Goal: Contribute content: Contribute content

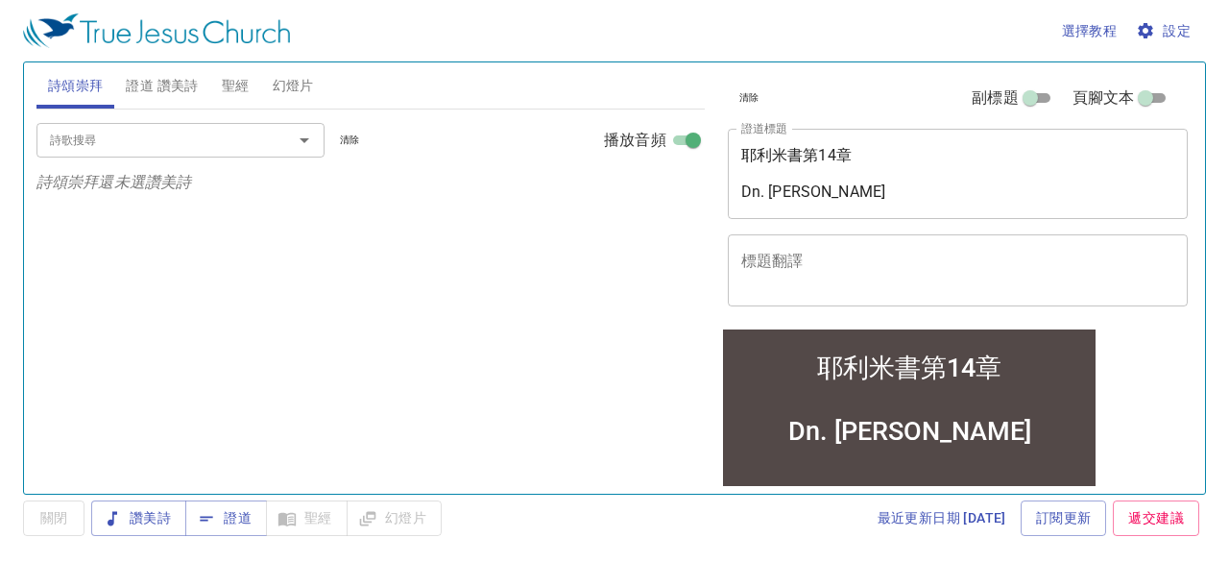
click at [832, 152] on textarea "耶利米書第14章 Dn. Huang" at bounding box center [958, 173] width 434 height 55
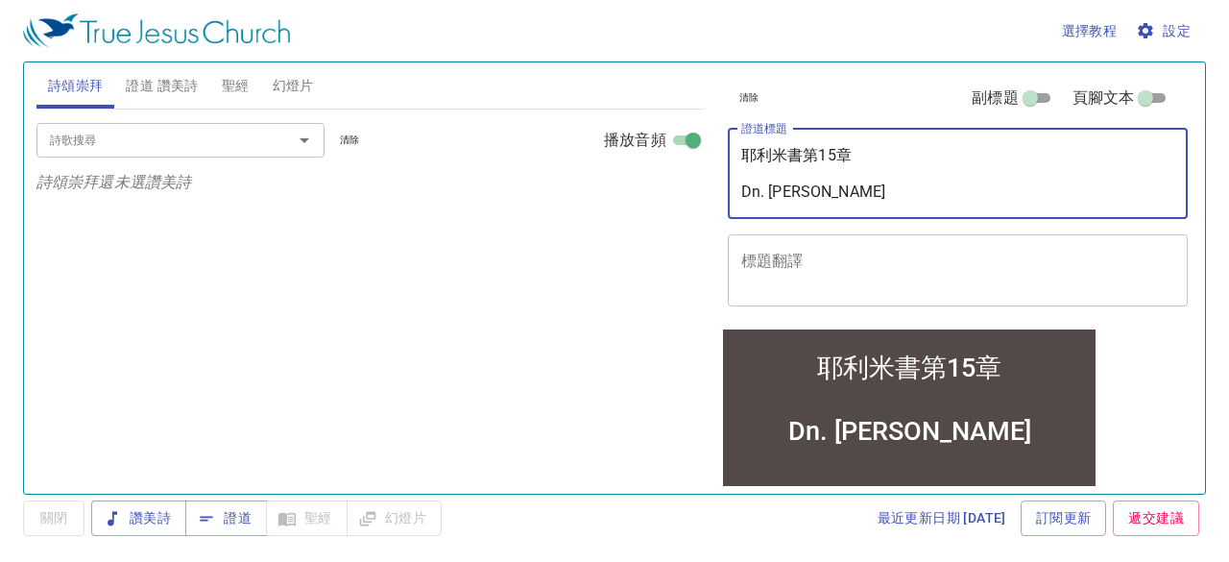
type textarea "耶利米書第15章 Dn. Huang"
click at [528, 281] on div "詩歌搜尋 詩歌搜尋 清除 播放音頻 詩頌崇拜還未選讚美詩" at bounding box center [370, 293] width 668 height 368
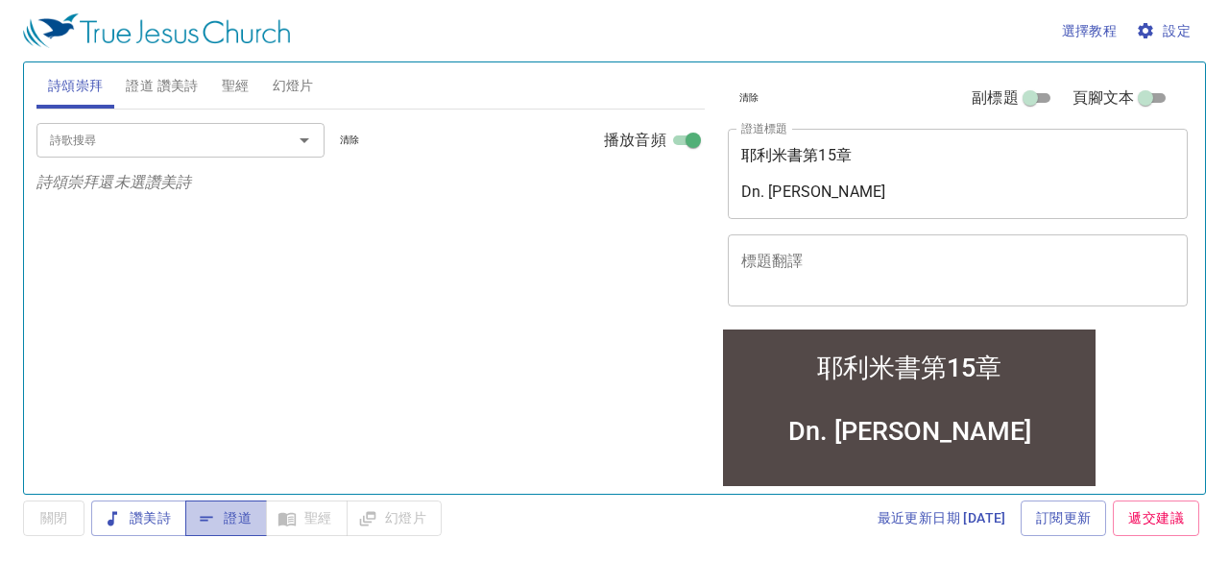
click at [236, 515] on span "證道" at bounding box center [226, 518] width 51 height 24
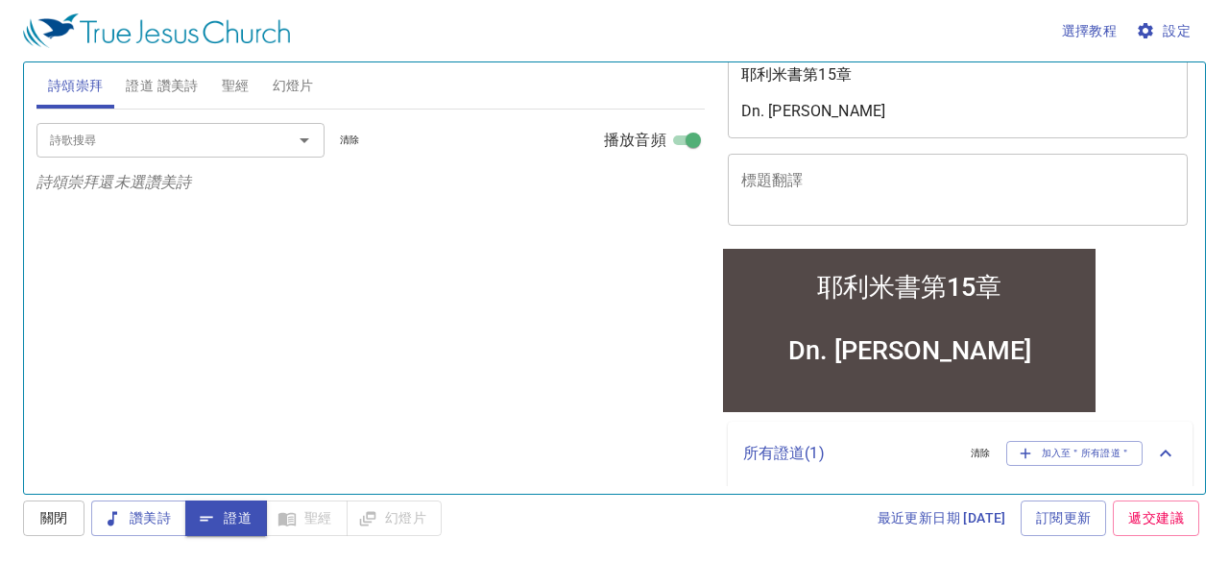
scroll to position [163, 0]
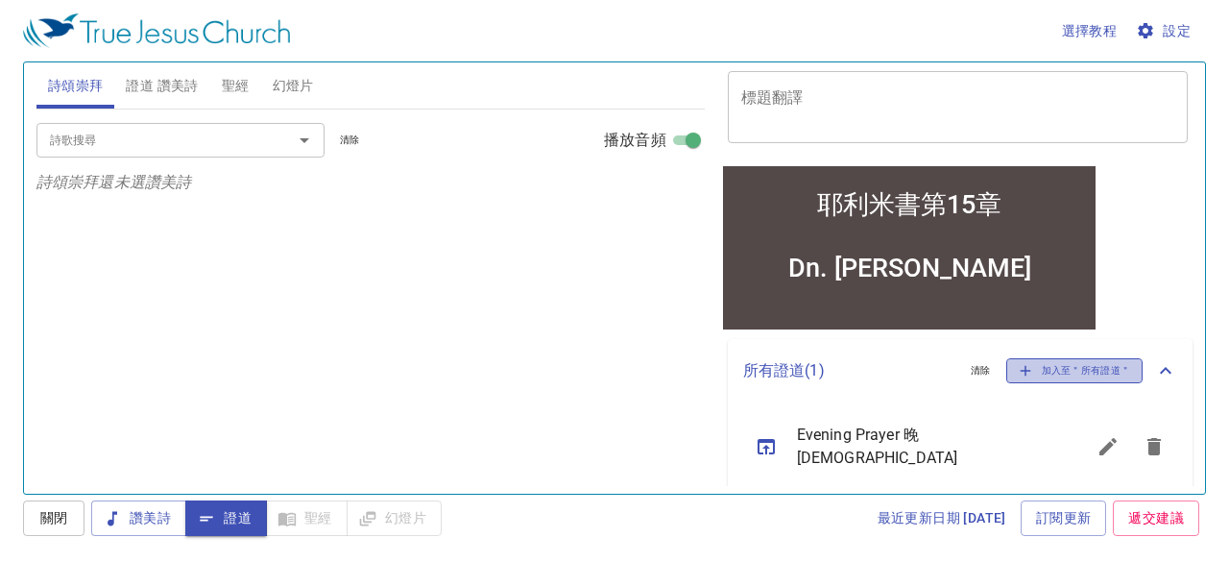
click at [1017, 366] on icon "button" at bounding box center [1025, 370] width 17 height 17
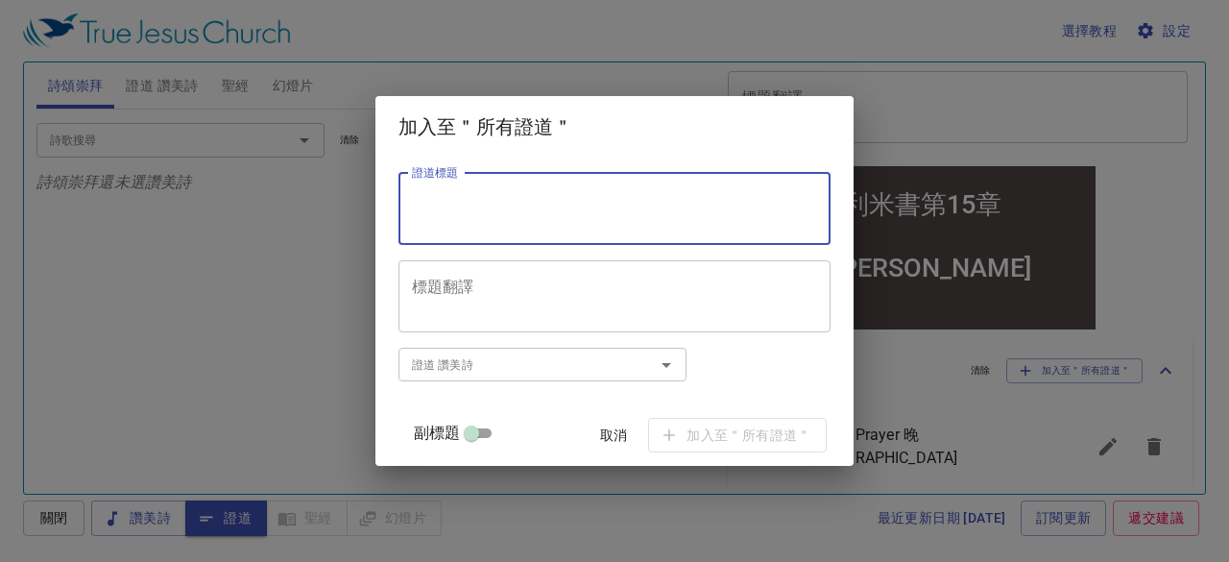
drag, startPoint x: 431, startPoint y: 197, endPoint x: 484, endPoint y: 199, distance: 52.8
click at [484, 199] on textarea "證道標題" at bounding box center [614, 208] width 405 height 36
paste textarea "Prayer Session [DEMOGRAPHIC_DATA] 告 會"
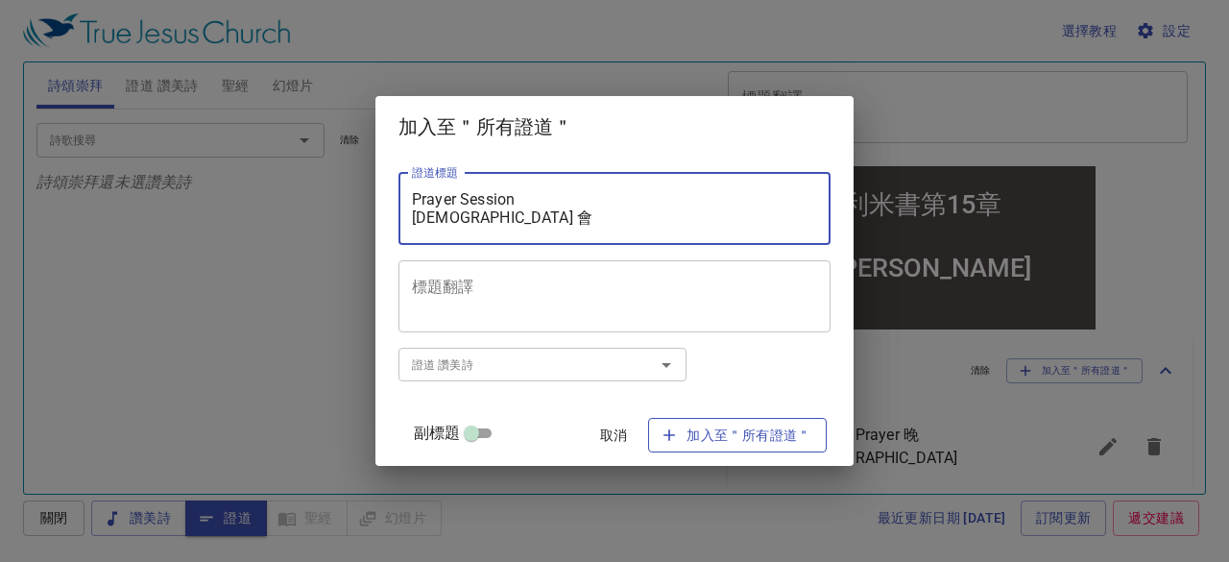
type textarea "Prayer Session [DEMOGRAPHIC_DATA] 告 會"
click at [754, 437] on span "加入至＂所有證道＂" at bounding box center [737, 435] width 148 height 24
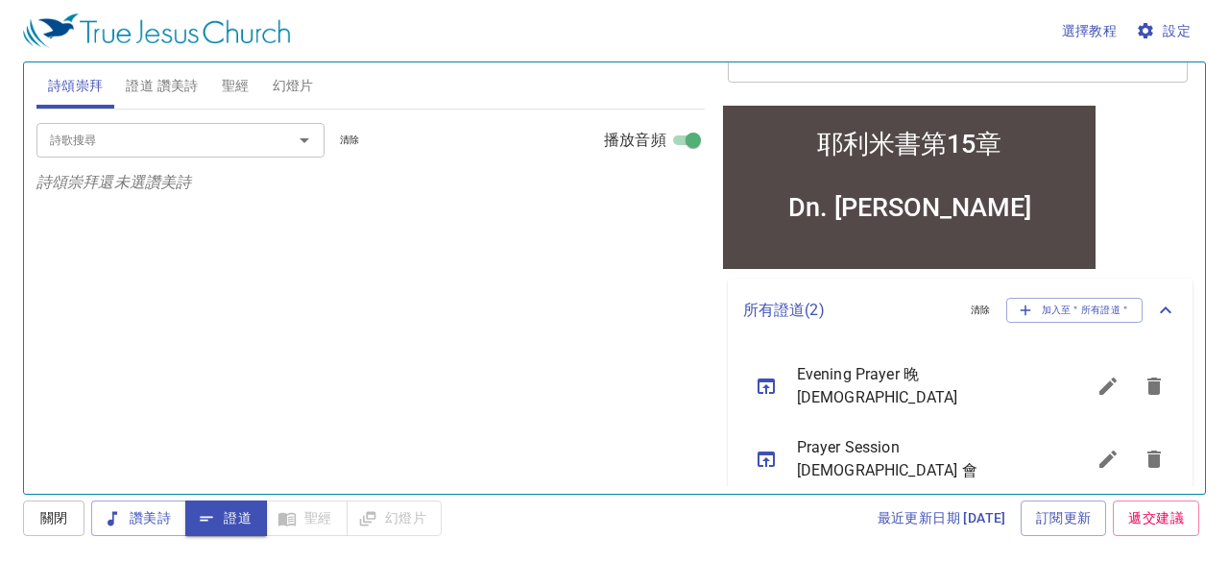
scroll to position [225, 0]
click at [1147, 382] on icon "sermon lineup list" at bounding box center [1153, 384] width 13 height 17
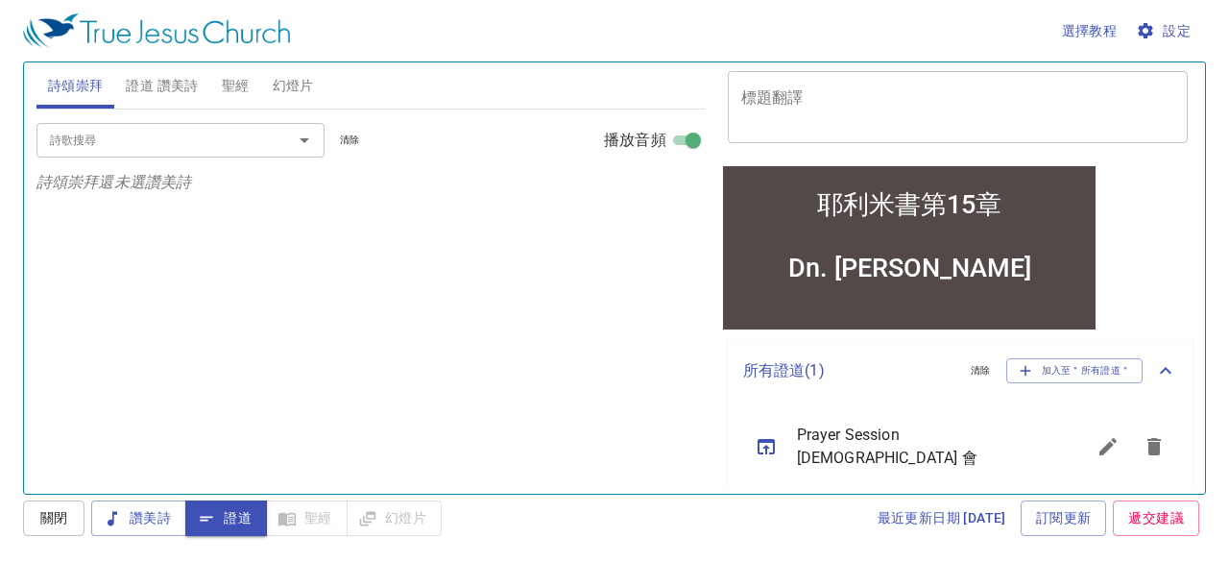
click at [767, 445] on icon "sermon lineup list" at bounding box center [766, 446] width 23 height 23
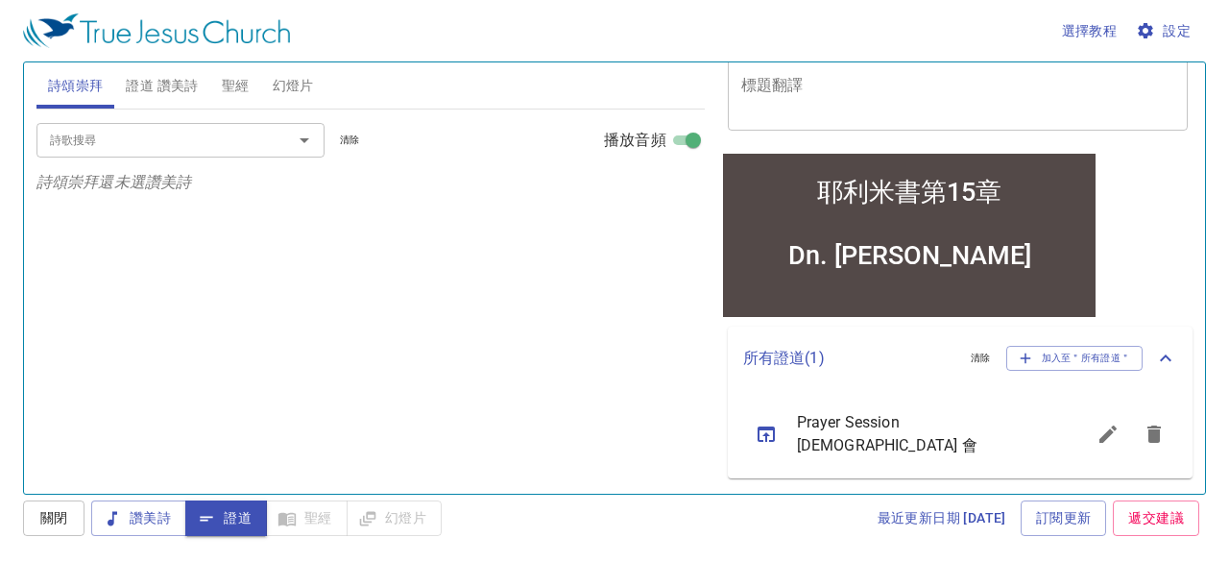
scroll to position [144, 0]
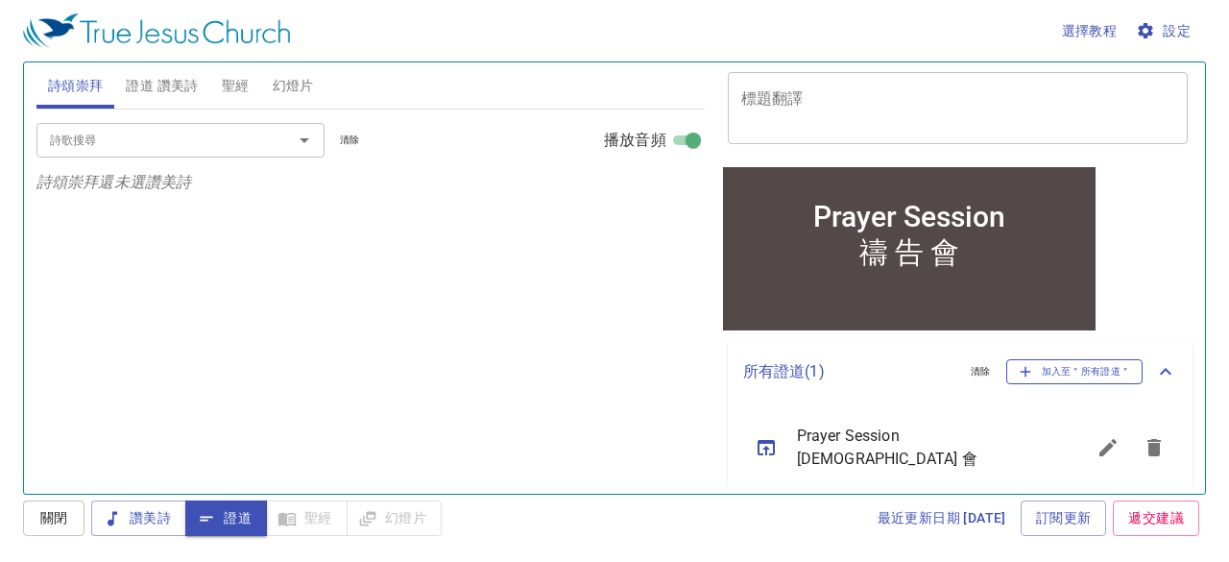
click at [1045, 368] on span "加入至＂所有證道＂" at bounding box center [1075, 371] width 112 height 17
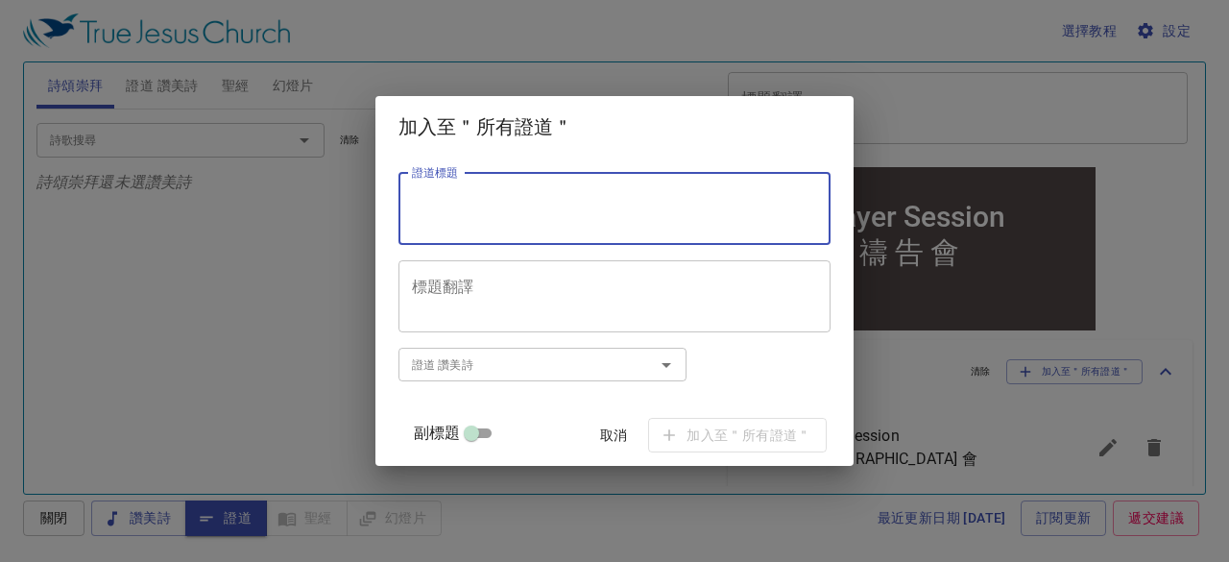
paste textarea "效法[DEMOGRAPHIC_DATA]的愛 Love Like [DEMOGRAPHIC_DATA] Loved"
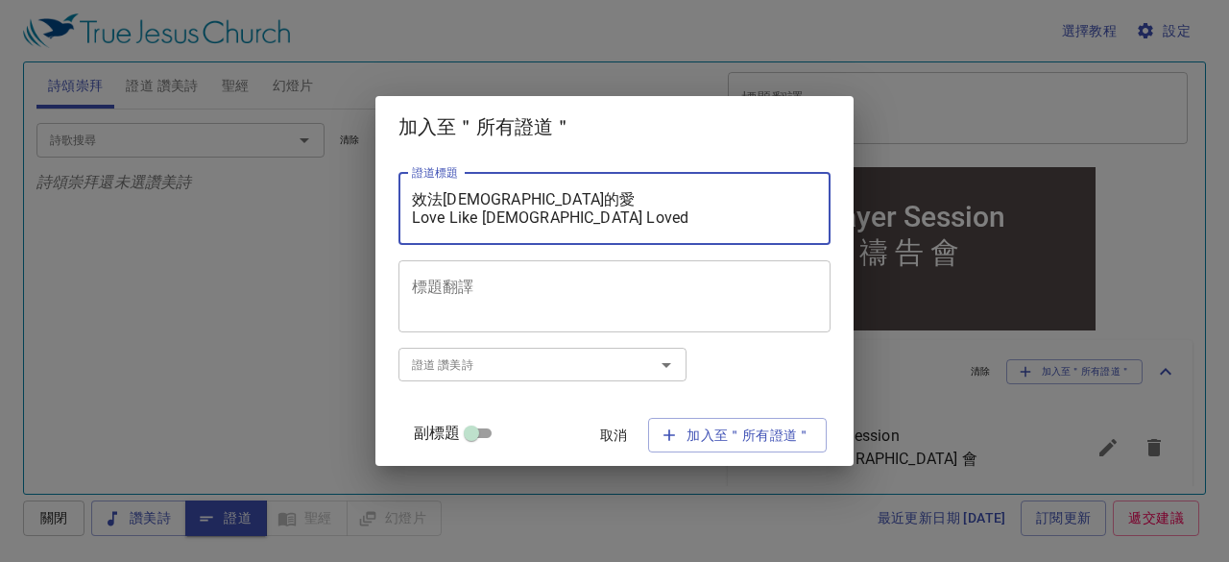
type textarea "效法[DEMOGRAPHIC_DATA]的愛 Love Like [DEMOGRAPHIC_DATA] Loved"
click at [486, 427] on input "副標題" at bounding box center [471, 436] width 69 height 23
checkbox input "true"
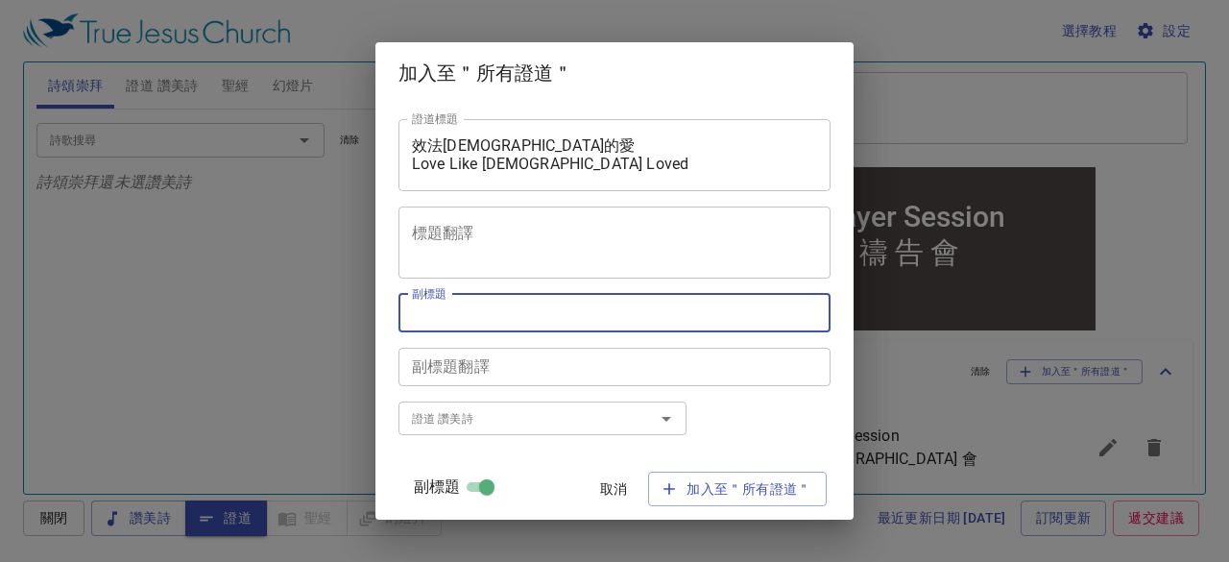
paste textarea "Prayer Session 禱 告 會 效法耶穌的愛 Love Like Jesus Loved Hymn: 67, 332 Speaker: Bro. J…"
drag, startPoint x: 470, startPoint y: 322, endPoint x: 450, endPoint y: 313, distance: 21.9
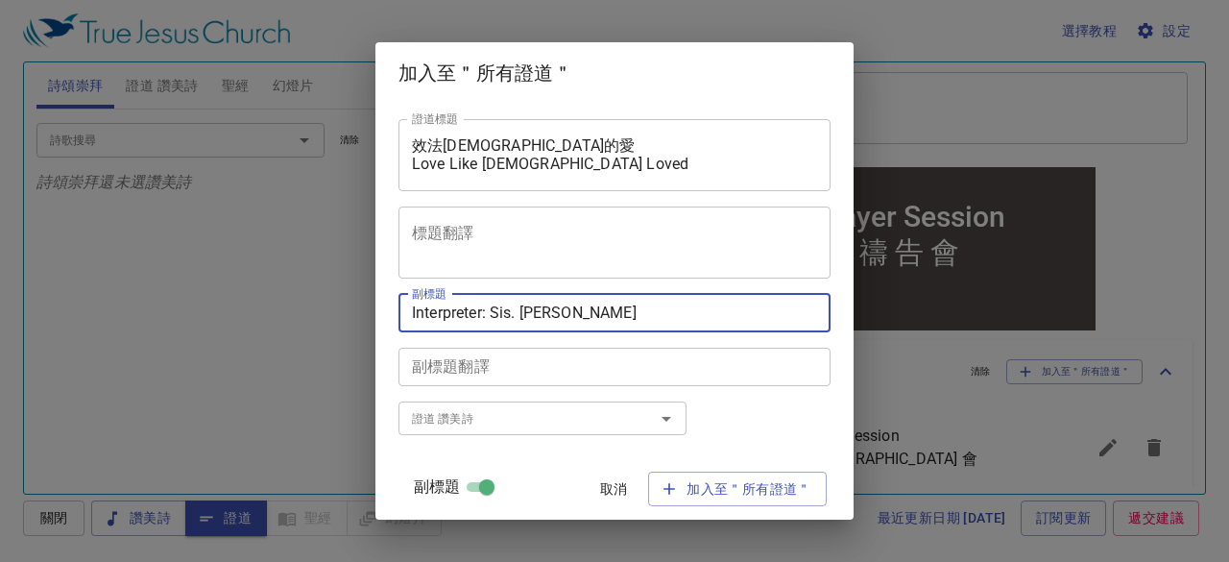
click at [450, 313] on textarea "Prayer Session 禱 告 會 效法耶穌的愛 Love Like Jesus Loved Hymn: 67, 332 Speaker: Bro. J…" at bounding box center [614, 312] width 405 height 18
paste textarea "Speaker: Bro. [PERSON_NAME] Interpreter: Sis. [PERSON_NAME]"
click at [674, 416] on icon "Open" at bounding box center [666, 418] width 23 height 23
type textarea "Prayer Session 禱 告 會 效法耶穌的愛 Love Like Jesus Loved Hymn: 67, 332 Speaker: Bro. J…"
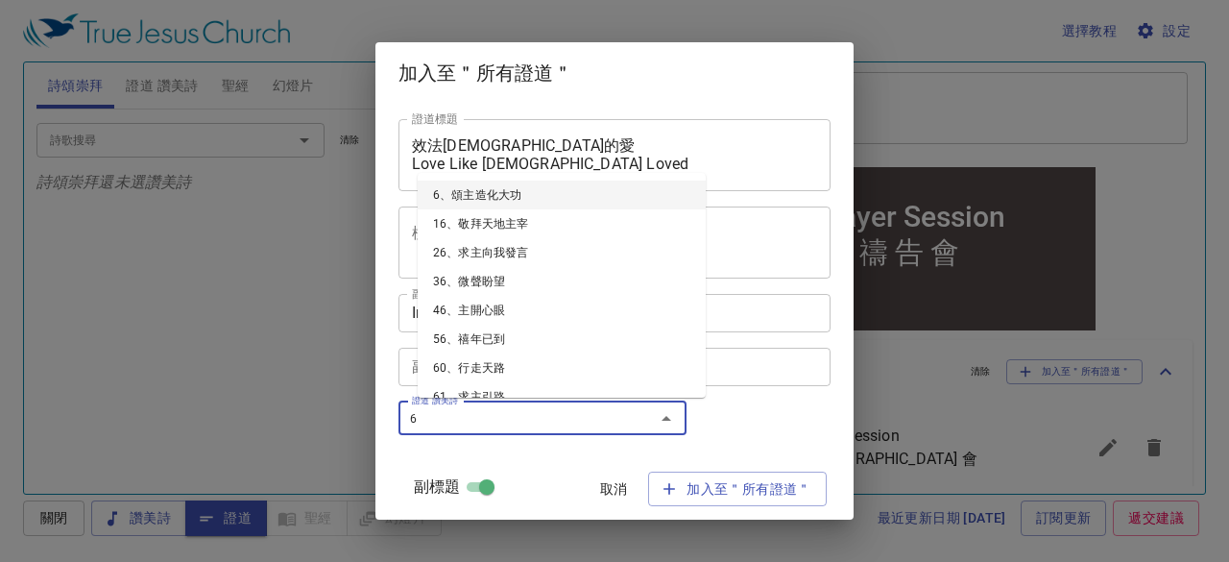
type input "67"
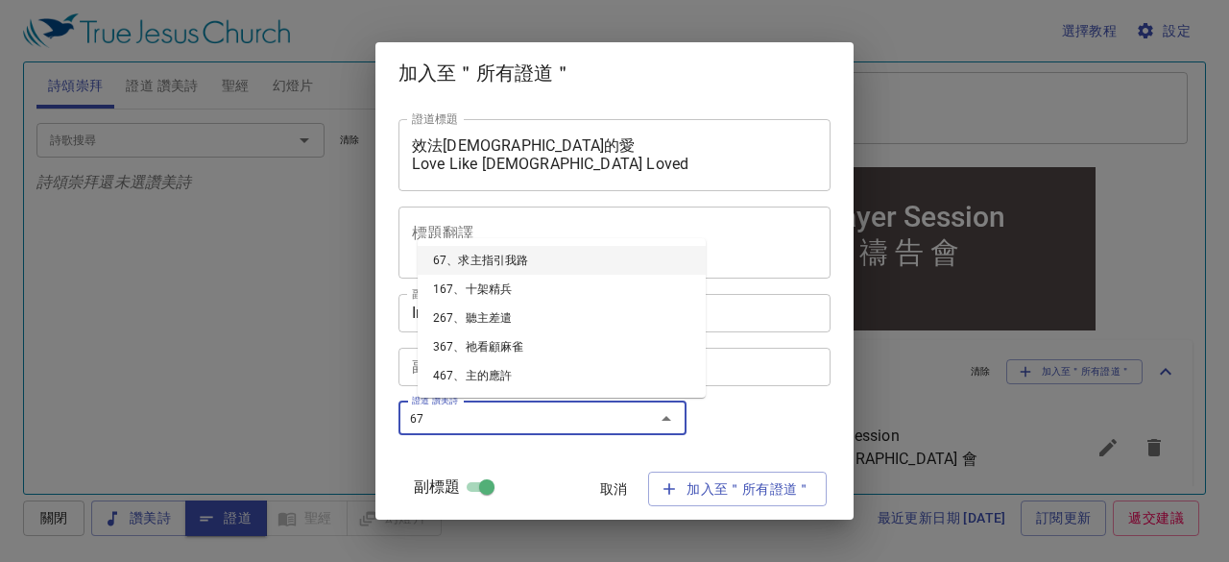
click at [496, 255] on li "67、求主指引我路" at bounding box center [562, 260] width 288 height 29
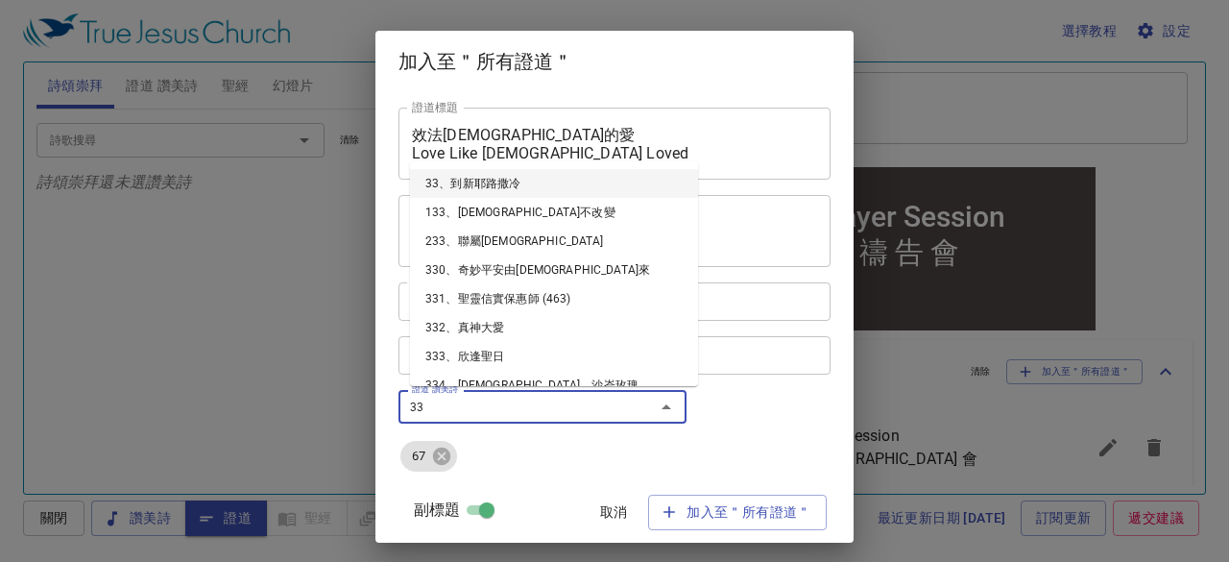
type input "332"
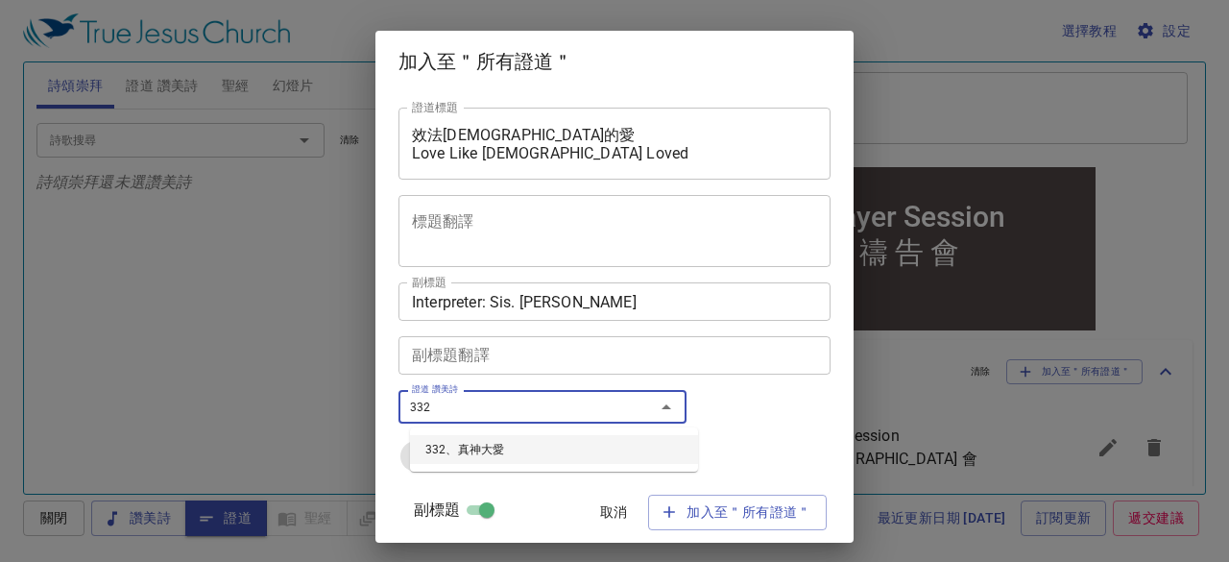
click at [465, 450] on li "332、真神大愛" at bounding box center [554, 449] width 288 height 29
click at [697, 508] on span "加入至＂所有證道＂" at bounding box center [737, 512] width 148 height 24
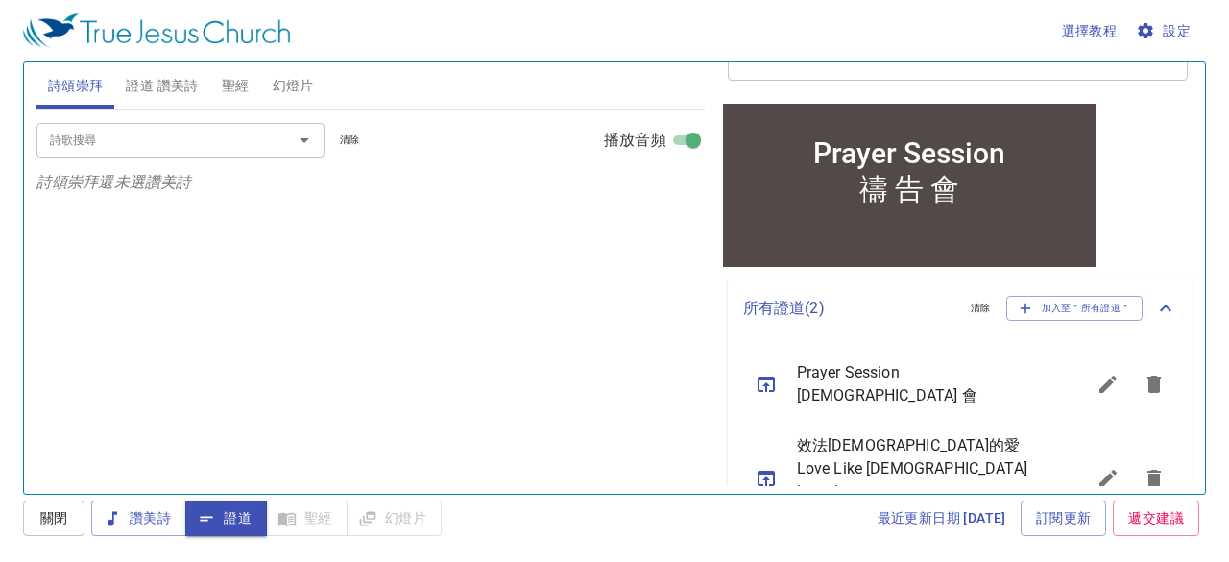
scroll to position [236, 0]
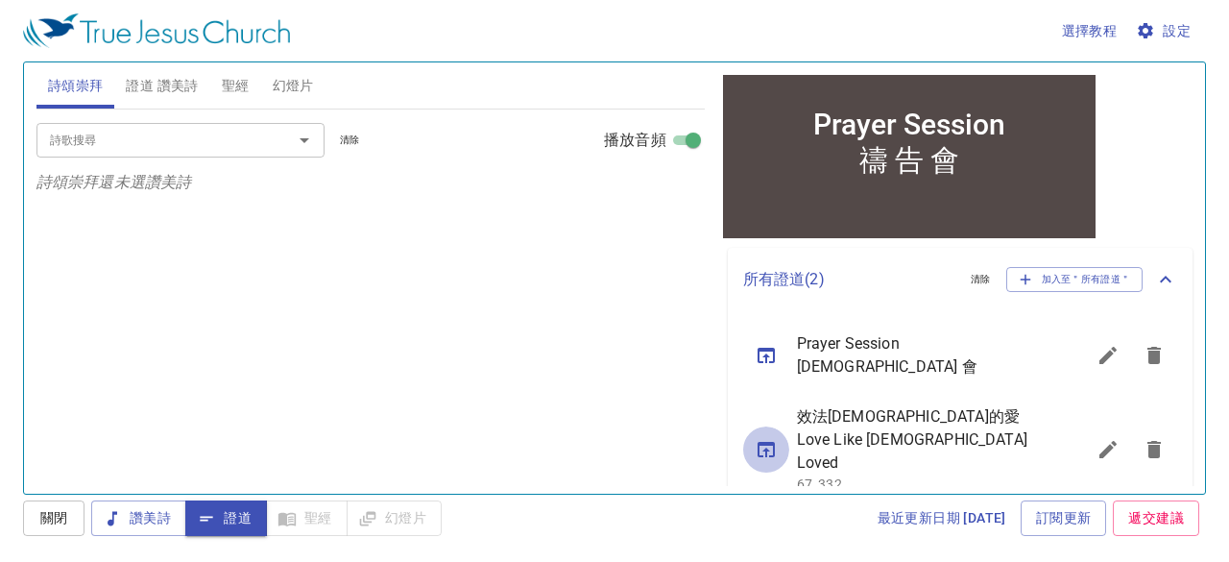
click at [762, 438] on icon "sermon lineup list" at bounding box center [766, 449] width 23 height 23
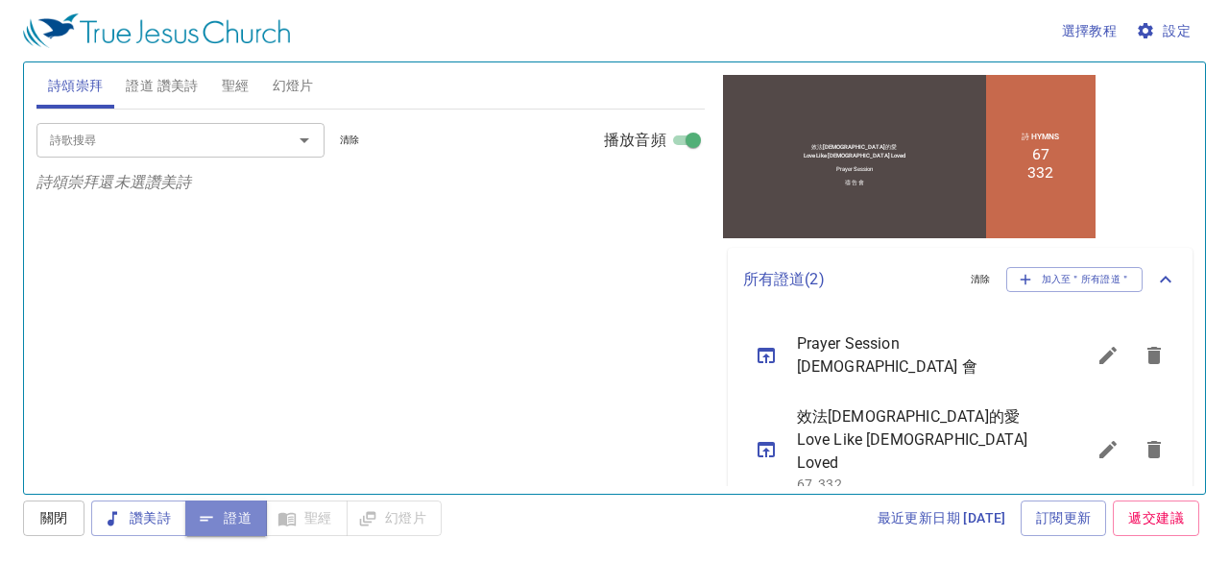
click at [0, 0] on span "證道" at bounding box center [0, 0] width 0 height 0
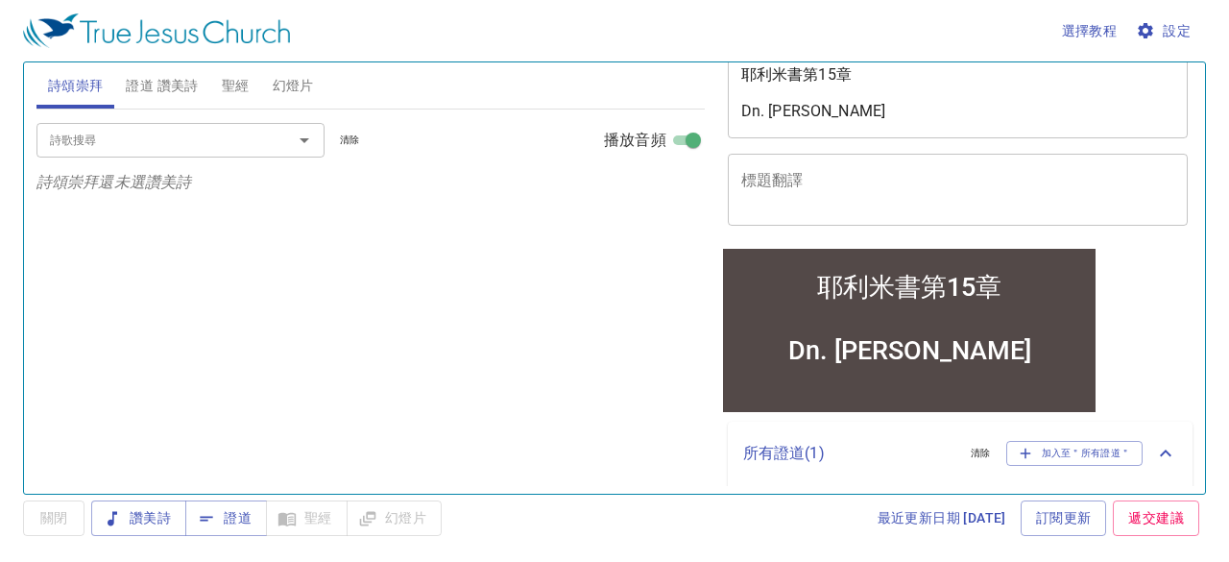
scroll to position [163, 0]
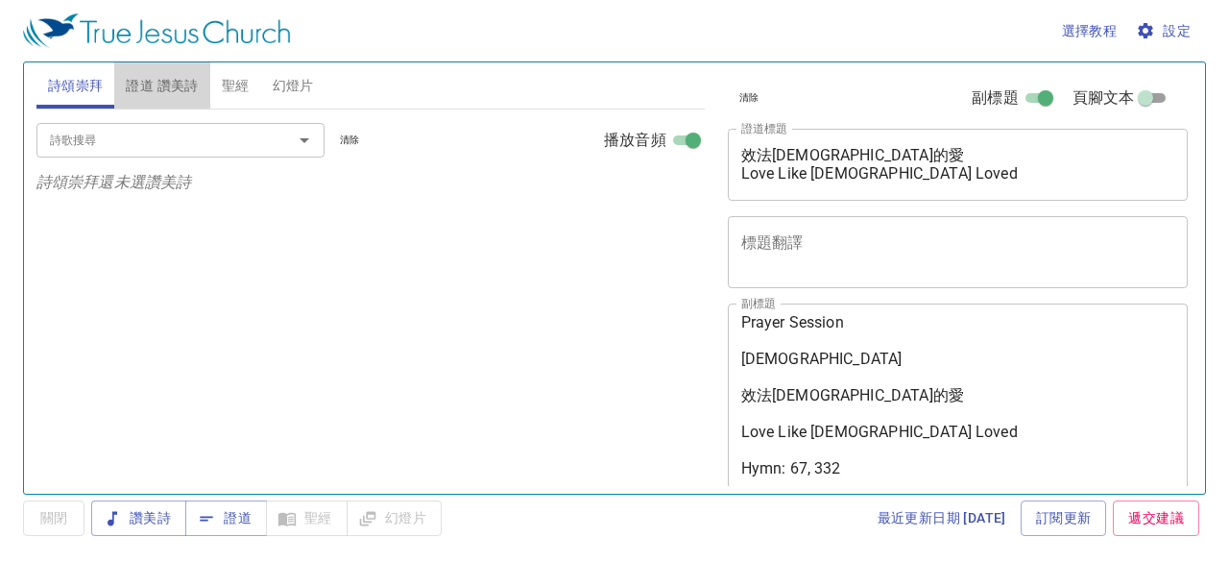
click at [172, 86] on span "證道 讚美詩" at bounding box center [162, 86] width 72 height 24
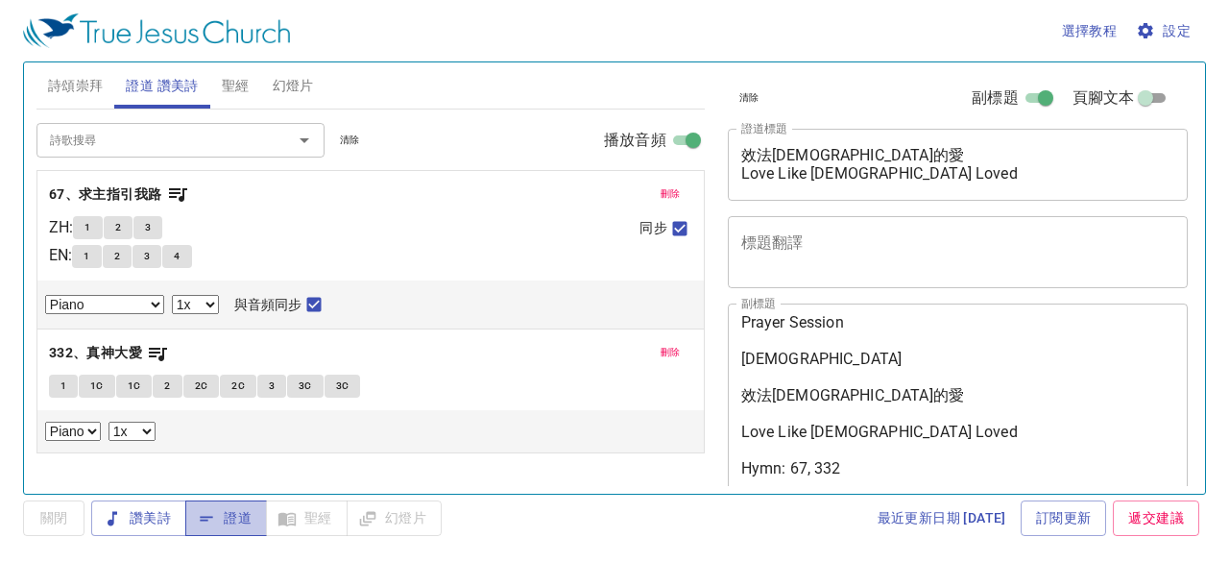
click at [236, 511] on span "證道" at bounding box center [226, 518] width 51 height 24
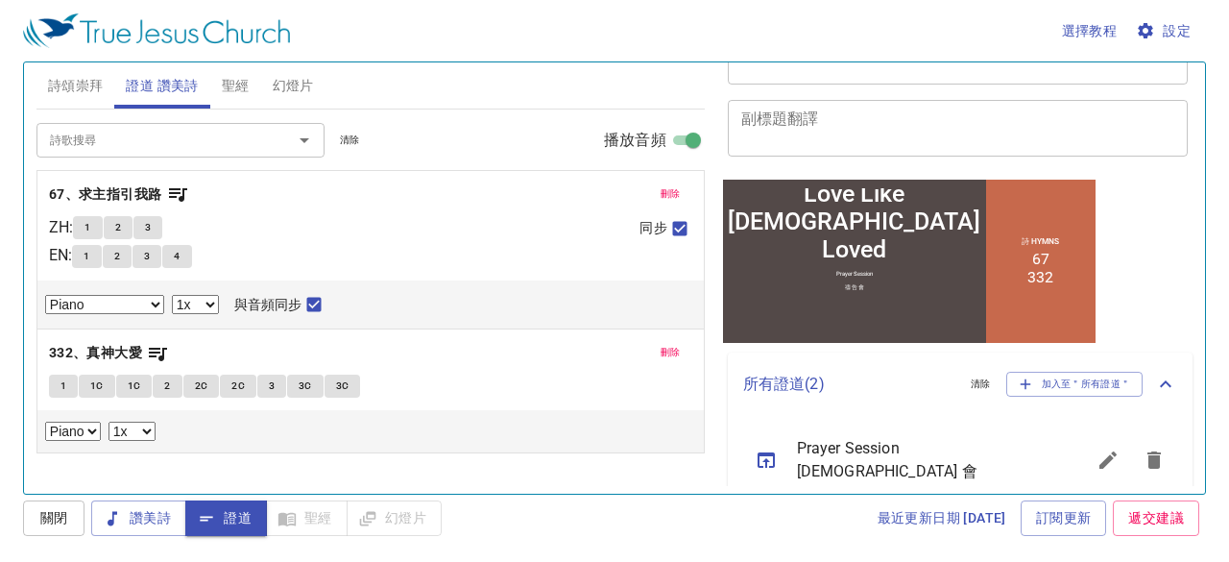
scroll to position [854, 0]
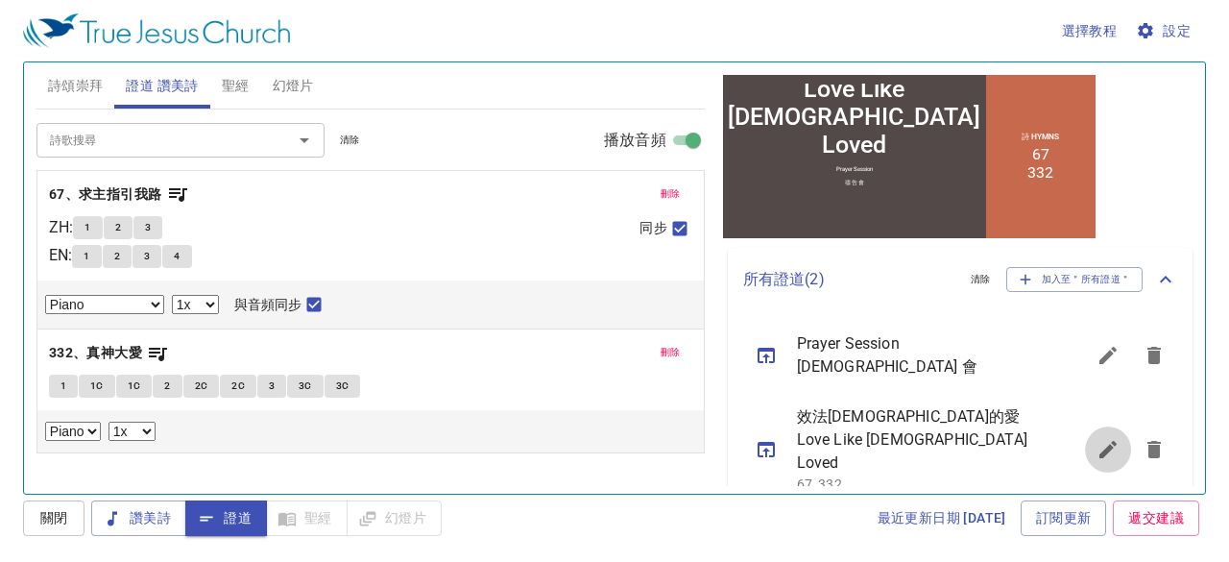
click at [1099, 441] on icon "sermon lineup list" at bounding box center [1107, 449] width 17 height 17
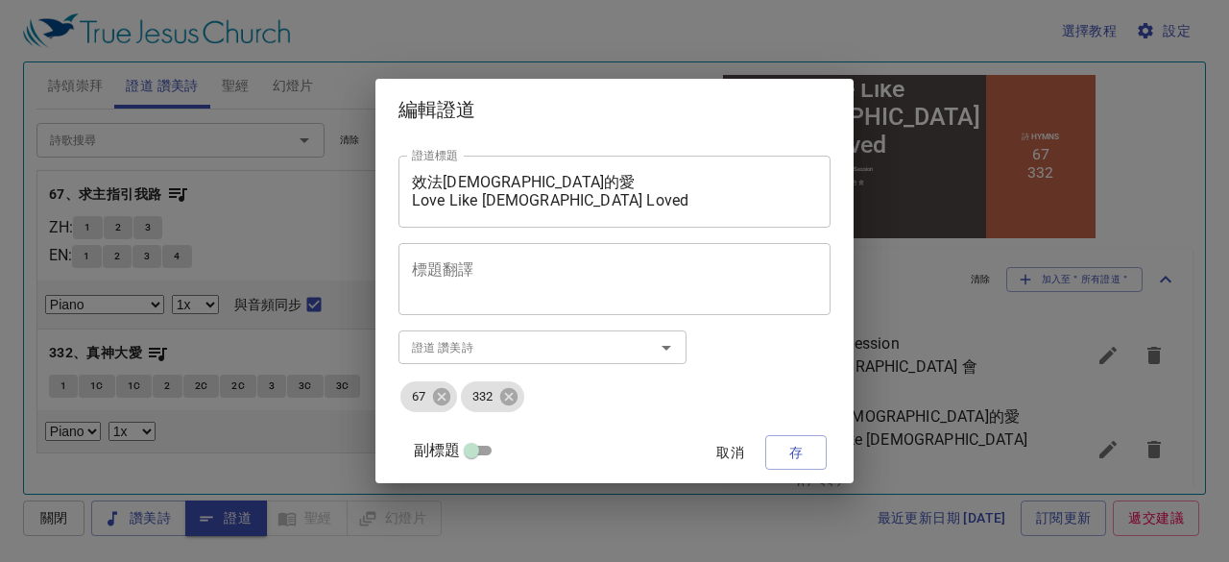
click at [488, 450] on input "副標題" at bounding box center [471, 454] width 69 height 23
checkbox input "true"
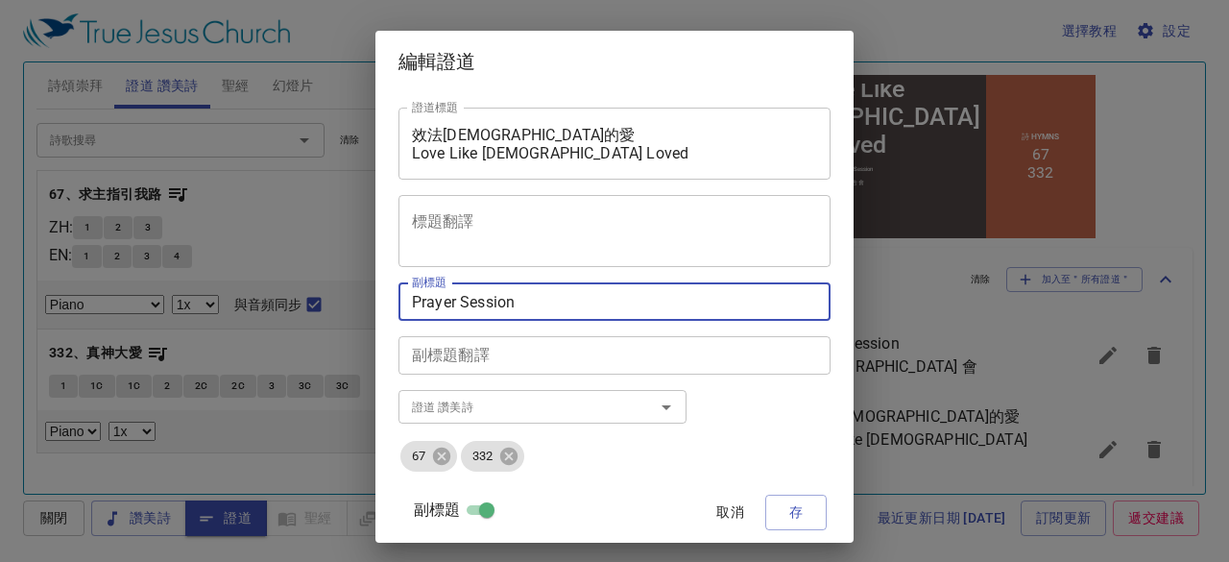
paste textarea
type textarea "Speaker: Bro. Josh Yeh Interpreter: Sis. Joann"
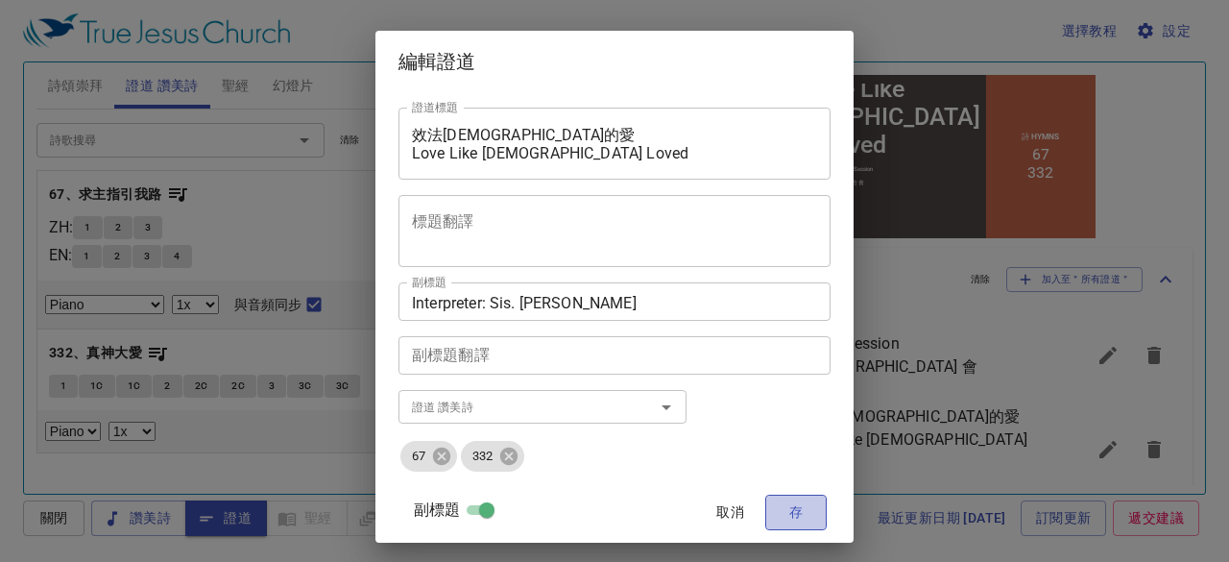
click at [781, 510] on span "存" at bounding box center [796, 512] width 31 height 24
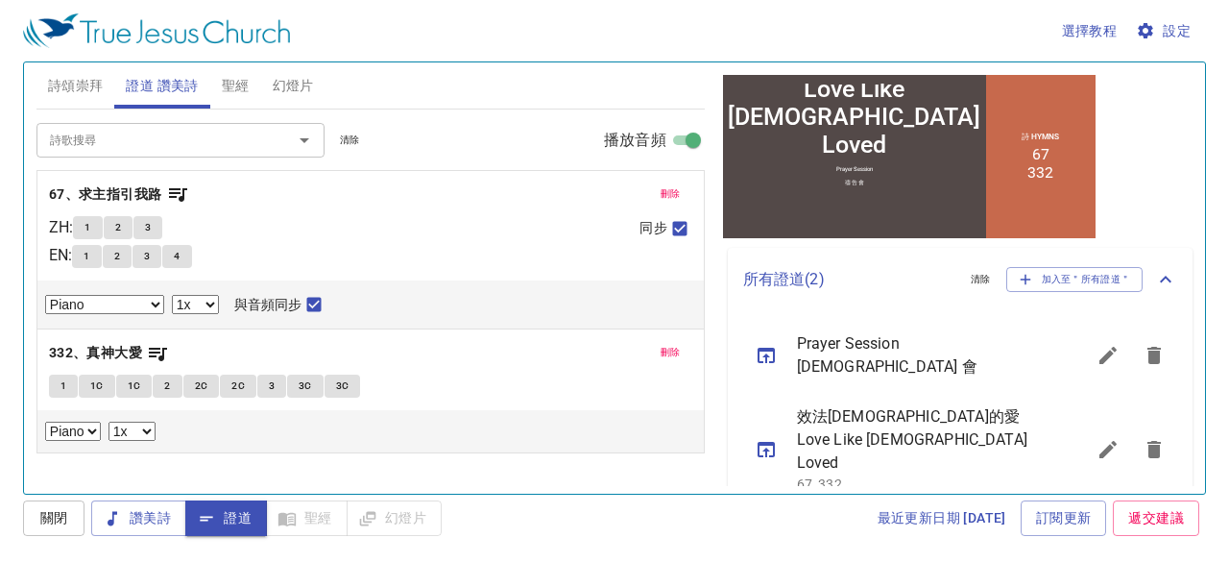
click at [769, 438] on icon "sermon lineup list" at bounding box center [766, 449] width 23 height 23
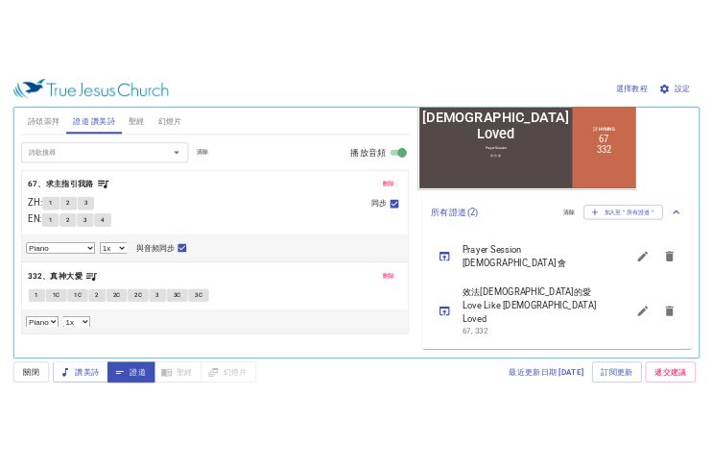
scroll to position [380, 0]
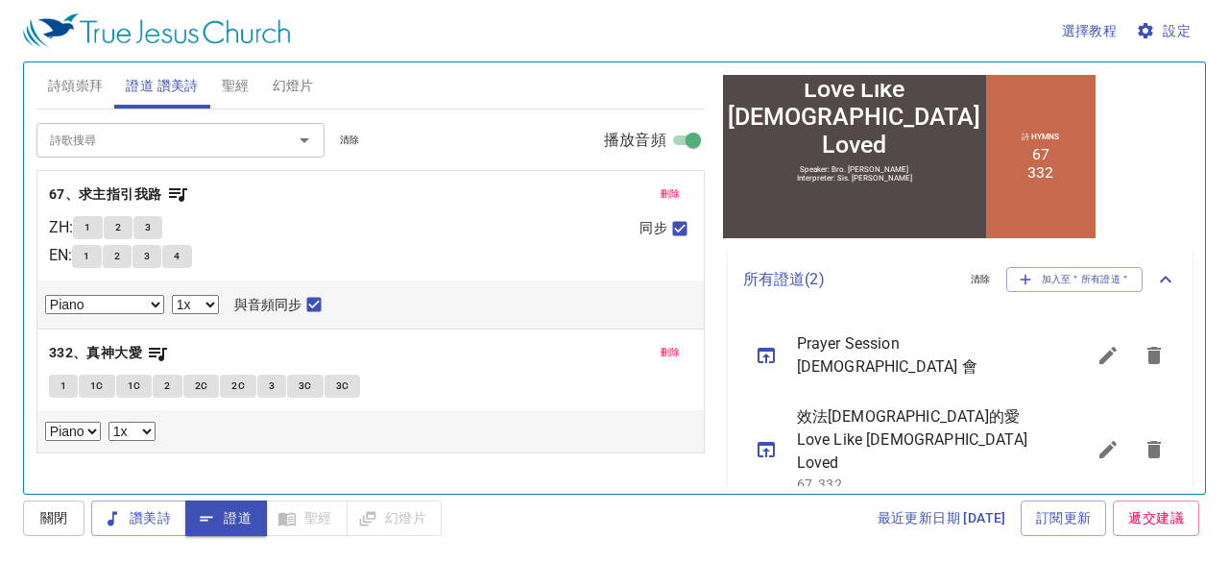
click at [81, 84] on span "詩頌崇拜" at bounding box center [76, 86] width 56 height 24
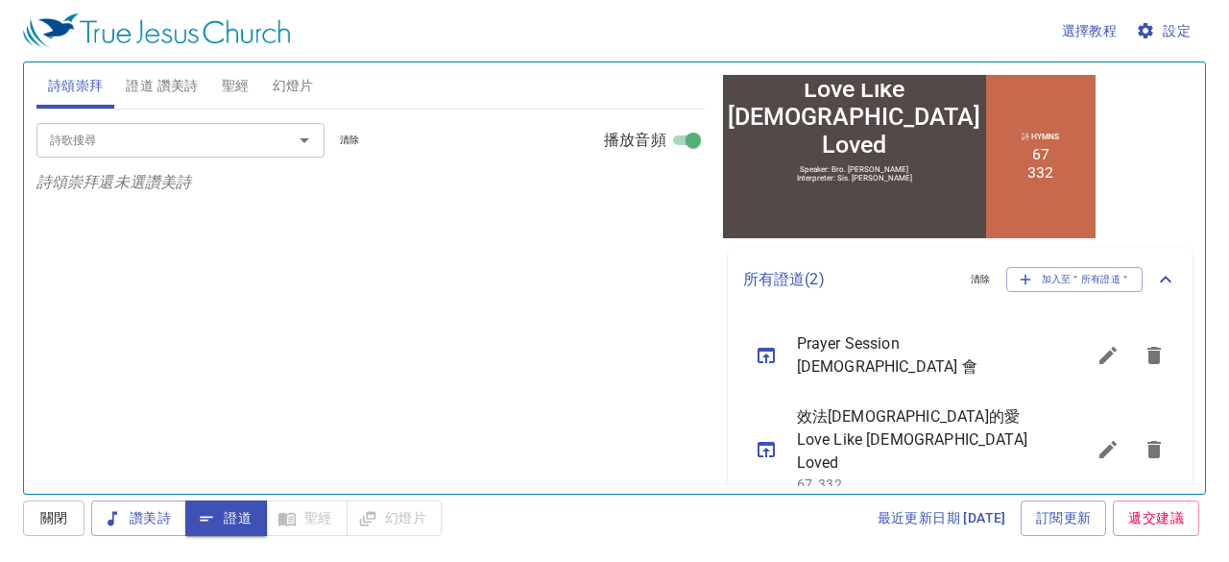
click at [121, 136] on input "詩歌搜尋" at bounding box center [152, 140] width 220 height 22
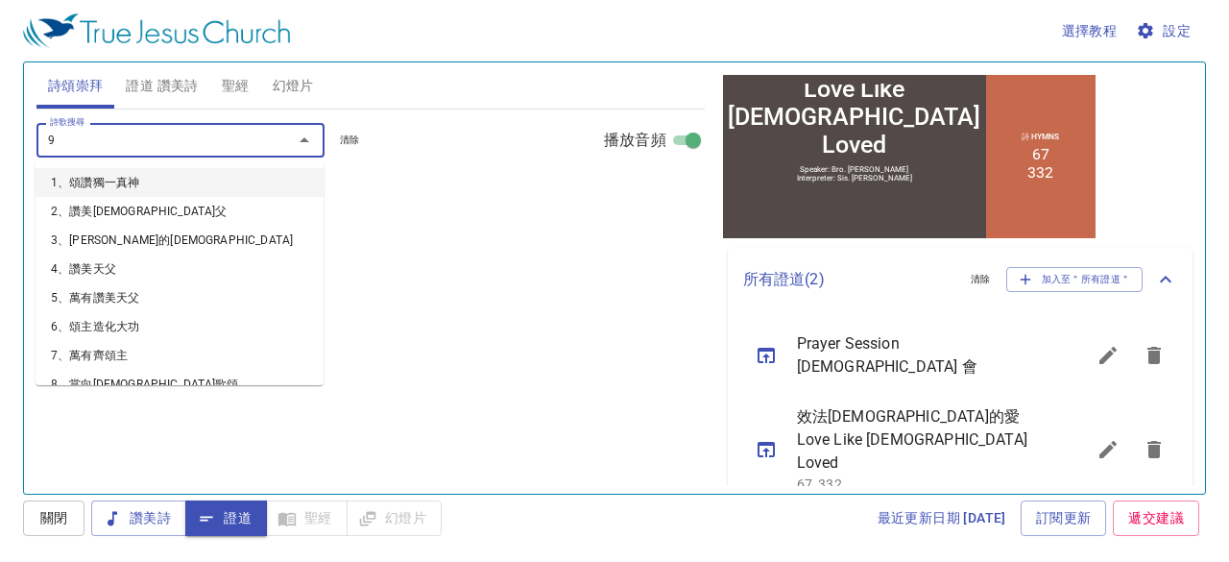
type input "99"
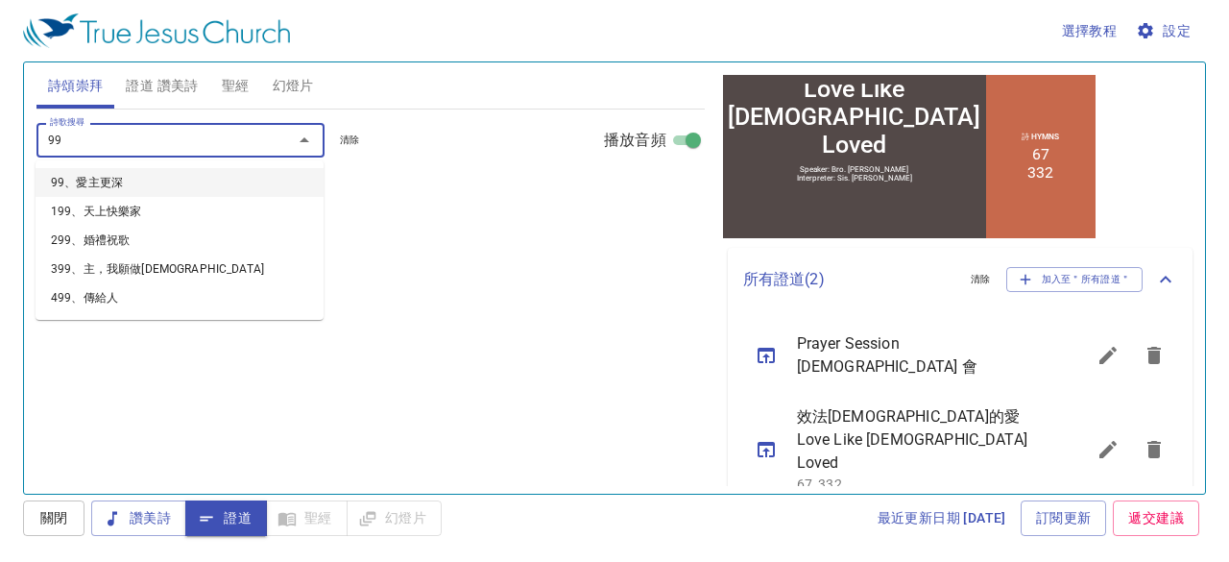
click at [109, 180] on li "99、愛主更深" at bounding box center [180, 182] width 288 height 29
select select "1"
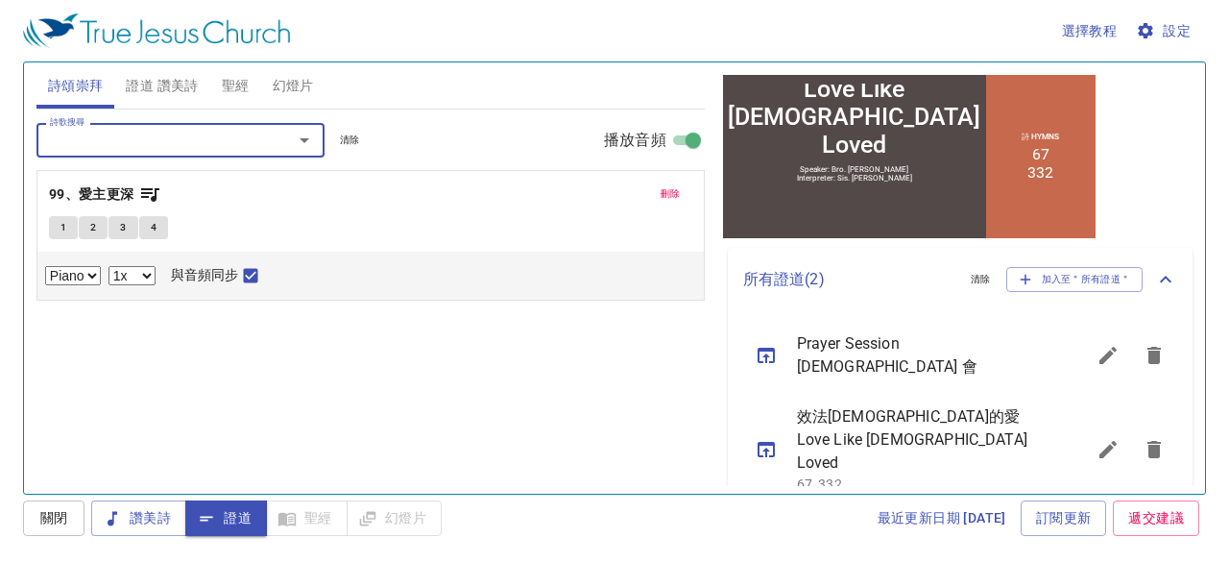
click at [166, 85] on span "證道 讚美詩" at bounding box center [162, 86] width 72 height 24
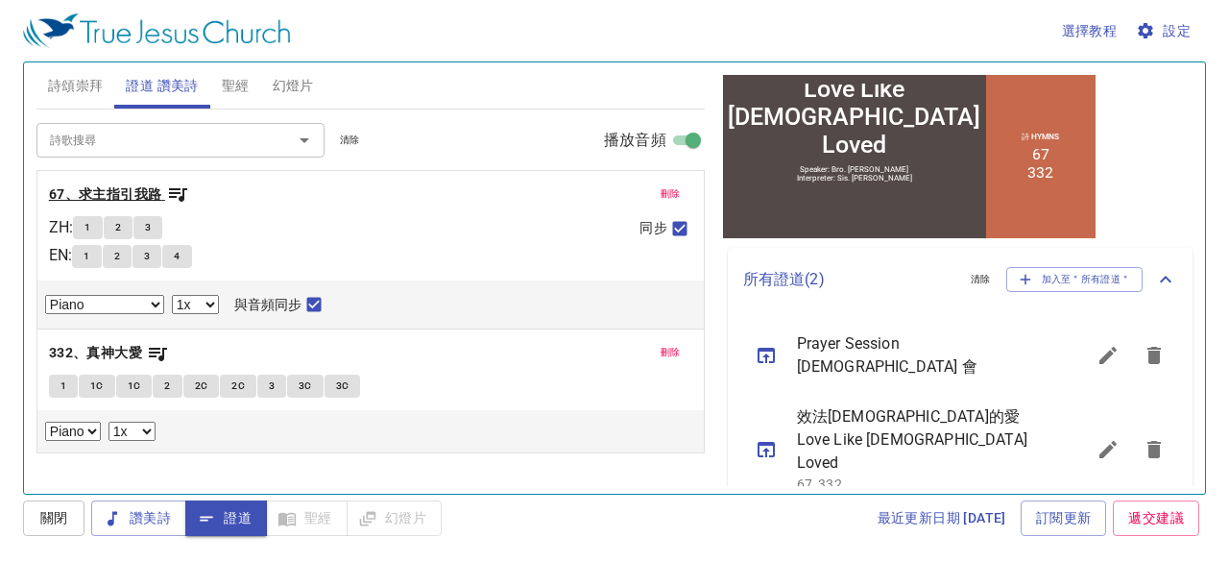
click at [169, 193] on icon "button" at bounding box center [177, 193] width 23 height 23
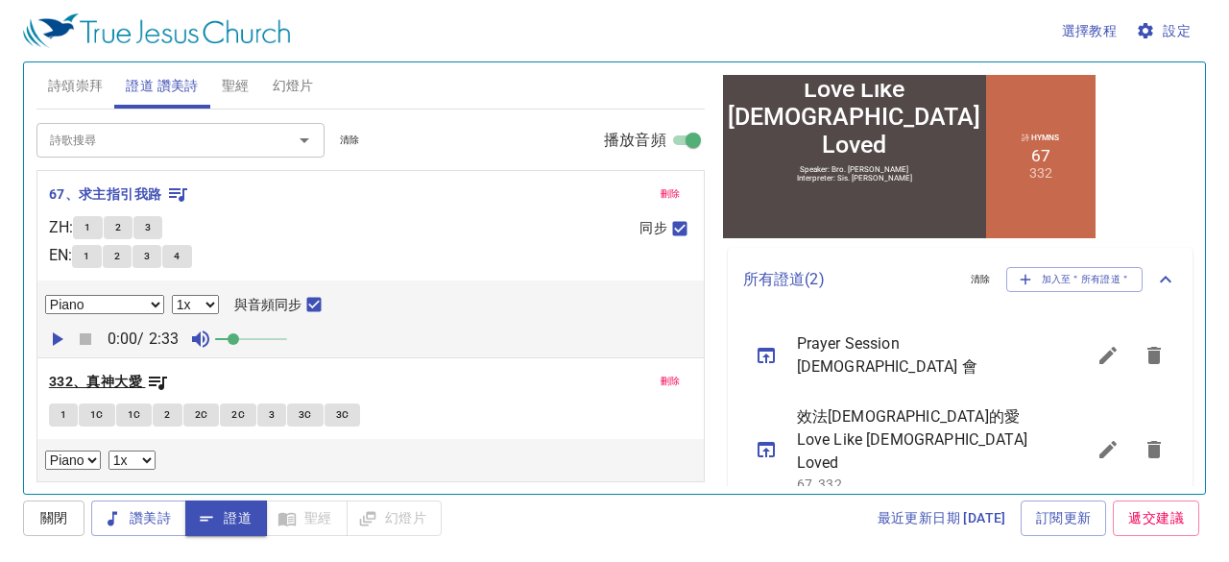
click at [127, 384] on b "332、真神大愛" at bounding box center [95, 382] width 93 height 24
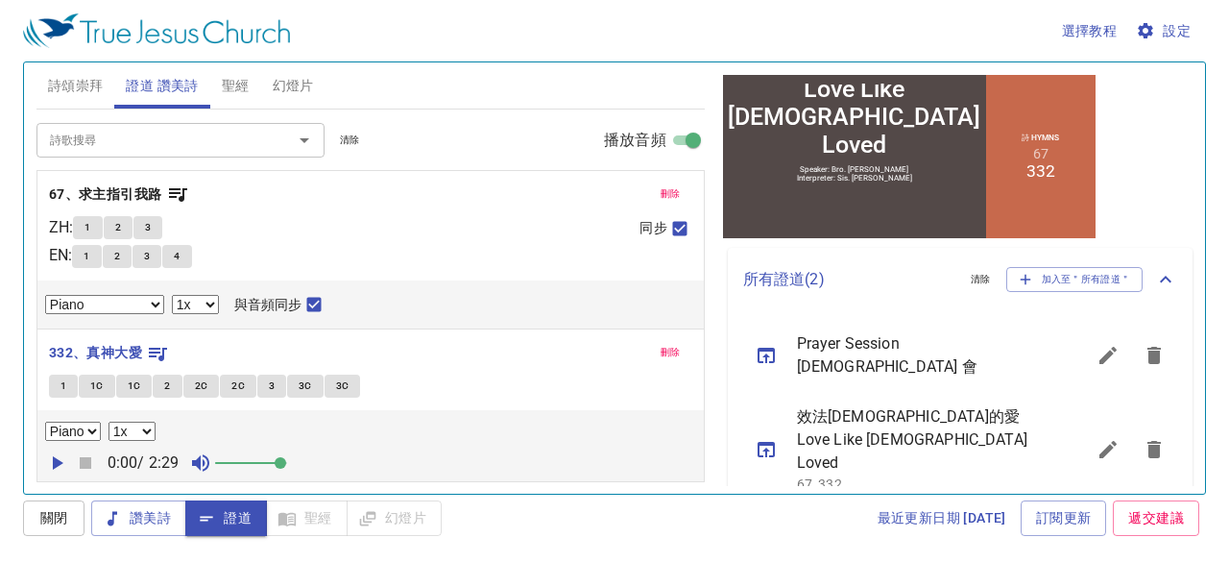
drag, startPoint x: 232, startPoint y: 460, endPoint x: 285, endPoint y: 464, distance: 52.9
click at [285, 464] on span at bounding box center [281, 463] width 12 height 12
click at [228, 219] on div "1 2 3" at bounding box center [348, 230] width 551 height 28
click at [77, 84] on span "詩頌崇拜" at bounding box center [76, 86] width 56 height 24
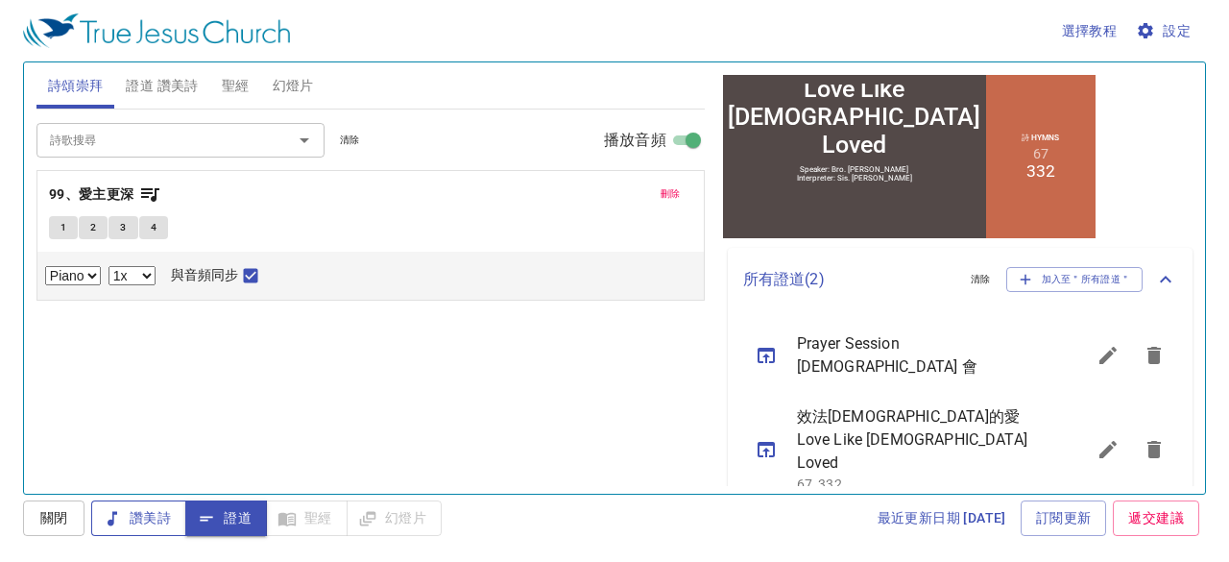
click at [173, 516] on button "讚美詩" at bounding box center [138, 518] width 95 height 36
click at [121, 191] on b "99、愛主更深" at bounding box center [91, 194] width 85 height 24
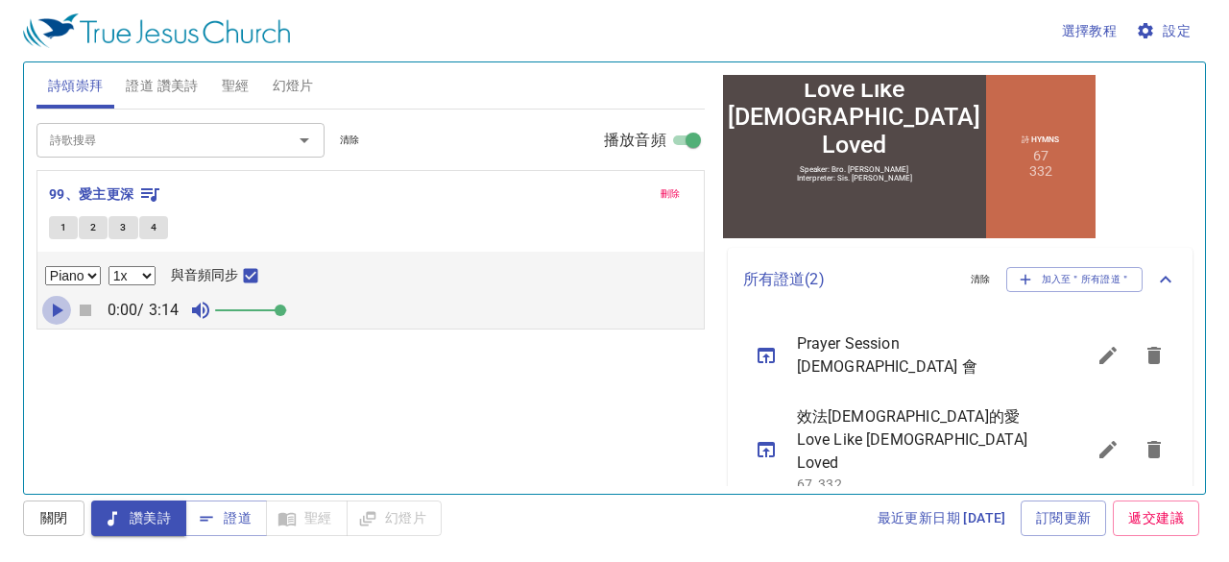
select select "1"
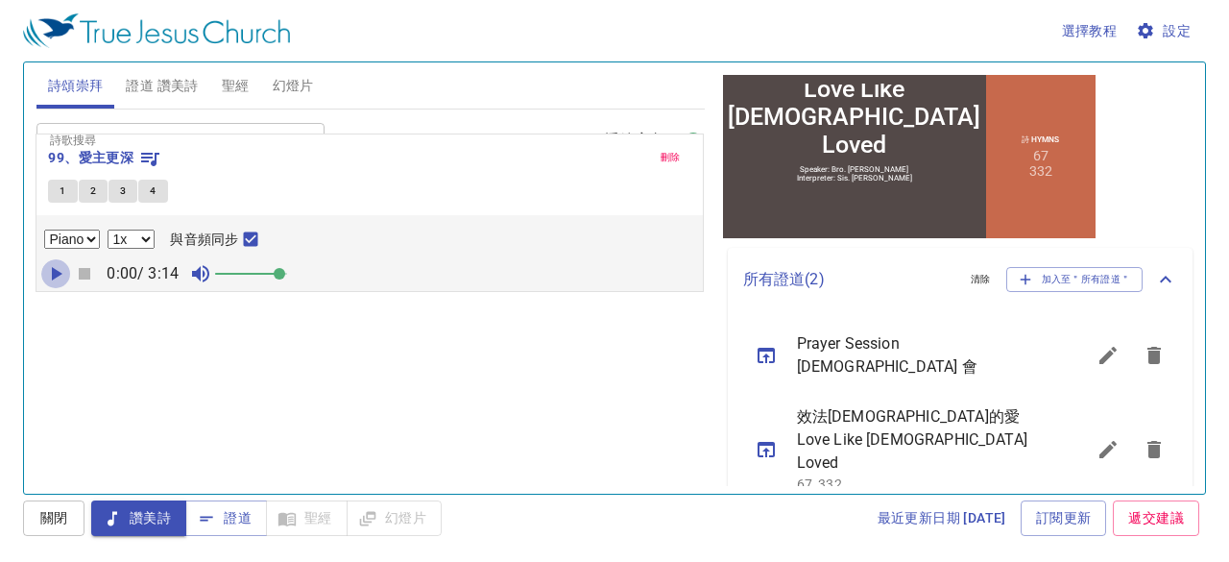
drag, startPoint x: 58, startPoint y: 310, endPoint x: 61, endPoint y: 236, distance: 74.0
click at [61, 236] on div "刪除 99、愛主更深 1 2 3 4 Piano 0.6x 0.7x 0.8x 0.9x 1x 1.1x 1.2x 1.3x 1.4x 1.5x 1.7x 2…" at bounding box center [370, 249] width 668 height 159
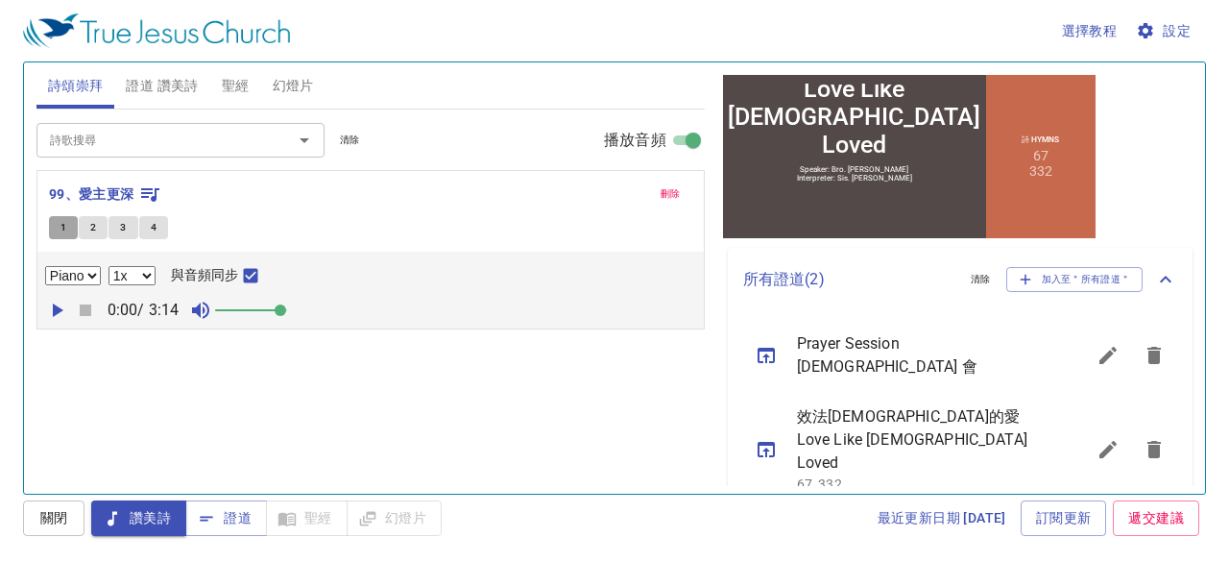
click at [61, 224] on span "1" at bounding box center [63, 227] width 6 height 17
click at [251, 272] on input "與音頻同步" at bounding box center [250, 279] width 25 height 25
click at [59, 310] on icon "button" at bounding box center [58, 309] width 11 height 13
click at [84, 310] on icon "button" at bounding box center [86, 310] width 12 height 12
click at [194, 83] on span "證道 讚美詩" at bounding box center [162, 86] width 72 height 24
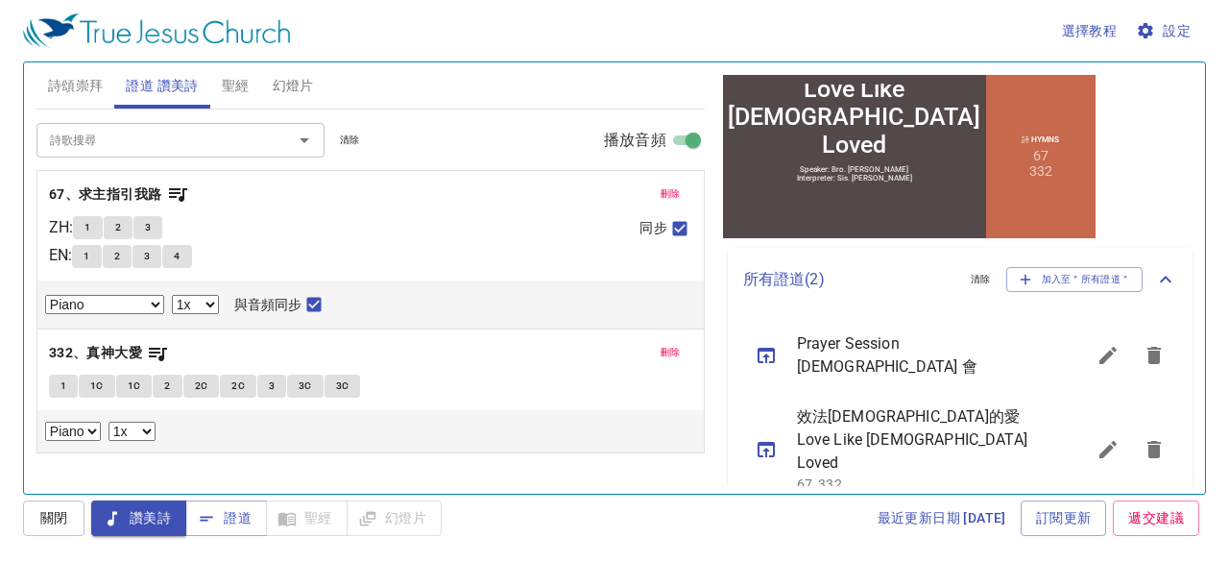
click at [90, 84] on span "詩頌崇拜" at bounding box center [76, 86] width 56 height 24
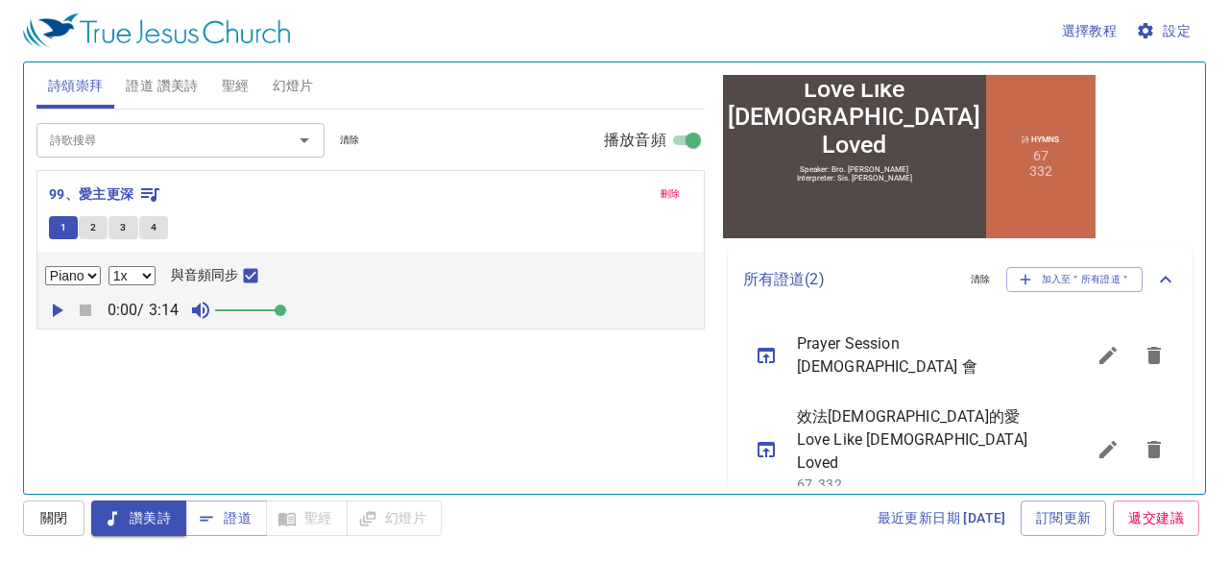
click at [758, 352] on icon "sermon lineup list" at bounding box center [766, 355] width 17 height 15
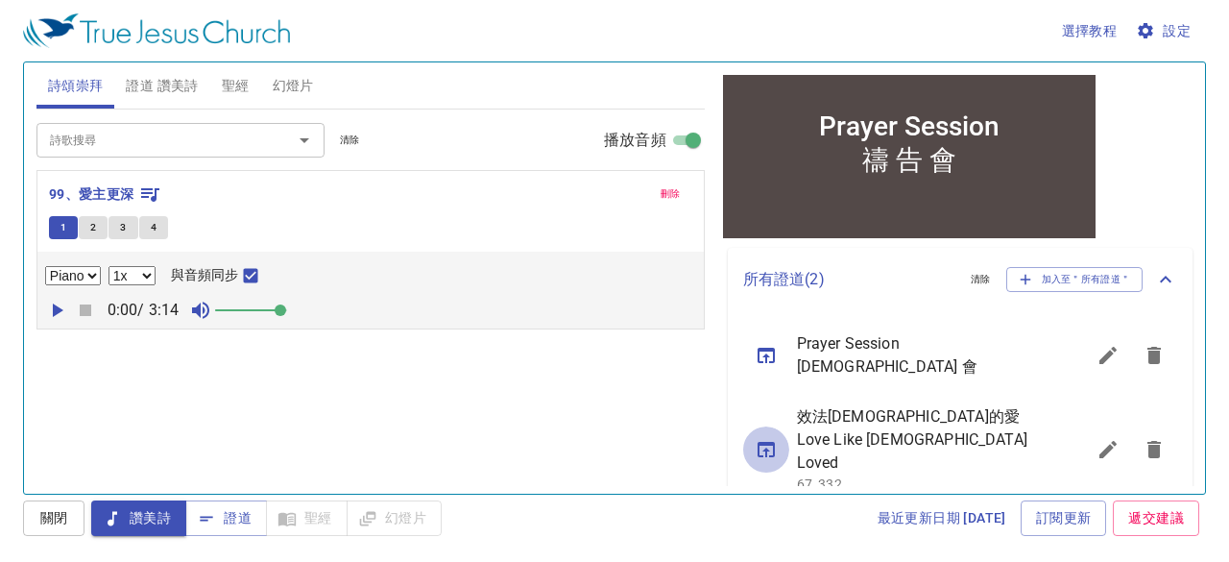
click at [0, 0] on icon "sermon lineup list" at bounding box center [0, 0] width 0 height 0
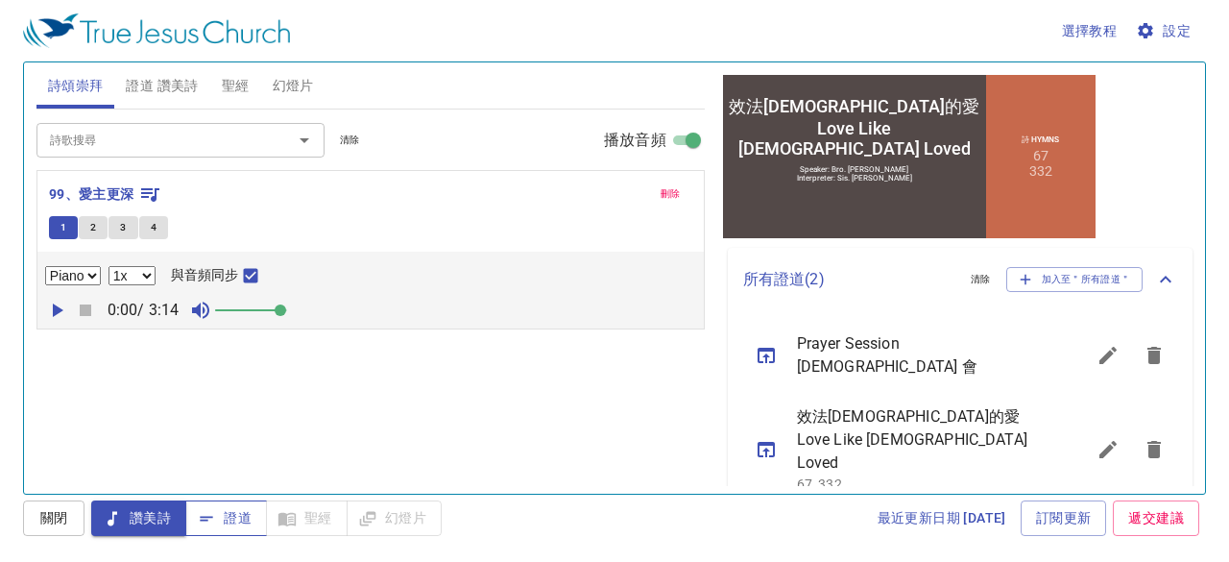
click at [246, 516] on span "證道" at bounding box center [226, 518] width 51 height 24
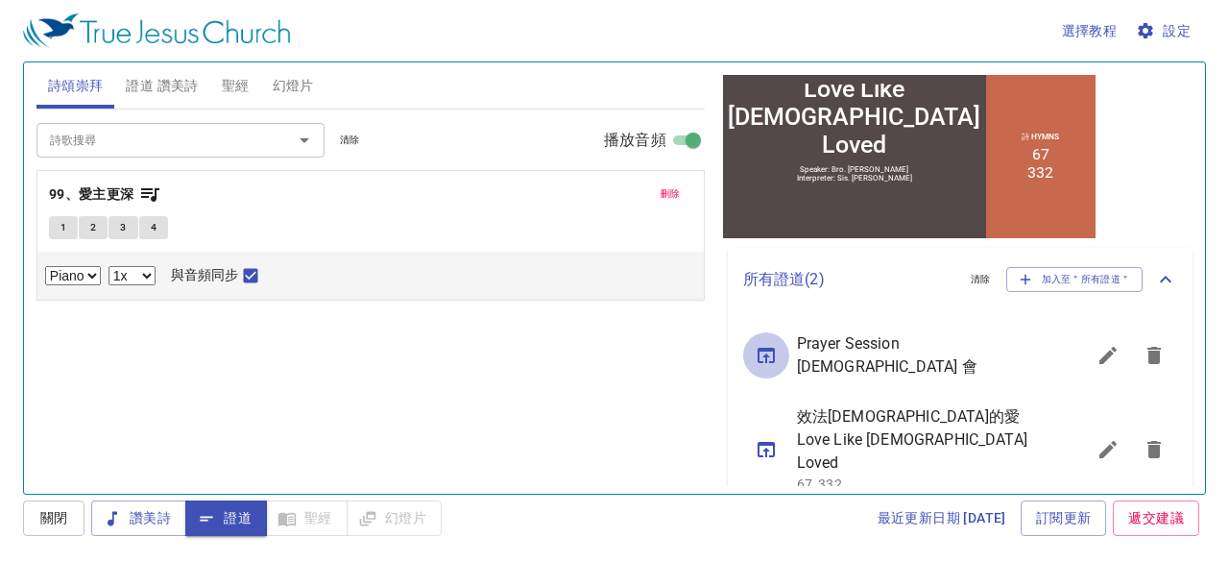
click at [0, 0] on icon "sermon lineup list" at bounding box center [0, 0] width 0 height 0
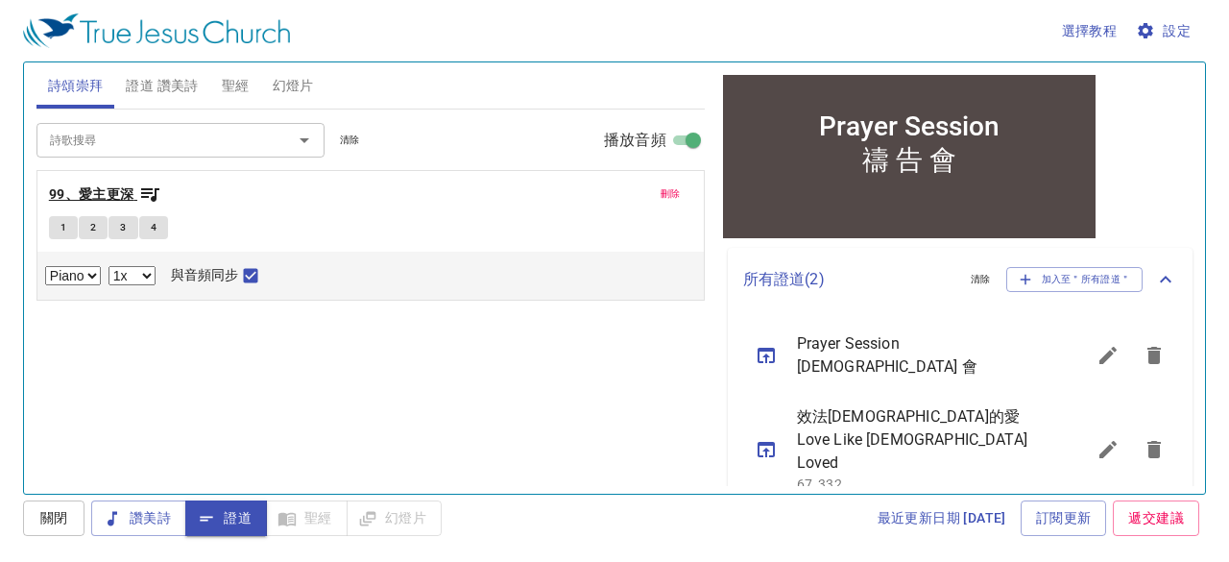
click at [128, 189] on b "99、愛主更深" at bounding box center [91, 194] width 85 height 24
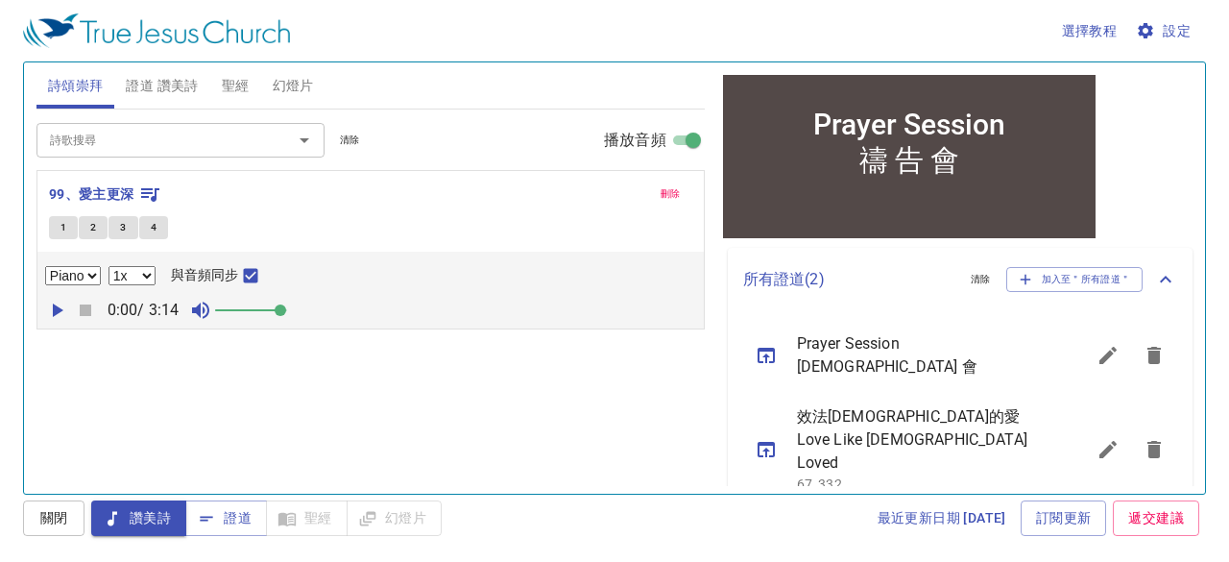
click at [63, 224] on span "1" at bounding box center [63, 227] width 6 height 17
click at [248, 272] on input "與音頻同步" at bounding box center [250, 279] width 25 height 25
click at [57, 307] on icon "button" at bounding box center [58, 309] width 11 height 13
click at [83, 311] on icon "button" at bounding box center [86, 310] width 12 height 12
click at [179, 80] on span "證道 讚美詩" at bounding box center [162, 86] width 72 height 24
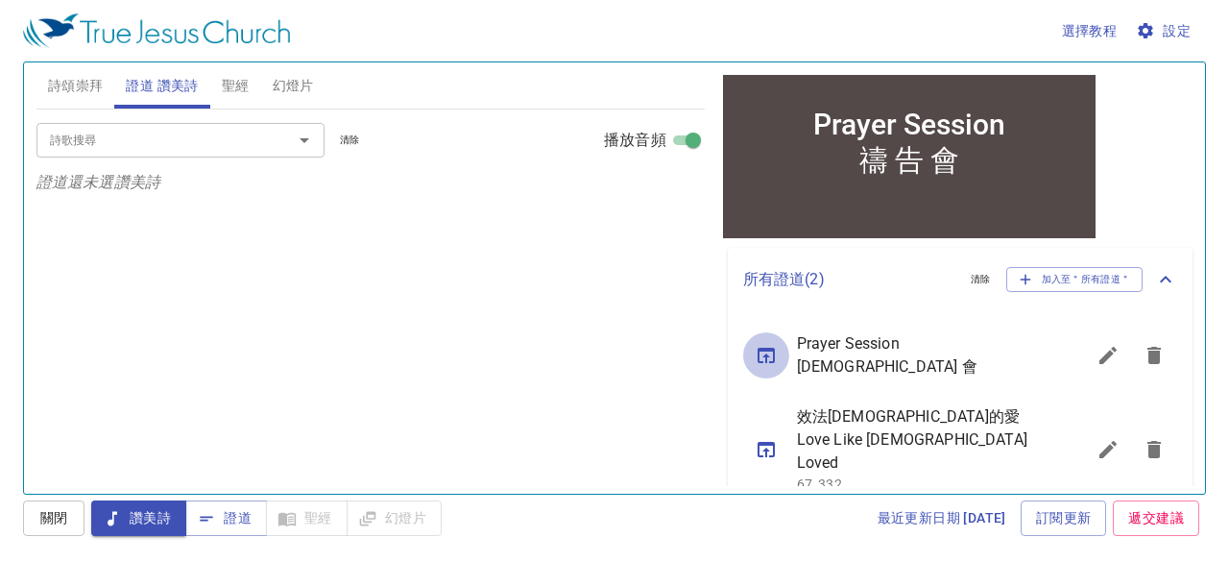
click at [0, 0] on icon "sermon lineup list" at bounding box center [0, 0] width 0 height 0
click at [235, 518] on span "證道" at bounding box center [226, 518] width 51 height 24
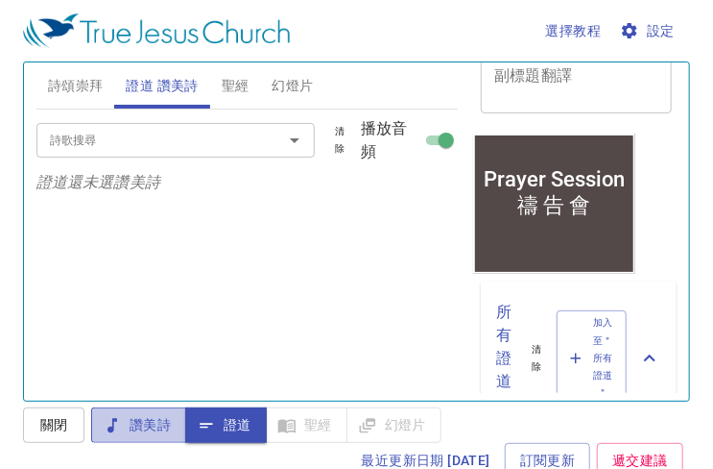
click at [0, 0] on span "讚美詩" at bounding box center [0, 0] width 0 height 0
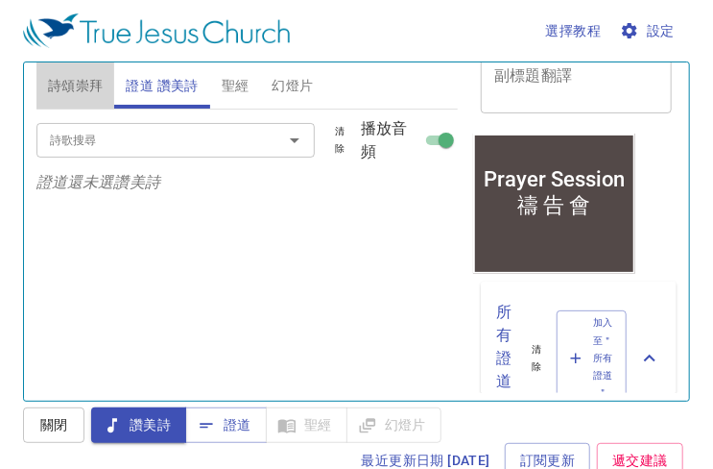
click at [82, 85] on span "詩頌崇拜" at bounding box center [76, 86] width 56 height 24
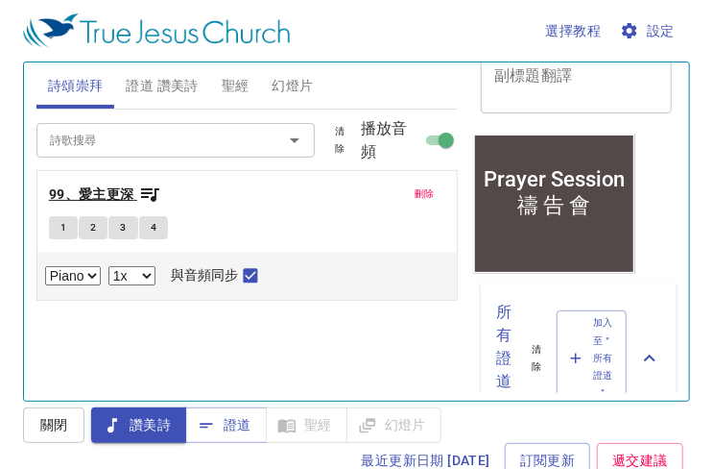
click at [114, 193] on b "99、愛主更深" at bounding box center [91, 194] width 85 height 24
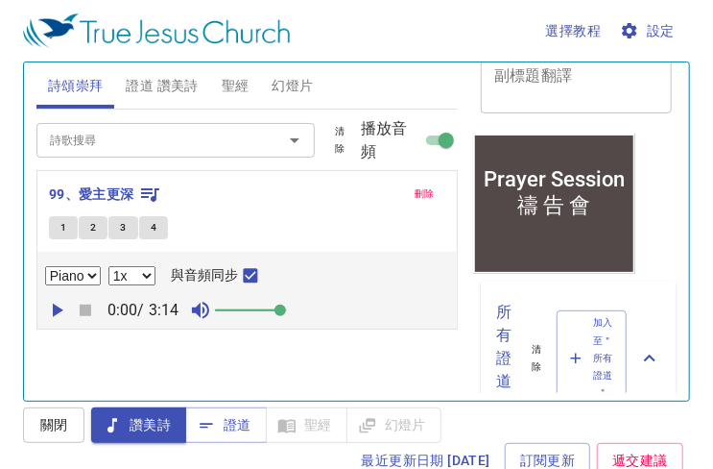
click at [59, 224] on button "1" at bounding box center [63, 227] width 29 height 23
click at [248, 277] on input "與音頻同步" at bounding box center [250, 279] width 25 height 25
checkbox input "true"
click at [56, 312] on icon "button" at bounding box center [58, 309] width 11 height 13
click at [83, 308] on icon "button" at bounding box center [86, 310] width 12 height 12
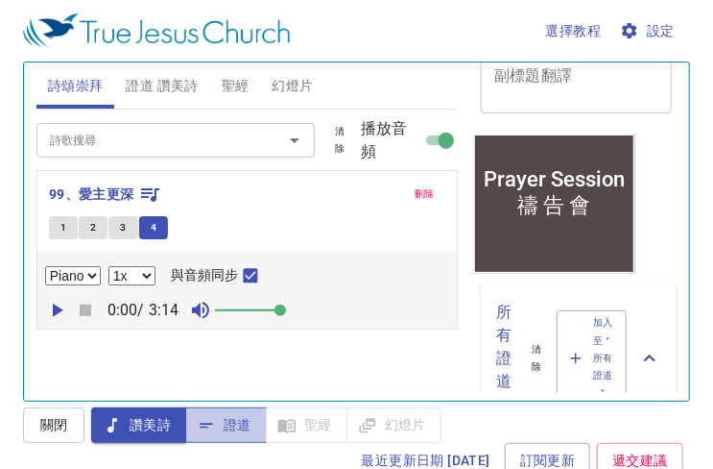
click at [231, 422] on span "證道" at bounding box center [226, 425] width 51 height 24
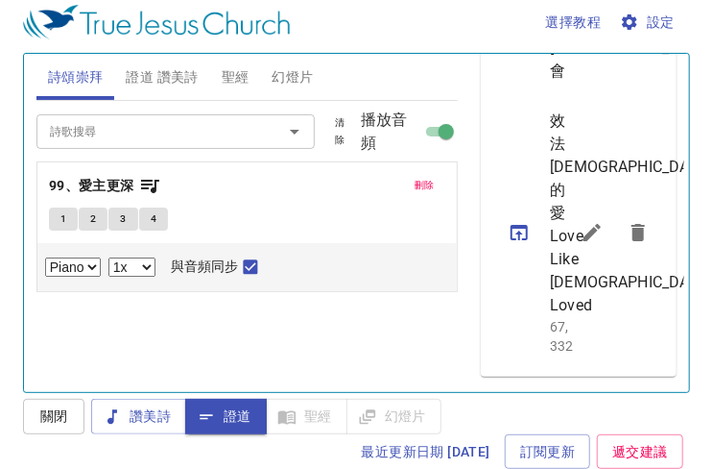
scroll to position [931, 0]
click at [0, 0] on icon "sermon lineup list" at bounding box center [0, 0] width 0 height 0
click at [167, 82] on span "證道 讚美詩" at bounding box center [162, 77] width 72 height 24
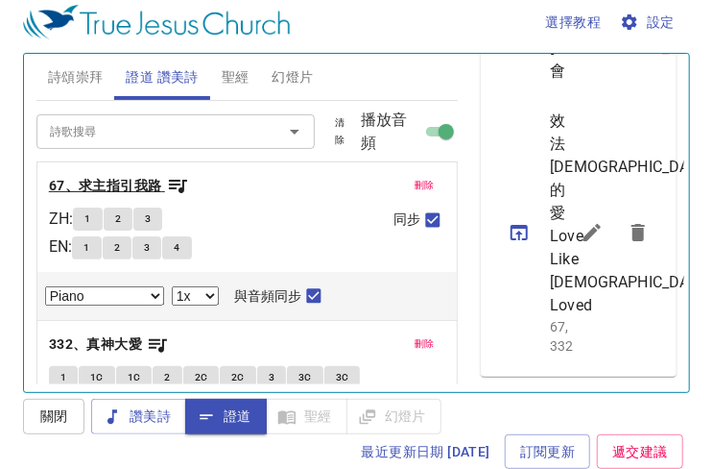
click at [119, 177] on b "67、求主指引我路" at bounding box center [105, 186] width 113 height 24
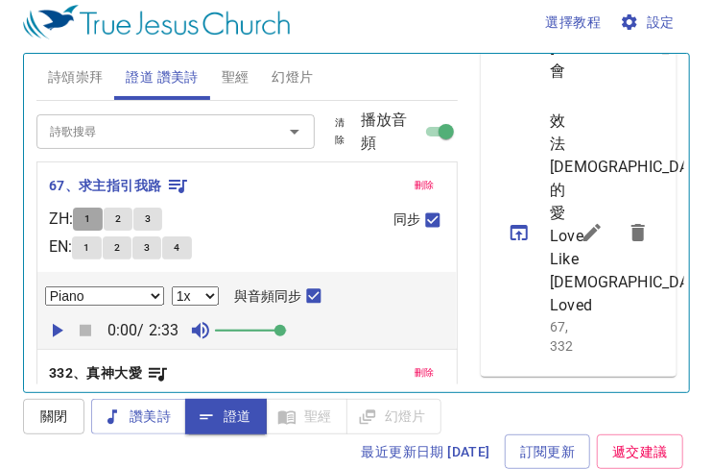
click at [90, 216] on span "1" at bounding box center [87, 218] width 6 height 17
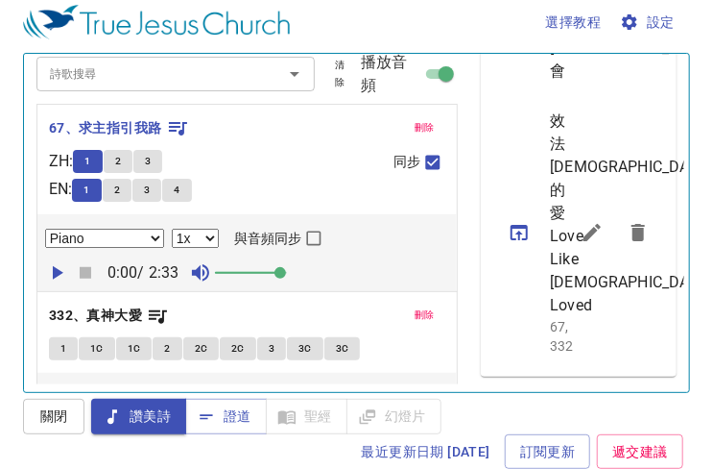
scroll to position [85, 0]
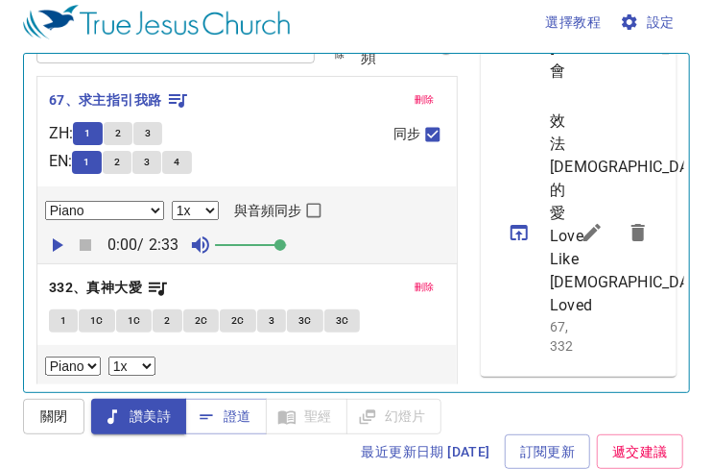
click at [313, 210] on input "與音頻同步" at bounding box center [313, 214] width 25 height 25
checkbox input "true"
click at [59, 247] on icon "button" at bounding box center [56, 244] width 23 height 23
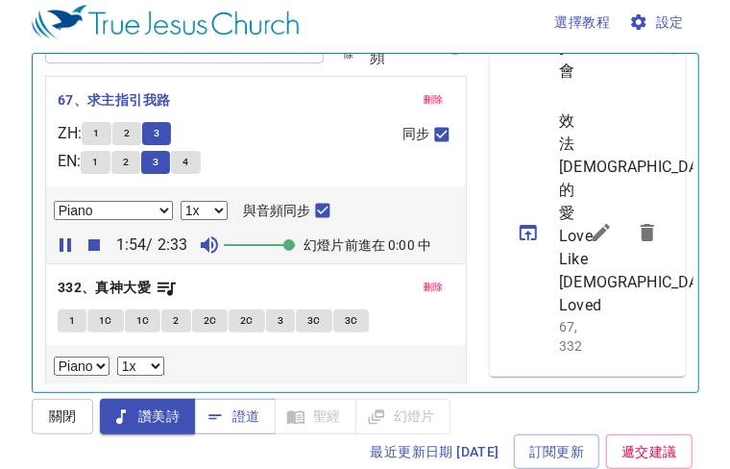
scroll to position [0, 0]
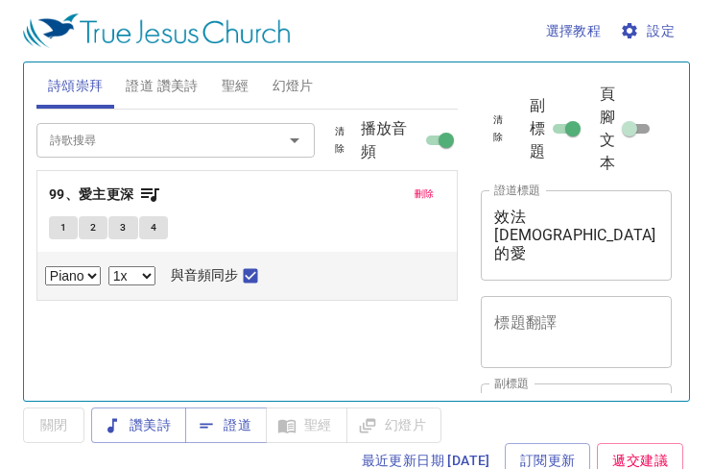
select select "1"
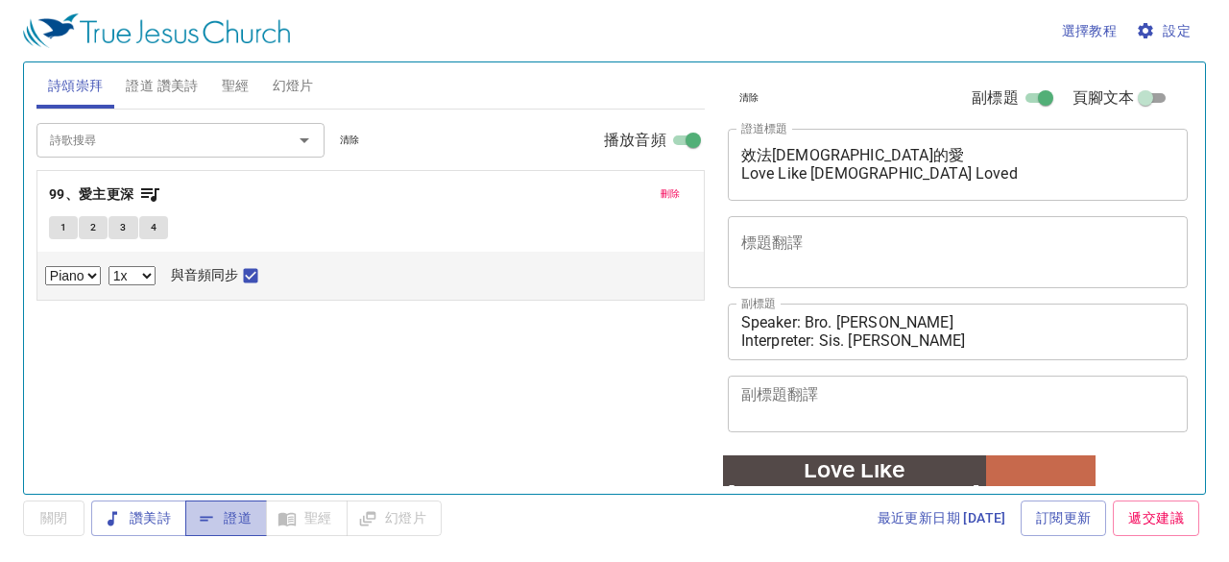
click at [244, 468] on span "證道" at bounding box center [226, 518] width 51 height 24
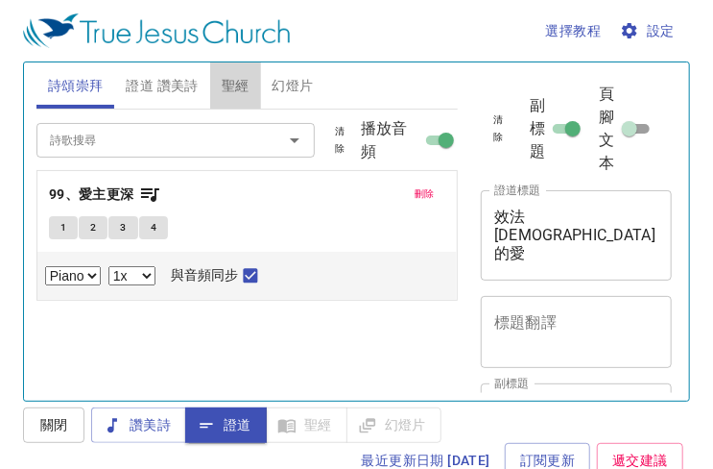
click at [232, 83] on span "聖經" at bounding box center [236, 86] width 28 height 24
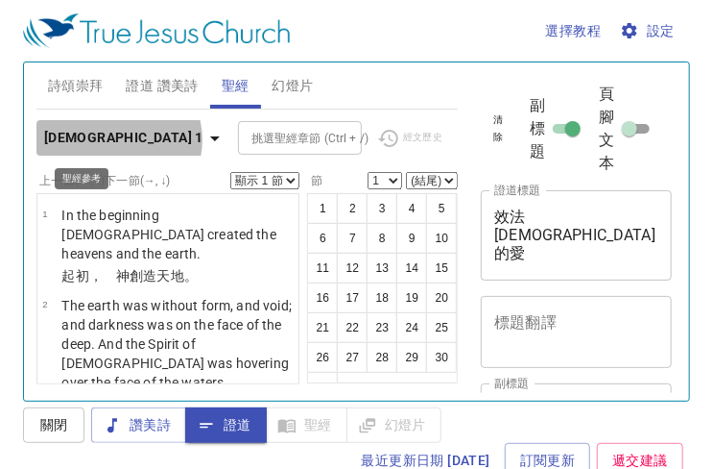
click at [204, 139] on icon "button" at bounding box center [215, 138] width 23 height 23
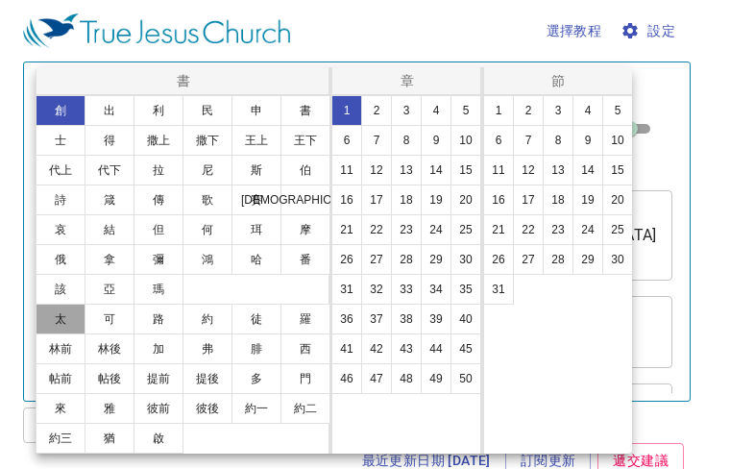
click at [64, 317] on button "太" at bounding box center [61, 318] width 50 height 31
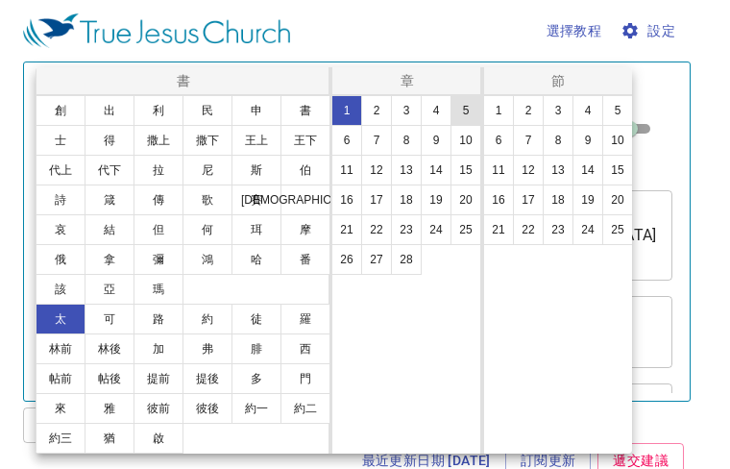
click at [455, 107] on button "5" at bounding box center [465, 110] width 31 height 31
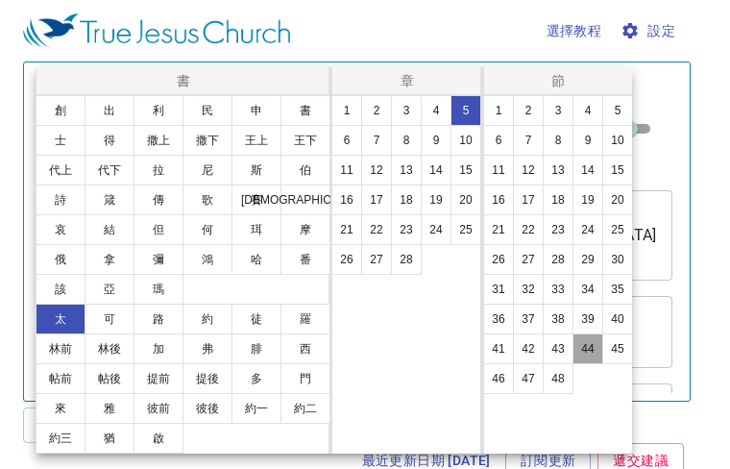
click at [580, 353] on button "44" at bounding box center [587, 348] width 31 height 31
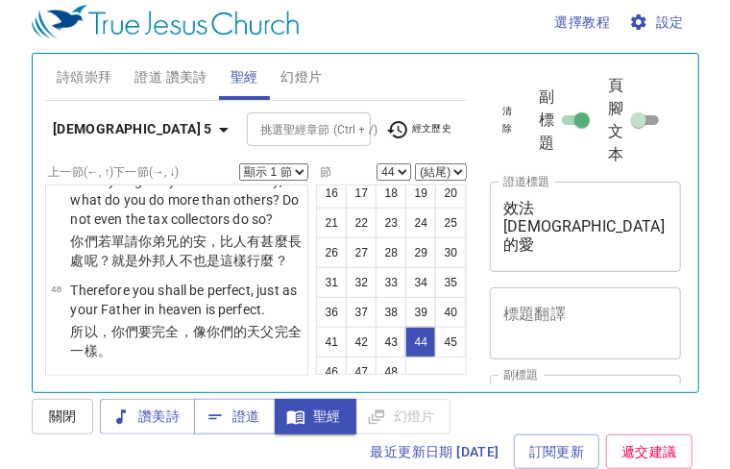
scroll to position [167, 0]
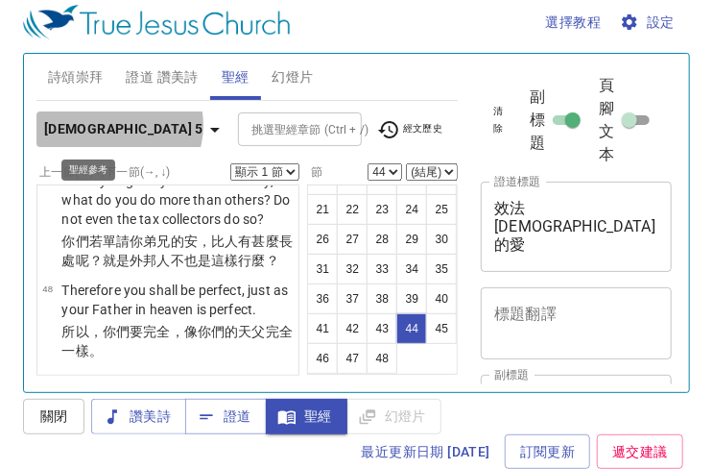
click at [204, 124] on icon "button" at bounding box center [215, 129] width 23 height 23
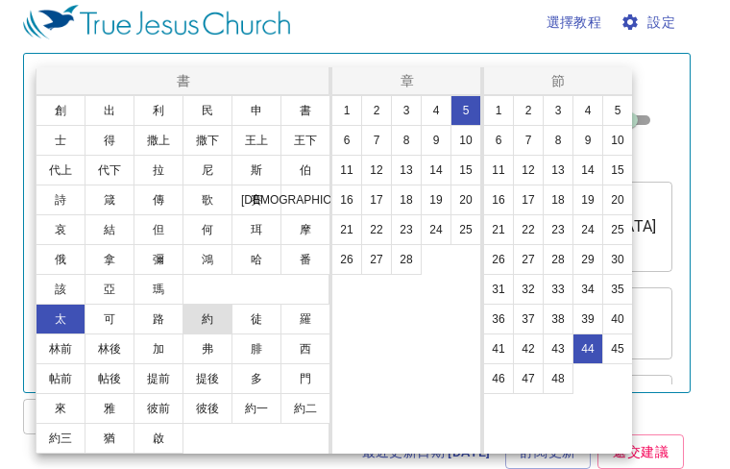
click at [204, 319] on button "約" at bounding box center [207, 318] width 50 height 31
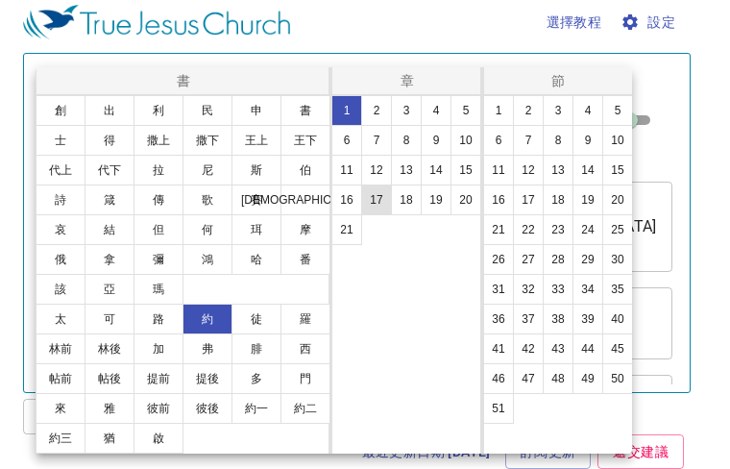
scroll to position [0, 0]
click at [405, 112] on button "3" at bounding box center [406, 110] width 31 height 31
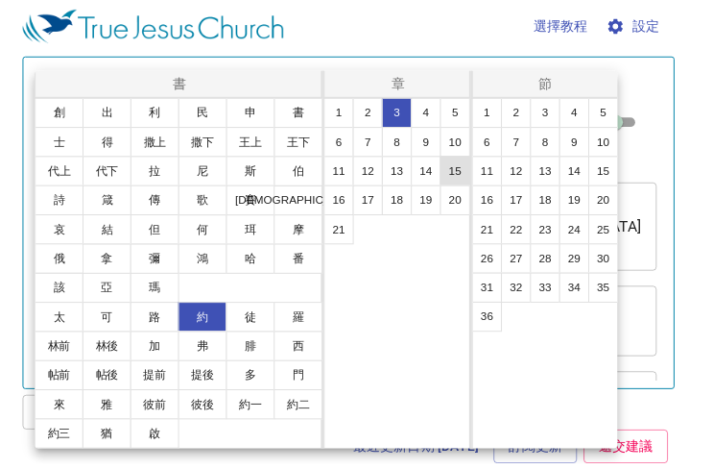
scroll to position [79, 0]
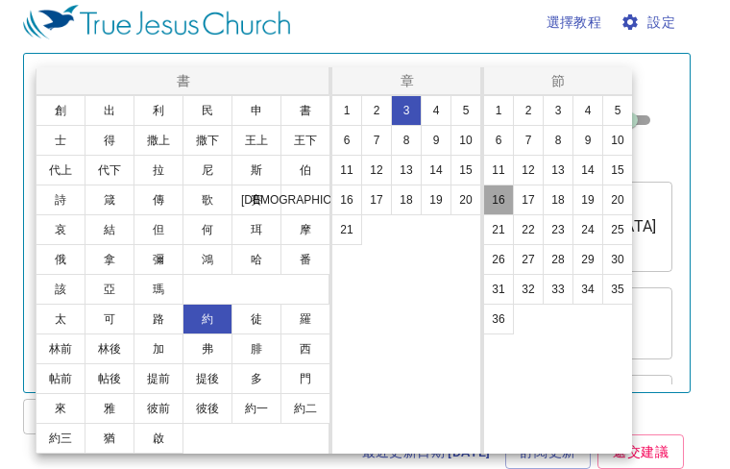
click at [503, 195] on button "16" at bounding box center [498, 199] width 31 height 31
select select "16"
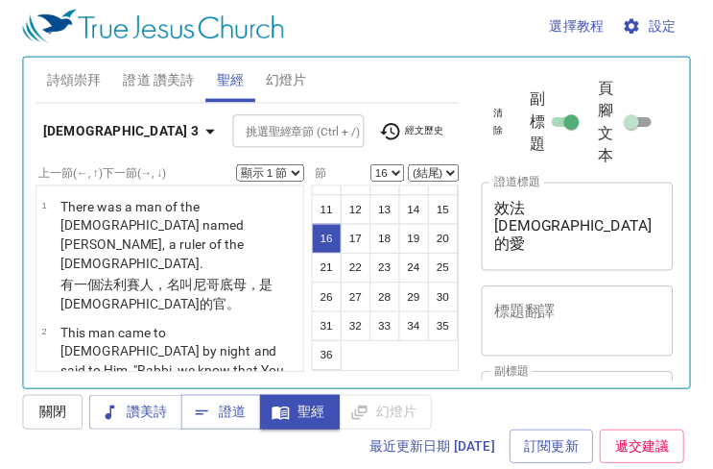
scroll to position [1936, 0]
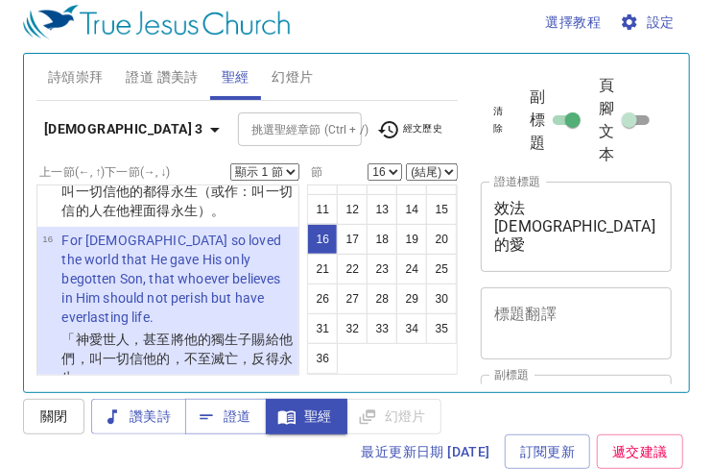
click at [291, 172] on select "顯示 1 節 顯示 2 節 顯示 3 節 顯示 4 節 顯示 5 節" at bounding box center [264, 171] width 69 height 17
click at [230, 163] on select "顯示 1 節 顯示 2 節 顯示 3 節 顯示 4 節 顯示 5 節" at bounding box center [264, 171] width 69 height 17
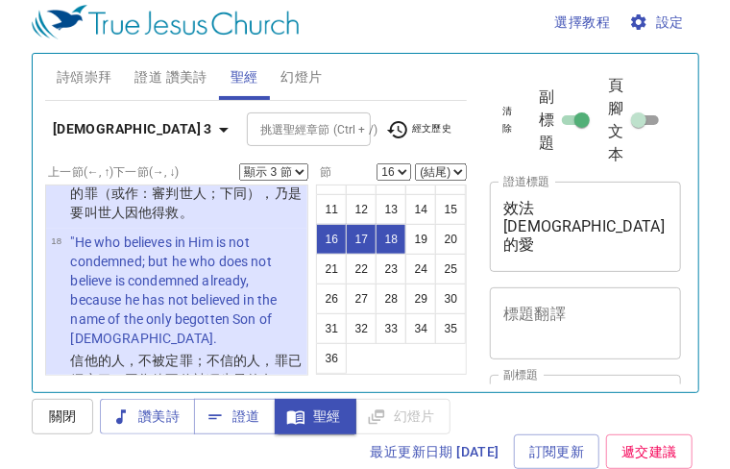
scroll to position [2249, 0]
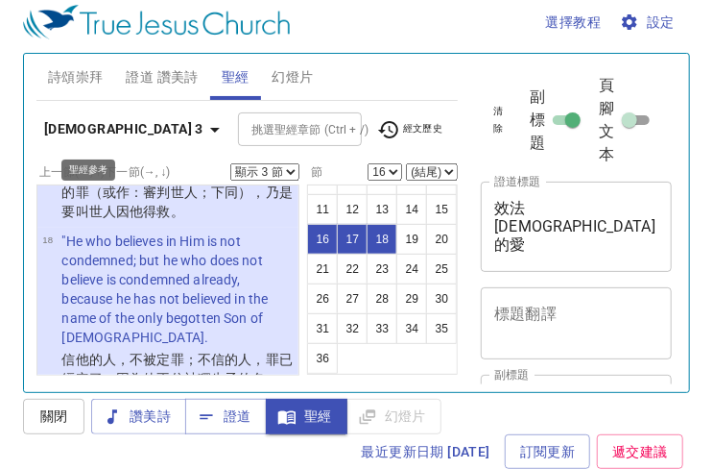
click at [204, 128] on icon "button" at bounding box center [215, 129] width 23 height 23
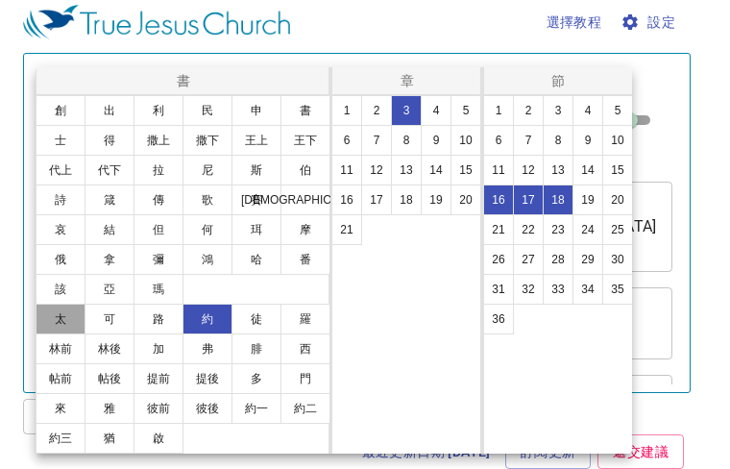
click at [61, 322] on button "太" at bounding box center [61, 318] width 50 height 31
select select "1"
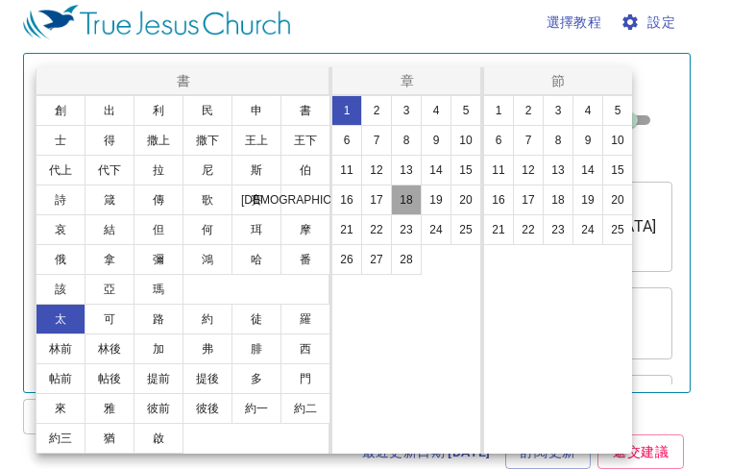
click at [405, 195] on button "18" at bounding box center [406, 199] width 31 height 31
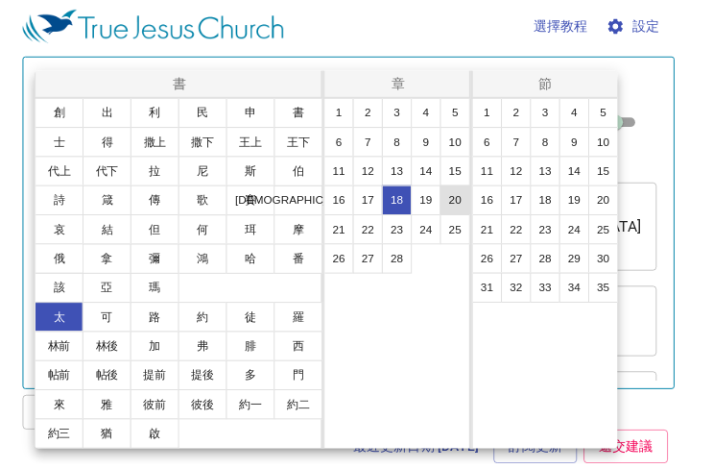
scroll to position [79, 0]
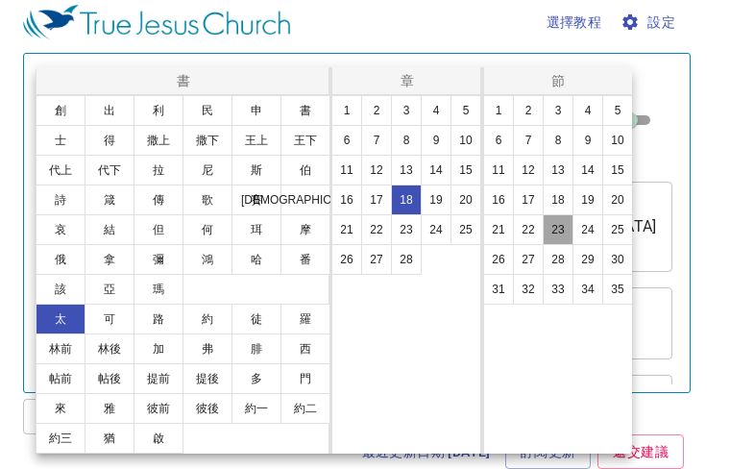
click at [551, 228] on button "23" at bounding box center [557, 229] width 31 height 31
select select "23"
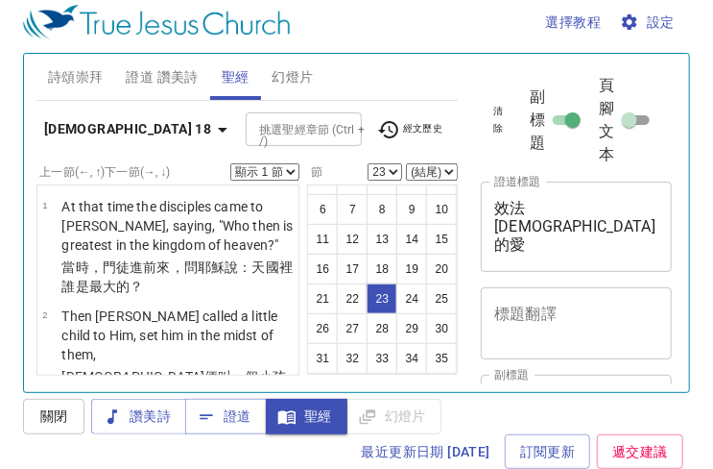
scroll to position [3231, 0]
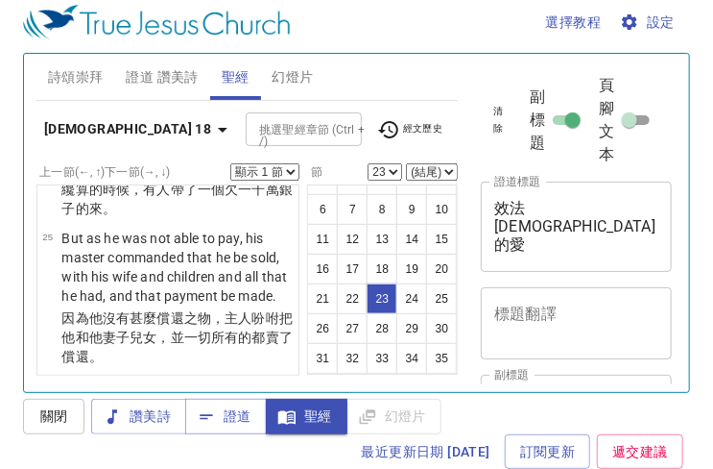
click at [290, 172] on select "顯示 1 節 顯示 2 節 顯示 3 節 顯示 4 節 顯示 5 節" at bounding box center [264, 171] width 69 height 17
select select "3"
click at [230, 163] on select "顯示 1 節 顯示 2 節 顯示 3 節 顯示 4 節 顯示 5 節" at bounding box center [264, 171] width 69 height 17
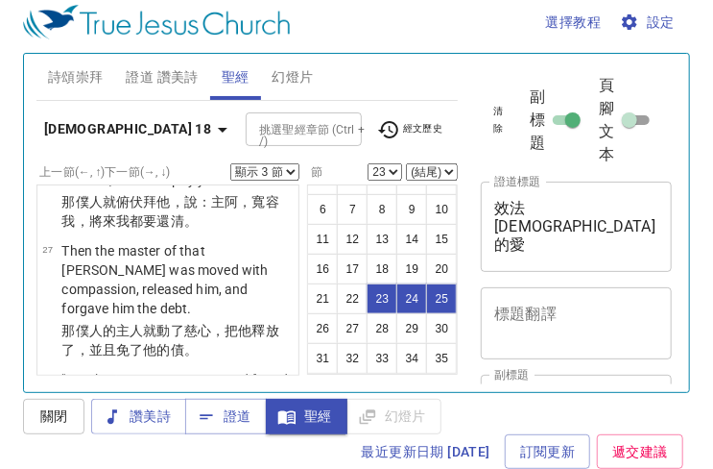
scroll to position [3519, 0]
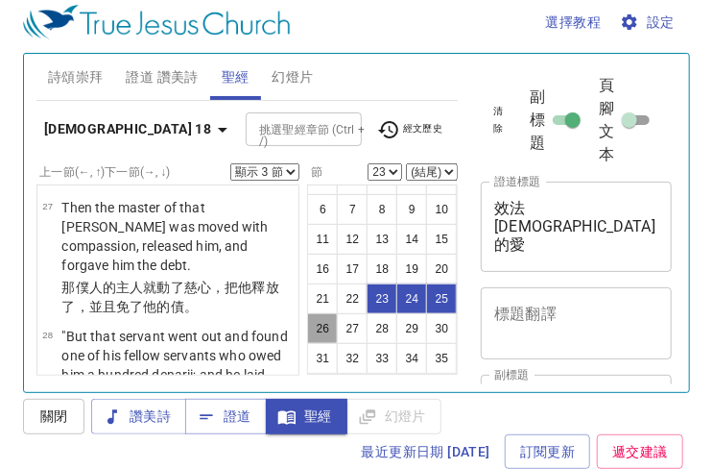
click at [338, 313] on button "26" at bounding box center [322, 328] width 31 height 31
select select "26"
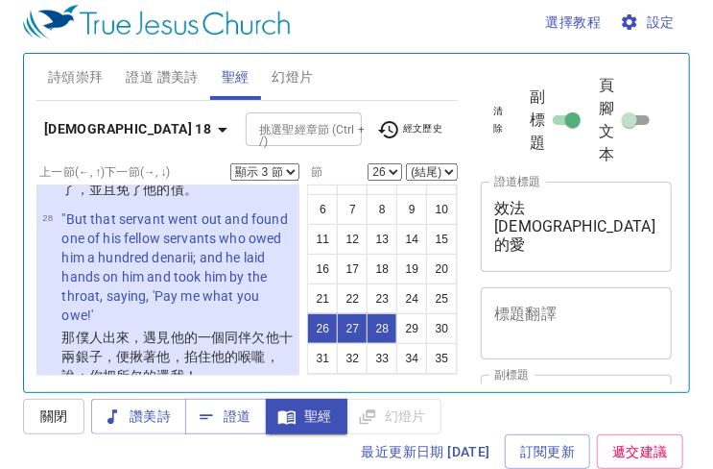
click at [292, 170] on select "顯示 1 節 顯示 2 節 顯示 3 節 顯示 4 節 顯示 5 節" at bounding box center [264, 171] width 69 height 17
click at [230, 163] on select "顯示 1 節 顯示 2 節 顯示 3 節 顯示 4 節 顯示 5 節" at bounding box center [264, 171] width 69 height 17
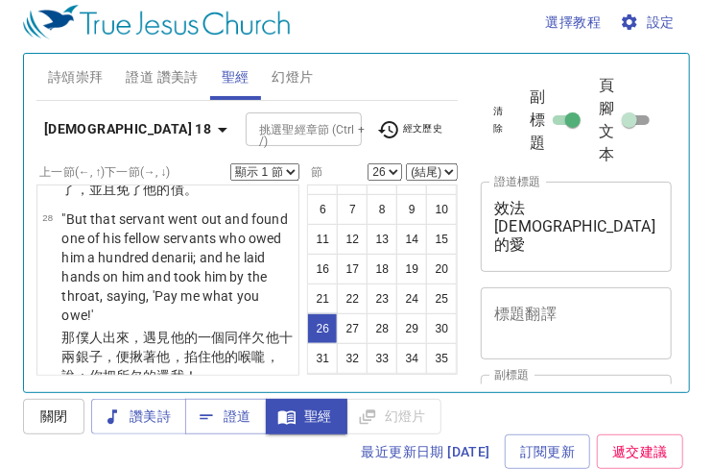
click at [290, 170] on select "顯示 1 節 顯示 2 節 顯示 3 節 顯示 4 節 顯示 5 節" at bounding box center [264, 171] width 69 height 17
click at [230, 163] on select "顯示 1 節 顯示 2 節 顯示 3 節 顯示 4 節 顯示 5 節" at bounding box center [264, 171] width 69 height 17
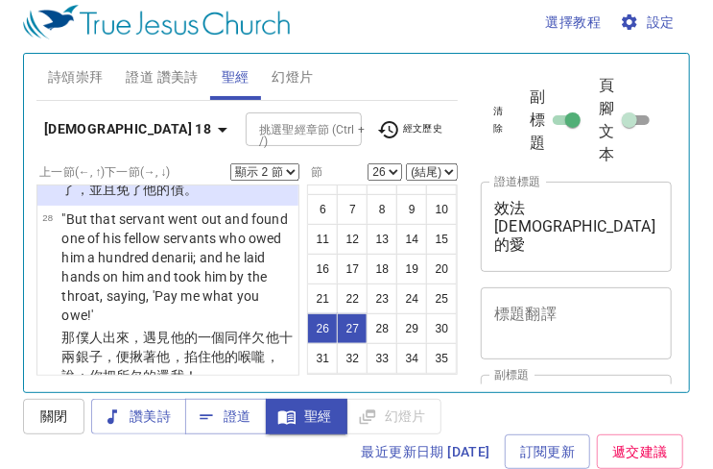
click at [293, 174] on select "顯示 1 節 顯示 2 節 顯示 3 節 顯示 4 節 顯示 5 節" at bounding box center [264, 171] width 69 height 17
select select "3"
click at [230, 163] on select "顯示 1 節 顯示 2 節 顯示 3 節 顯示 4 節 顯示 5 節" at bounding box center [264, 171] width 69 height 17
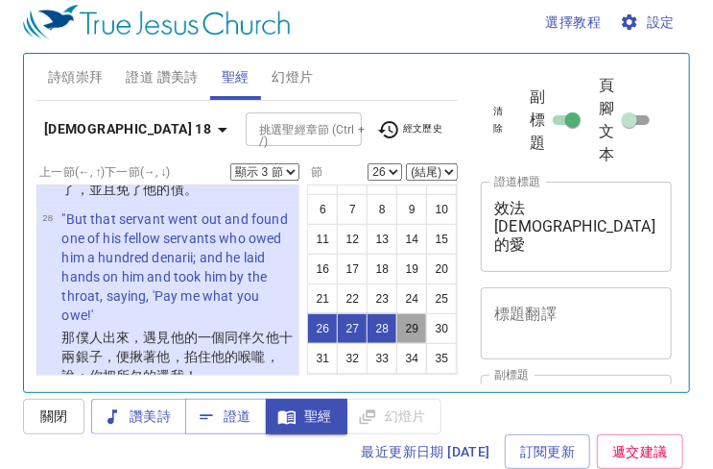
click at [397, 325] on button "29" at bounding box center [412, 328] width 31 height 31
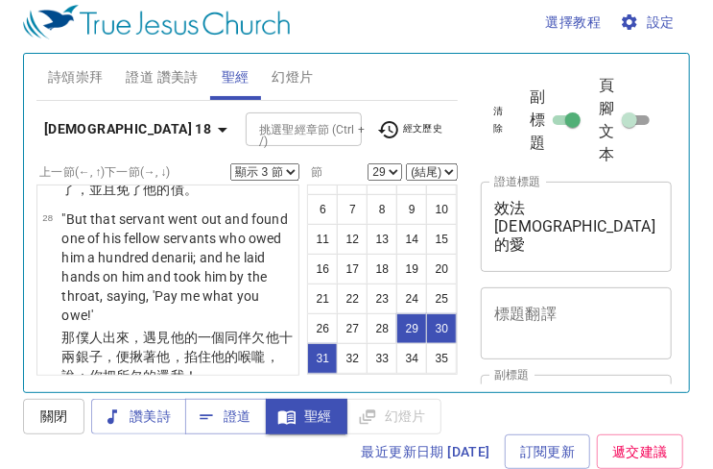
scroll to position [4079, 0]
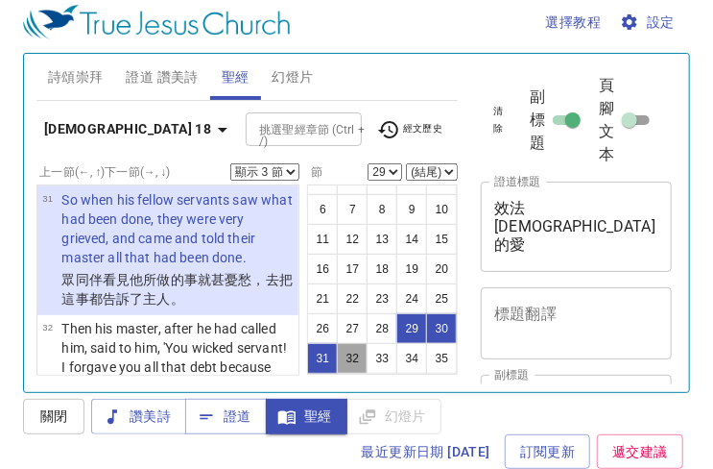
click at [368, 343] on button "32" at bounding box center [352, 358] width 31 height 31
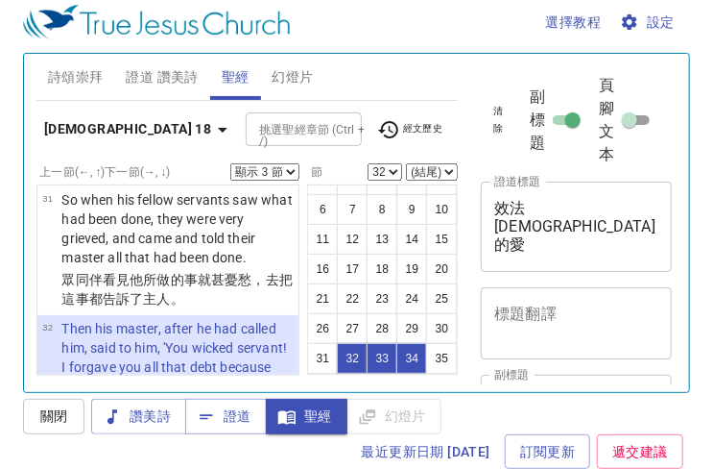
scroll to position [4456, 0]
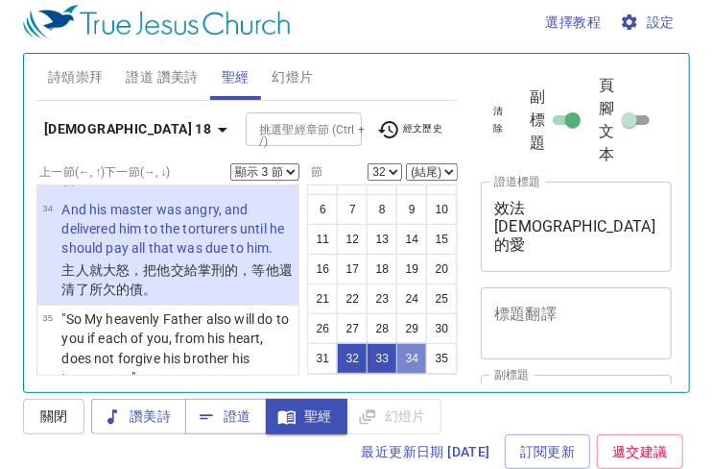
click at [397, 356] on button "34" at bounding box center [412, 358] width 31 height 31
select select "34"
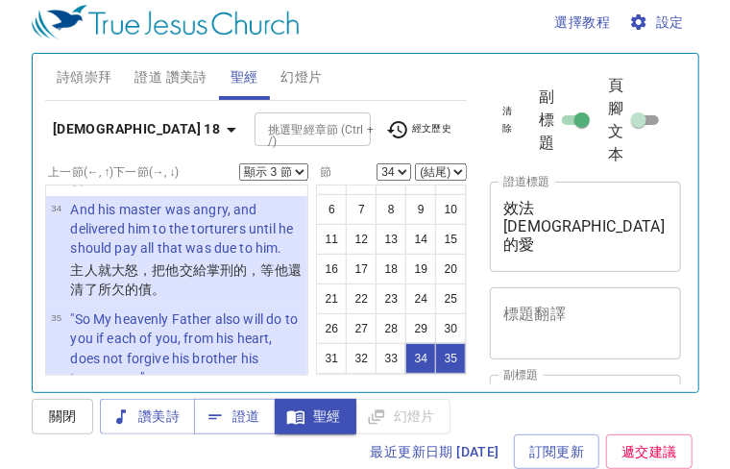
scroll to position [4703, 0]
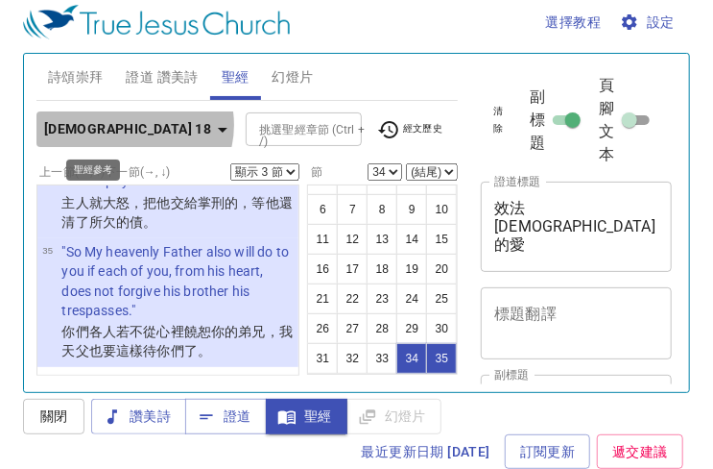
click at [211, 124] on icon "button" at bounding box center [222, 129] width 23 height 23
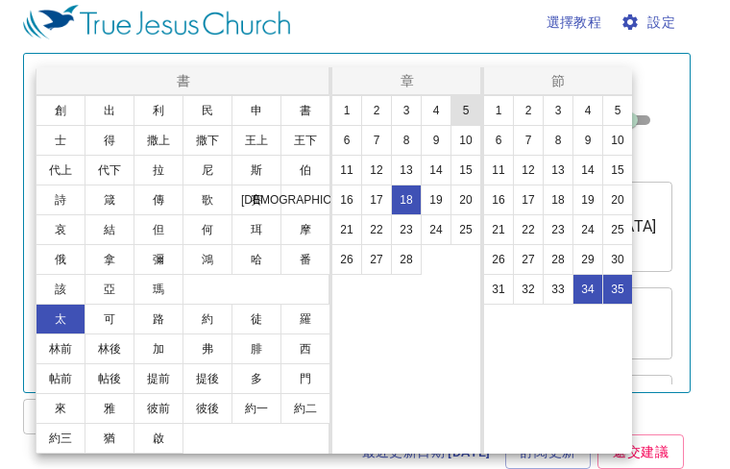
click at [459, 114] on button "5" at bounding box center [465, 110] width 31 height 31
select select "1"
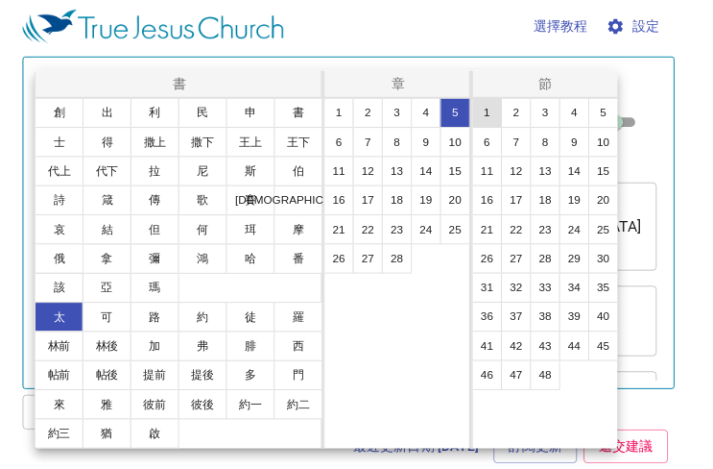
scroll to position [0, 0]
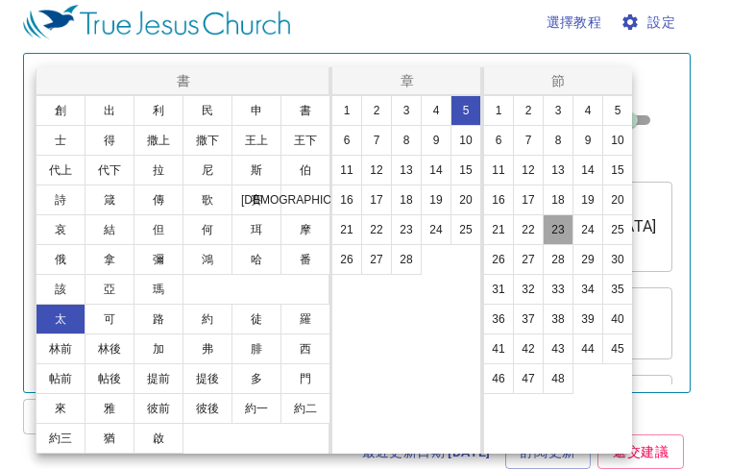
click at [552, 230] on button "23" at bounding box center [557, 229] width 31 height 31
select select "23"
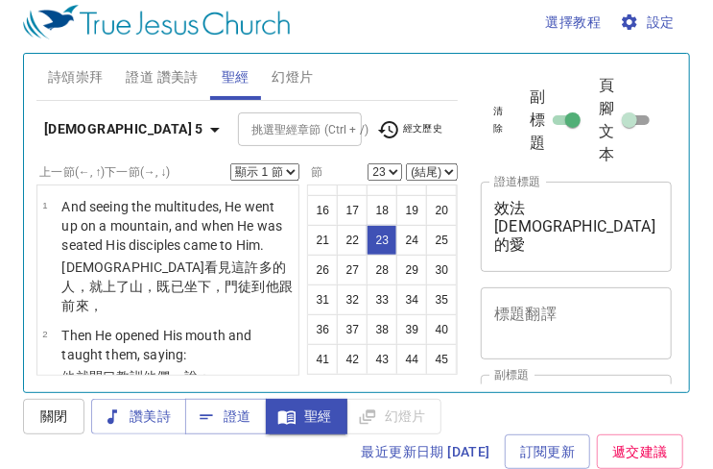
scroll to position [2846, 0]
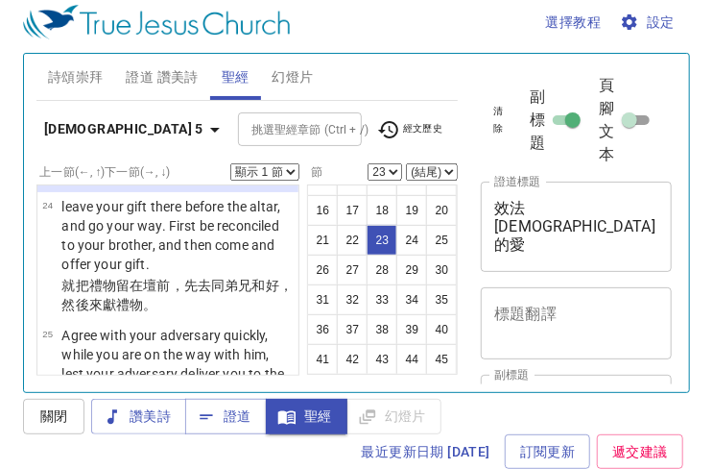
click at [287, 170] on select "顯示 1 節 顯示 2 節 顯示 3 節 顯示 4 節 顯示 5 節" at bounding box center [264, 171] width 69 height 17
click at [230, 163] on select "顯示 1 節 顯示 2 節 顯示 3 節 顯示 4 節 顯示 5 節" at bounding box center [264, 171] width 69 height 17
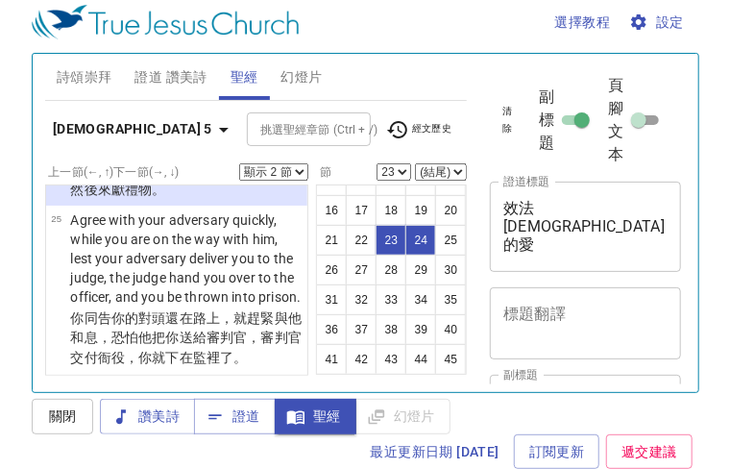
scroll to position [2942, 0]
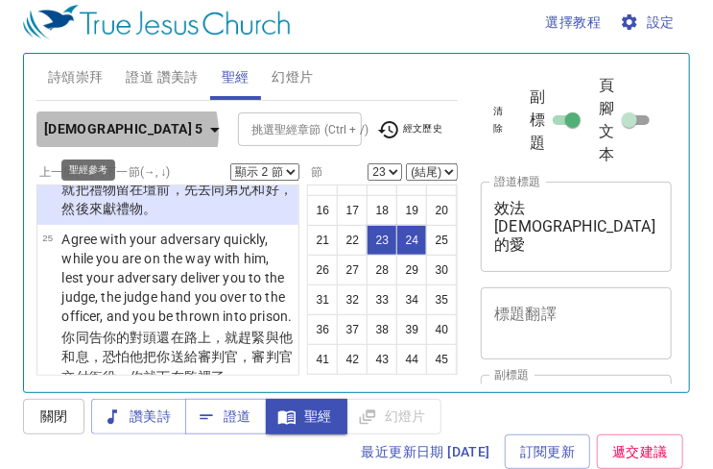
click at [204, 132] on icon "button" at bounding box center [215, 129] width 23 height 23
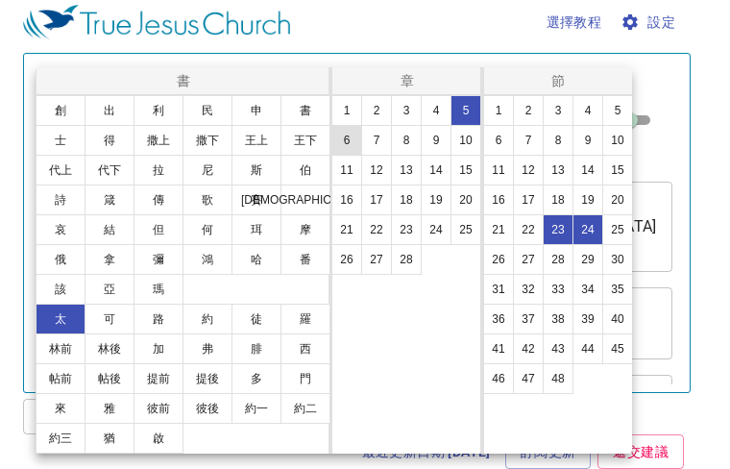
click at [351, 141] on button "6" at bounding box center [346, 140] width 31 height 31
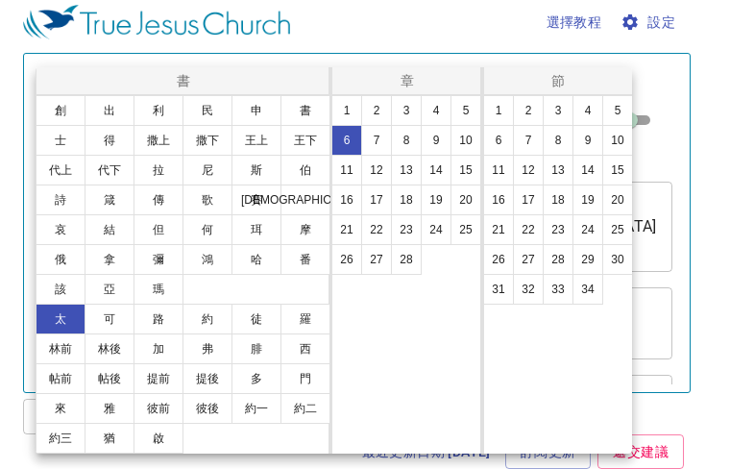
select select "1"
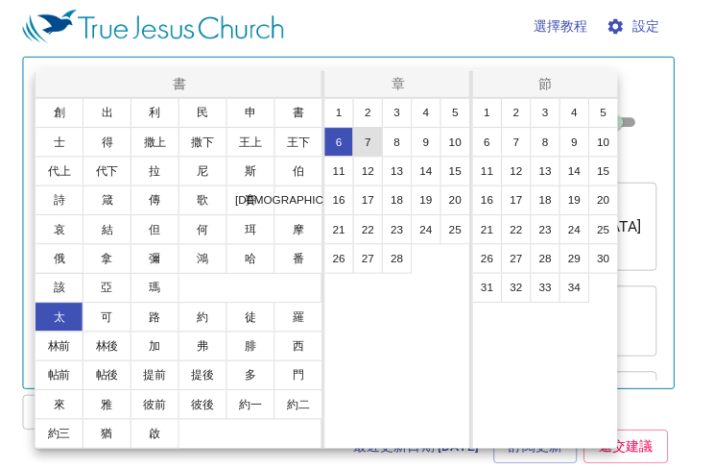
scroll to position [0, 0]
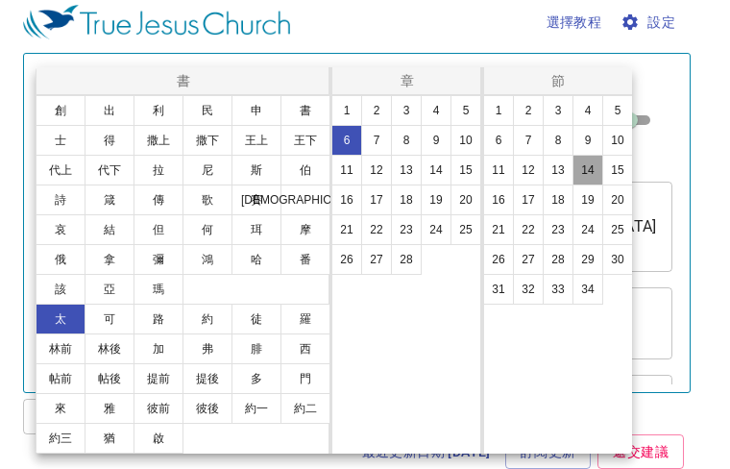
click at [587, 168] on button "14" at bounding box center [587, 170] width 31 height 31
select select "14"
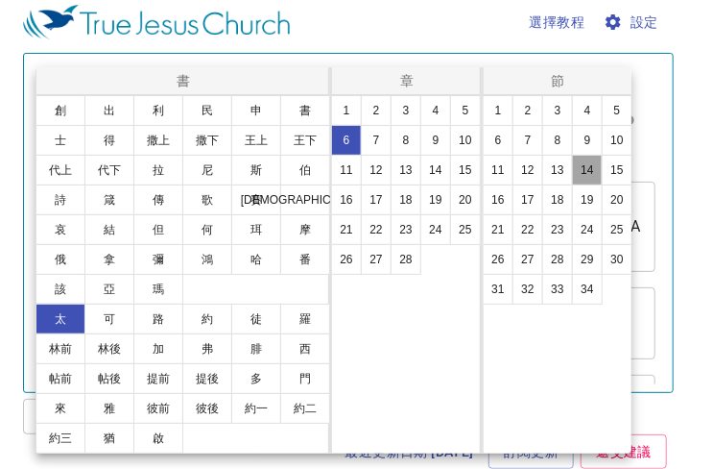
scroll to position [1870, 0]
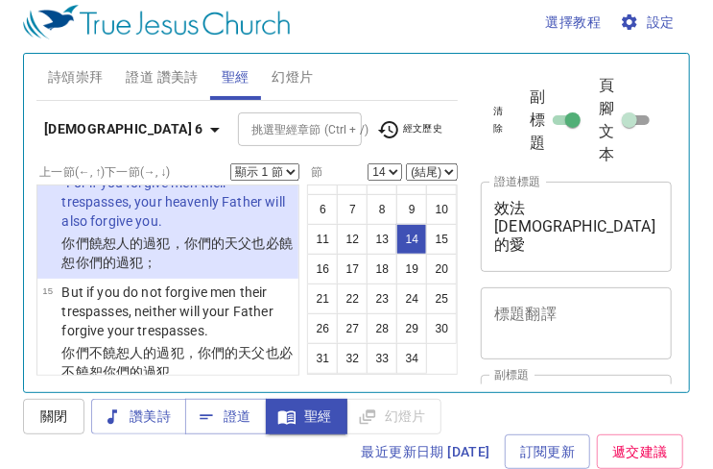
click at [292, 171] on select "顯示 1 節 顯示 2 節 顯示 3 節 顯示 4 節 顯示 5 節" at bounding box center [264, 171] width 69 height 17
click at [230, 163] on select "顯示 1 節 顯示 2 節 顯示 3 節 顯示 4 節 顯示 5 節" at bounding box center [264, 171] width 69 height 17
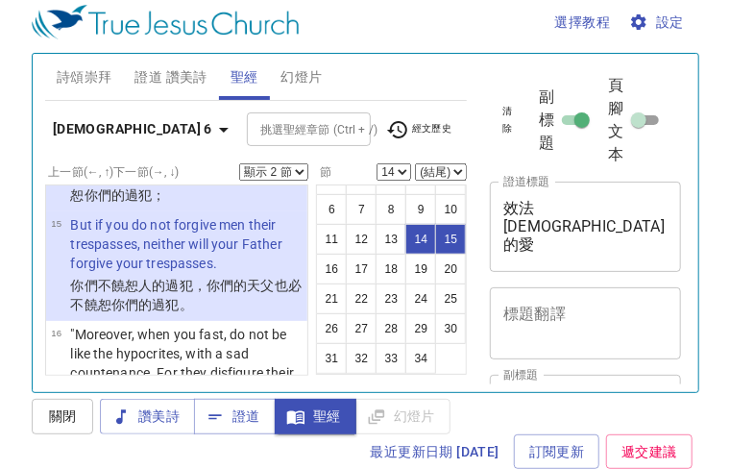
scroll to position [1966, 0]
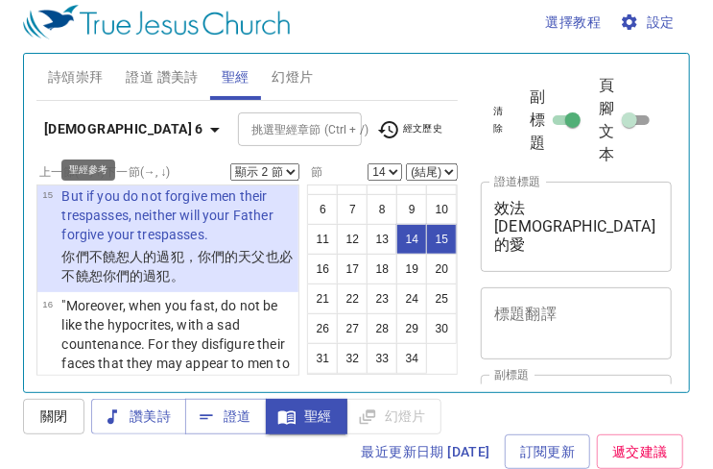
click at [210, 128] on icon "button" at bounding box center [215, 130] width 10 height 5
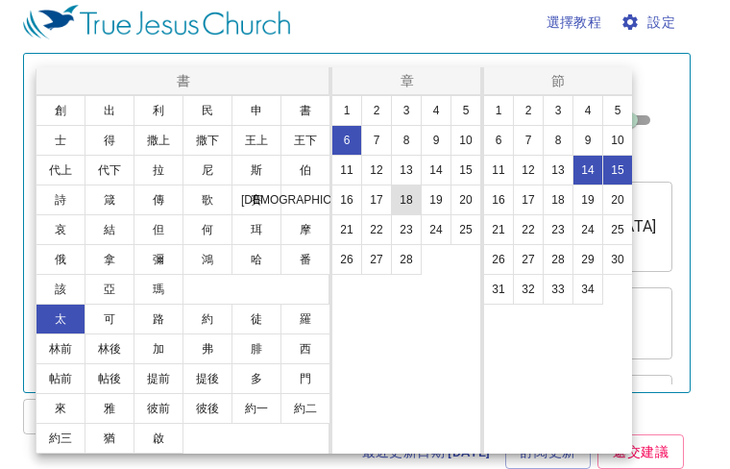
click at [405, 200] on button "18" at bounding box center [406, 199] width 31 height 31
select select "1"
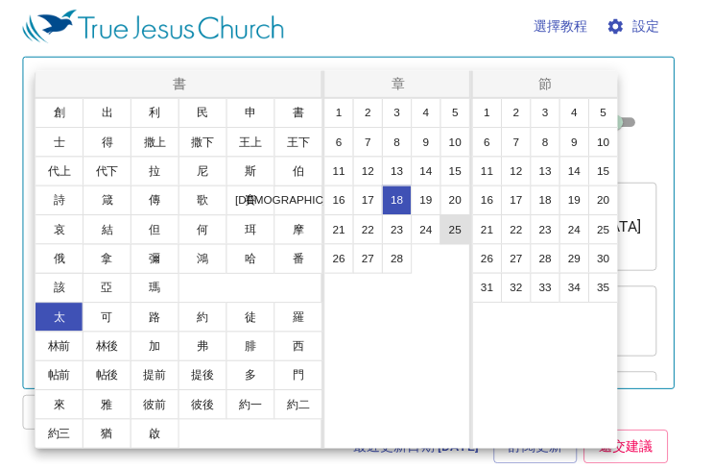
scroll to position [0, 0]
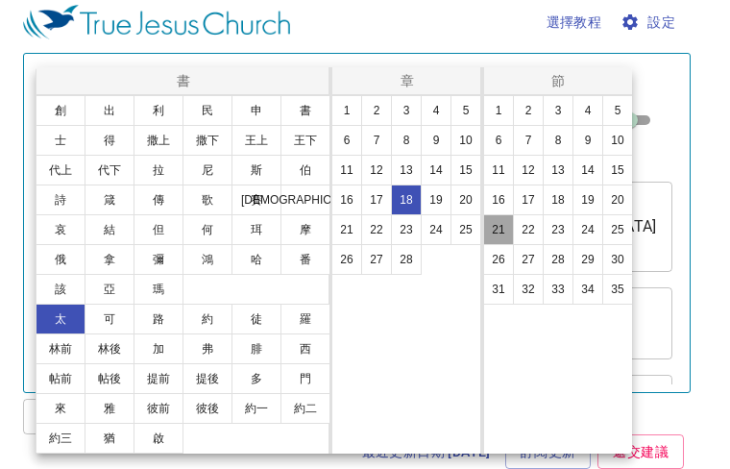
click at [501, 230] on button "21" at bounding box center [498, 229] width 31 height 31
select select "21"
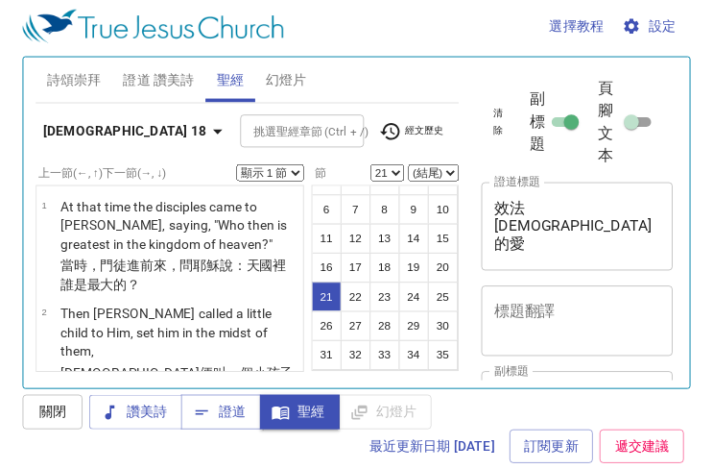
scroll to position [3001, 0]
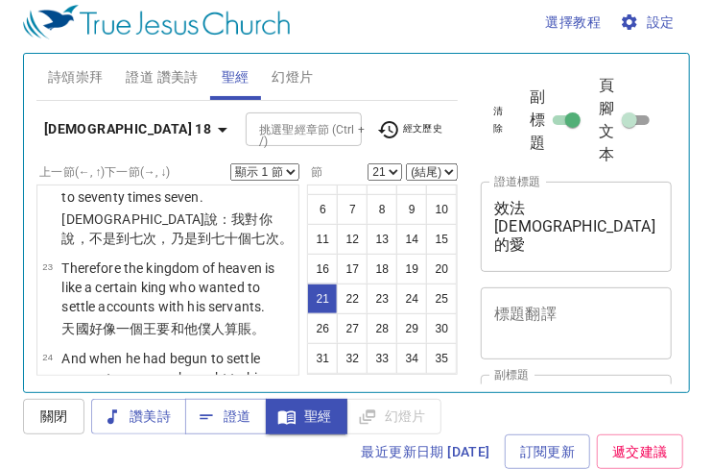
click at [290, 172] on select "顯示 1 節 顯示 2 節 顯示 3 節 顯示 4 節 顯示 5 節" at bounding box center [264, 171] width 69 height 17
click at [230, 163] on select "顯示 1 節 顯示 2 節 顯示 3 節 顯示 4 節 顯示 5 節" at bounding box center [264, 171] width 69 height 17
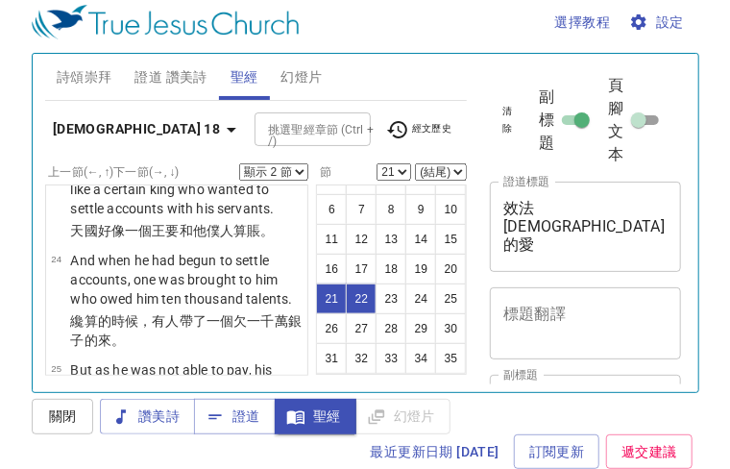
scroll to position [3116, 0]
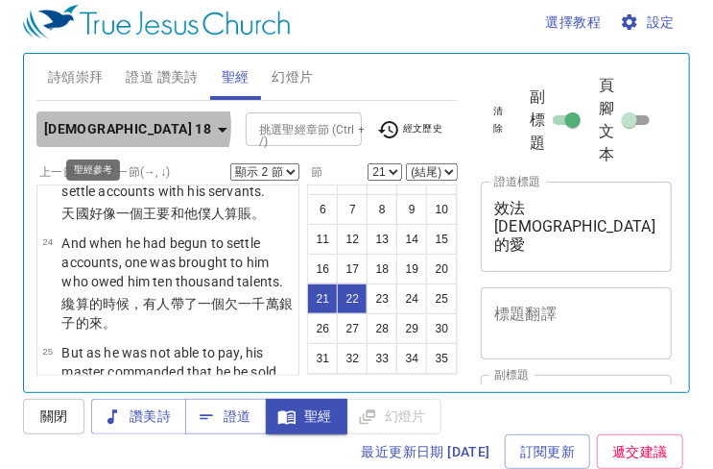
click at [211, 125] on icon "button" at bounding box center [222, 129] width 23 height 23
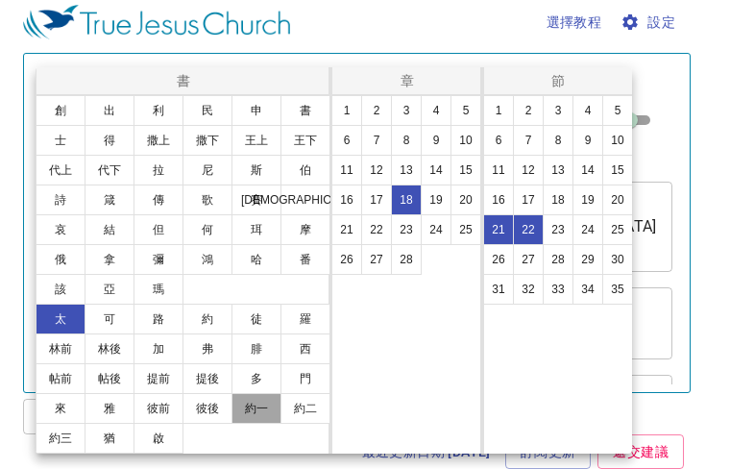
click at [252, 408] on button "約一" at bounding box center [256, 408] width 50 height 31
select select "1"
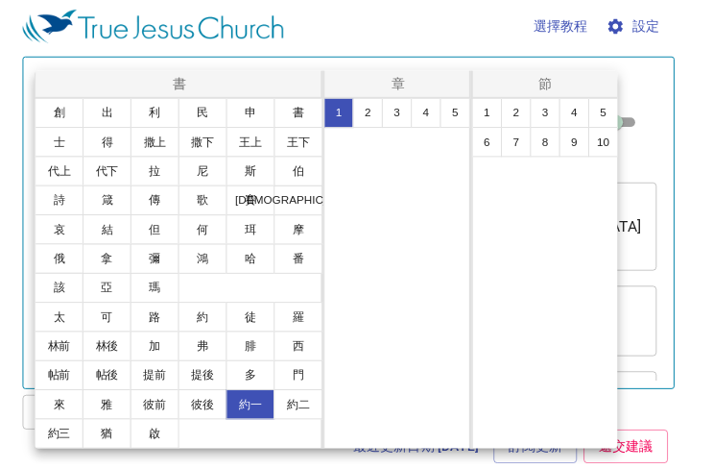
scroll to position [0, 0]
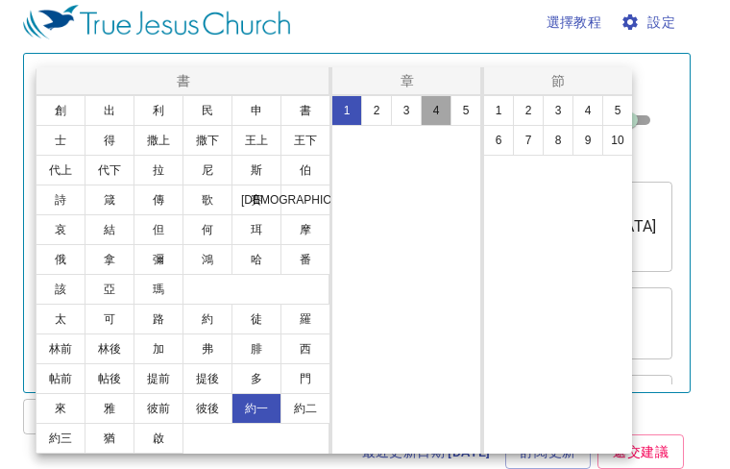
click at [432, 106] on button "4" at bounding box center [436, 110] width 31 height 31
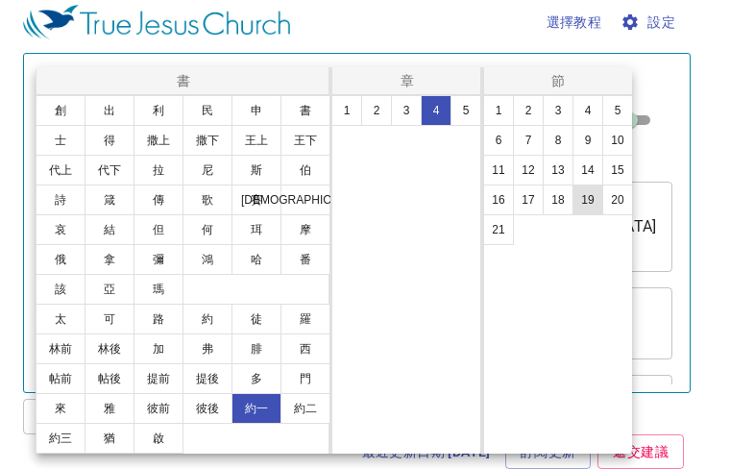
click at [589, 197] on button "19" at bounding box center [587, 199] width 31 height 31
select select "19"
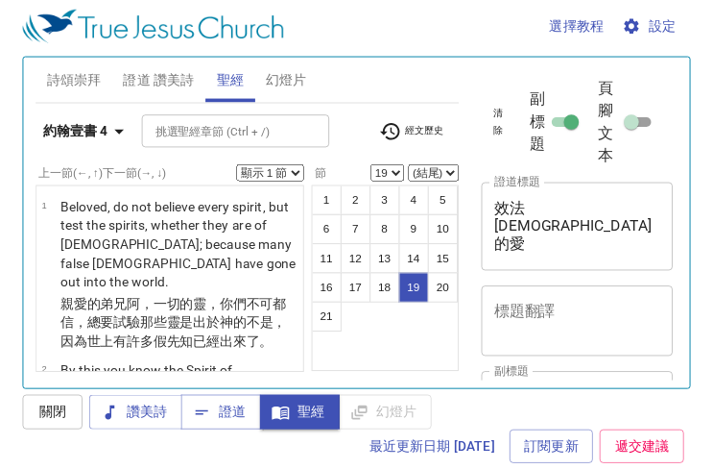
scroll to position [2533, 0]
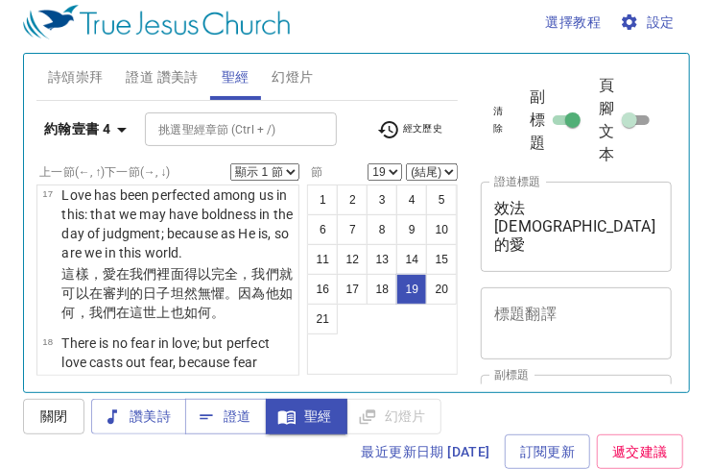
click at [286, 170] on select "顯示 1 節 顯示 2 節 顯示 3 節 顯示 4 節 顯示 5 節" at bounding box center [264, 171] width 69 height 17
click at [230, 163] on select "顯示 1 節 顯示 2 節 顯示 3 節 顯示 4 節 顯示 5 節" at bounding box center [264, 171] width 69 height 17
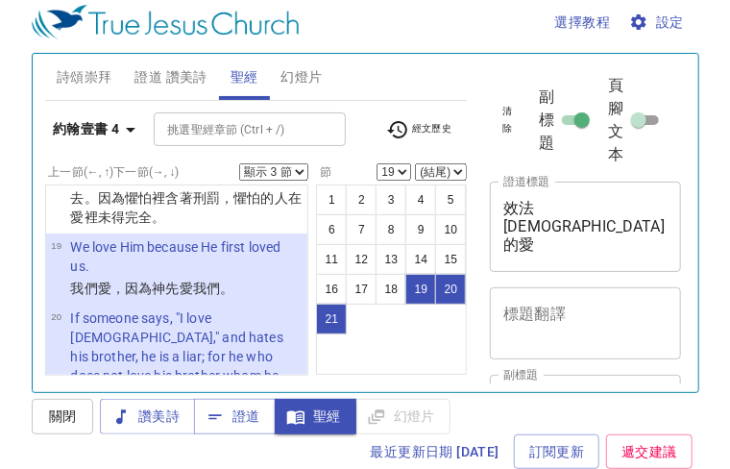
scroll to position [2681, 0]
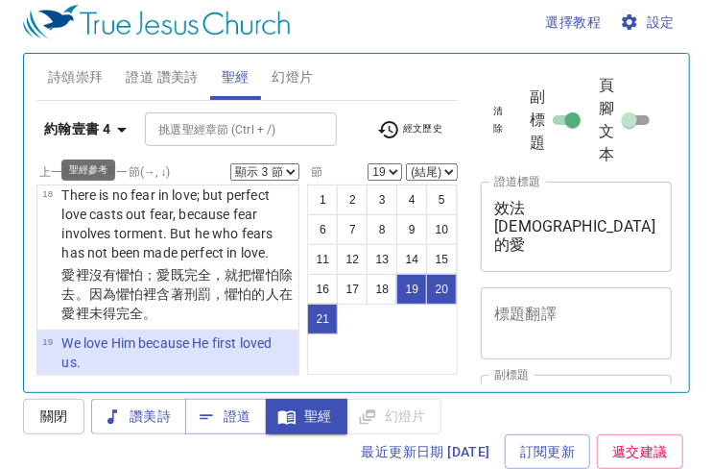
click at [125, 122] on icon "button" at bounding box center [121, 129] width 23 height 23
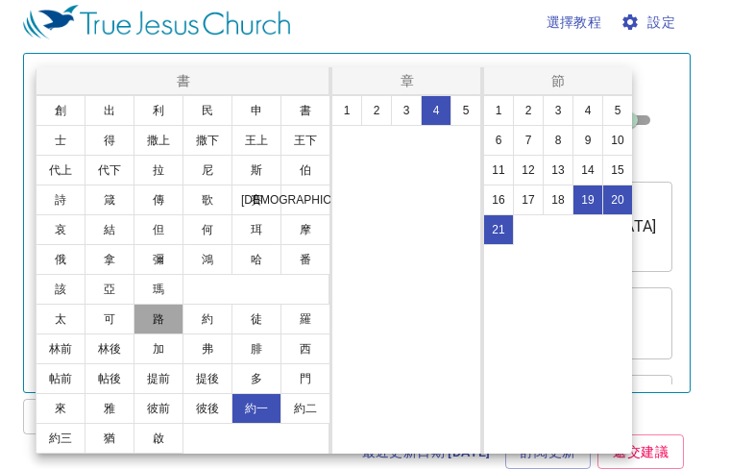
click at [161, 325] on button "路" at bounding box center [158, 318] width 50 height 31
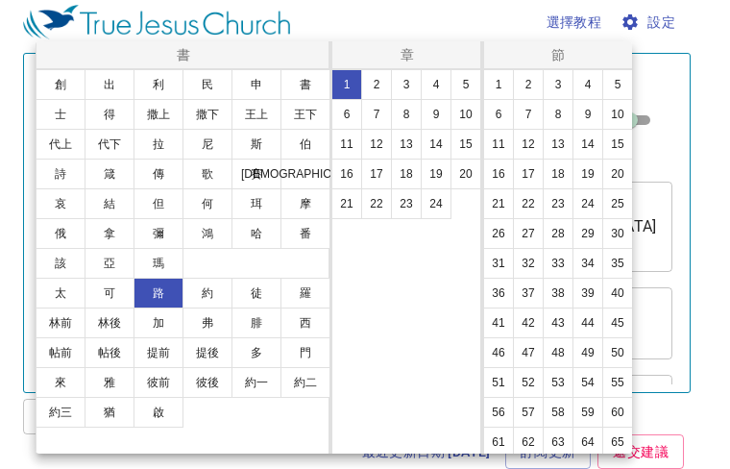
select select "1"
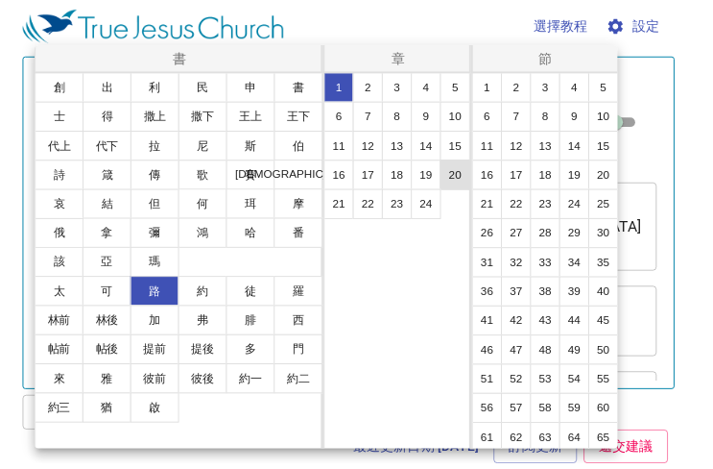
scroll to position [0, 0]
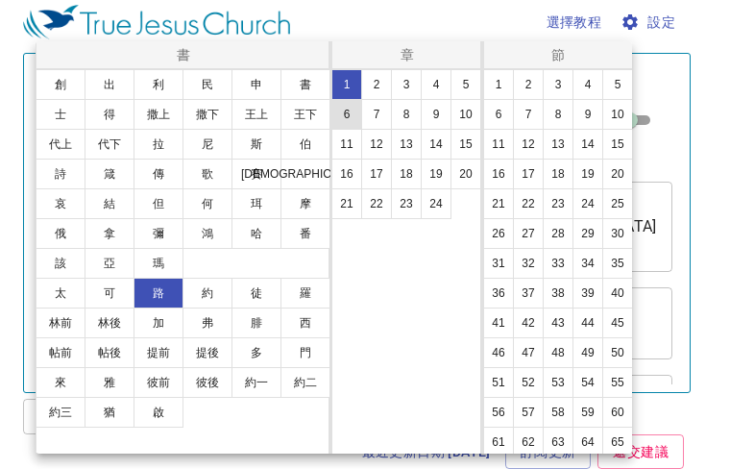
click at [353, 115] on button "6" at bounding box center [346, 114] width 31 height 31
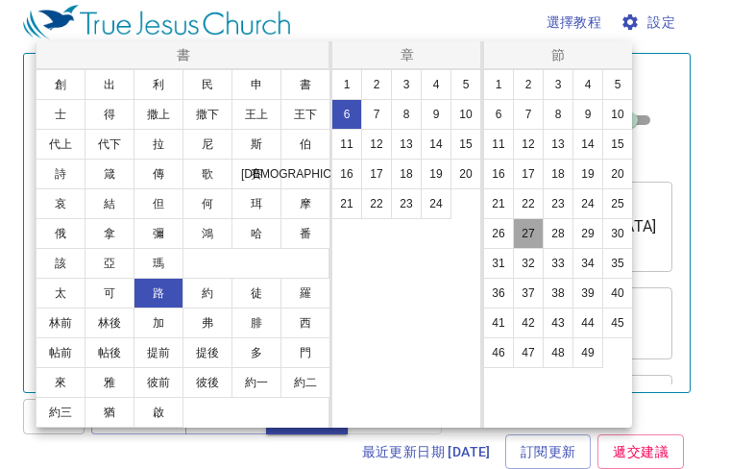
click at [543, 249] on button "27" at bounding box center [528, 233] width 31 height 31
select select "27"
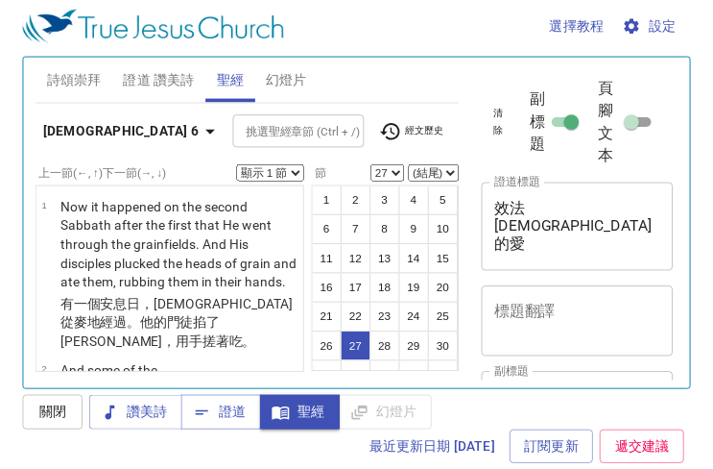
scroll to position [3592, 0]
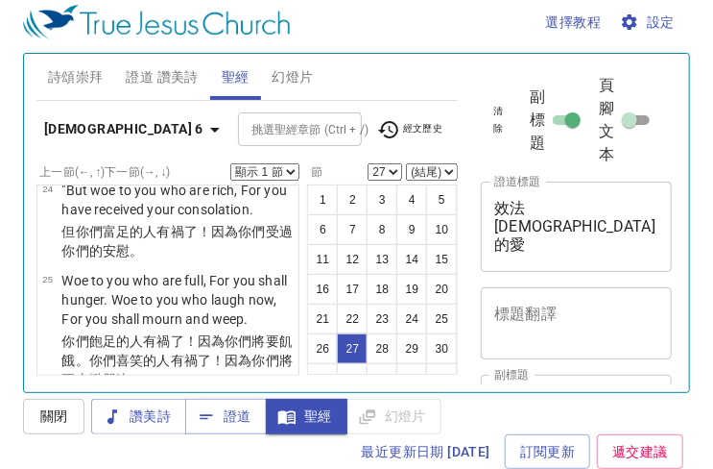
click at [286, 167] on select "顯示 1 節 顯示 2 節 顯示 3 節 顯示 4 節 顯示 5 節" at bounding box center [264, 171] width 69 height 17
click at [230, 163] on select "顯示 1 節 顯示 2 節 顯示 3 節 顯示 4 節 顯示 5 節" at bounding box center [264, 171] width 69 height 17
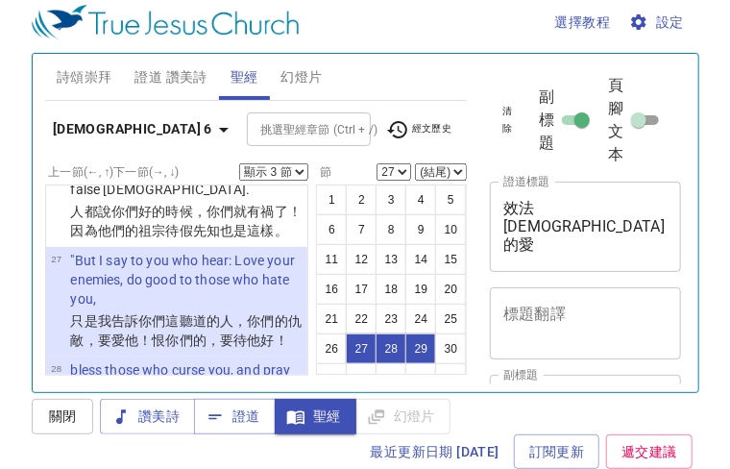
scroll to position [3880, 0]
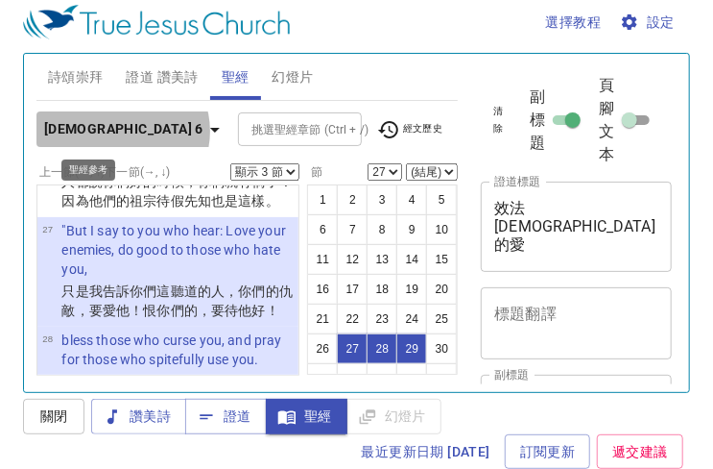
click at [204, 130] on icon "button" at bounding box center [215, 129] width 23 height 23
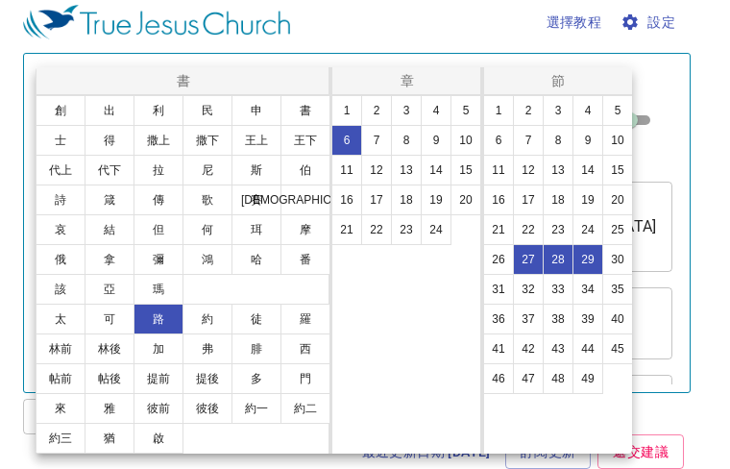
scroll to position [3899, 0]
click at [61, 324] on button "太" at bounding box center [61, 318] width 50 height 31
select select "1"
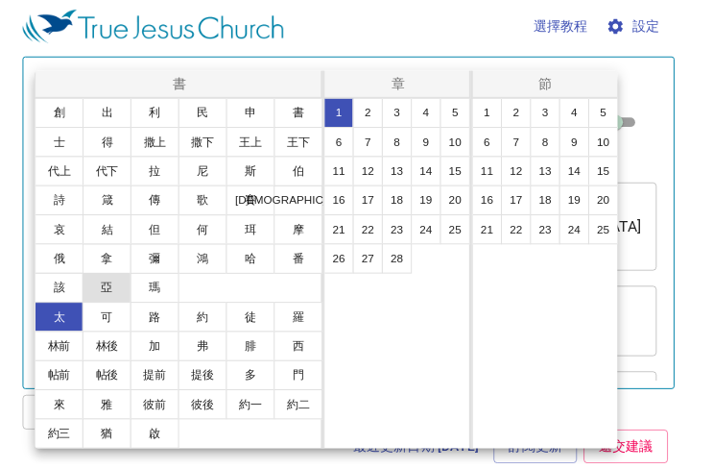
scroll to position [0, 0]
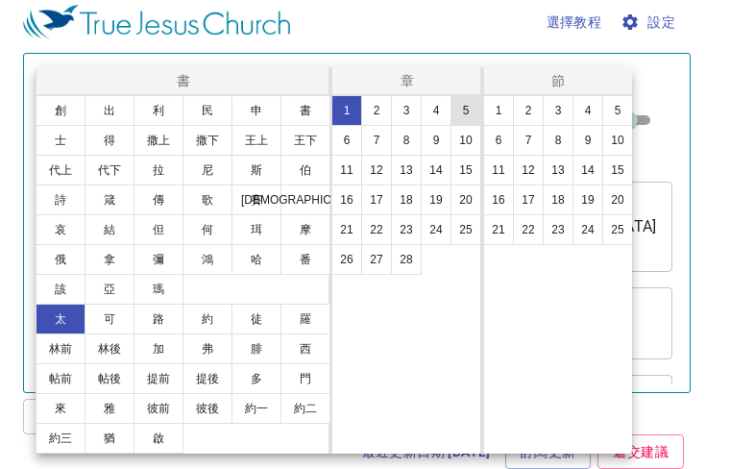
click at [470, 110] on button "5" at bounding box center [465, 110] width 31 height 31
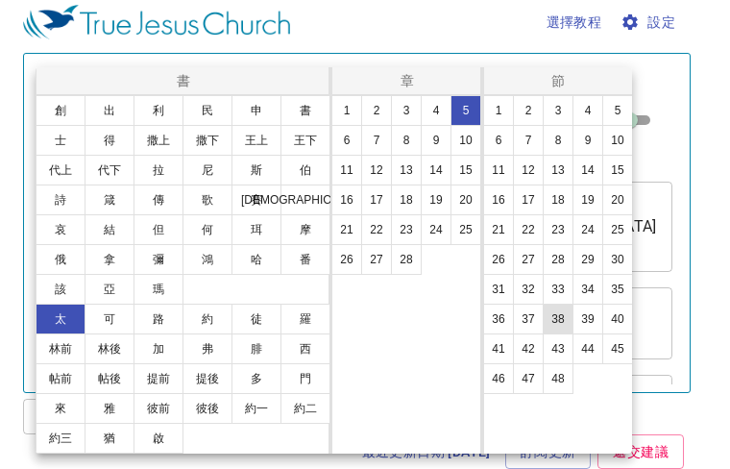
click at [555, 321] on button "38" at bounding box center [557, 318] width 31 height 31
select select "38"
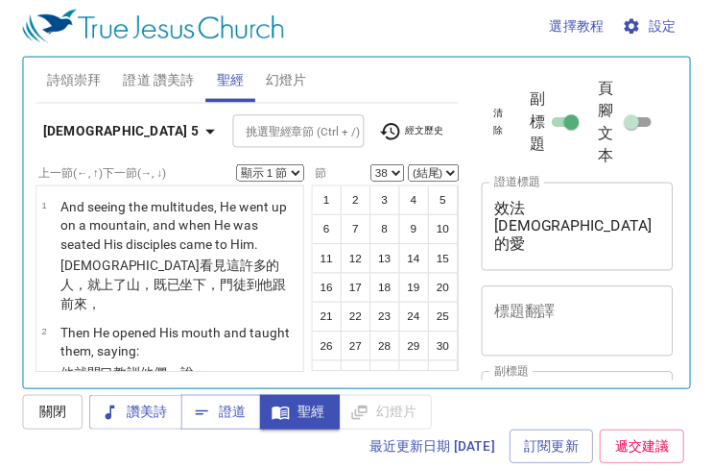
scroll to position [4978, 0]
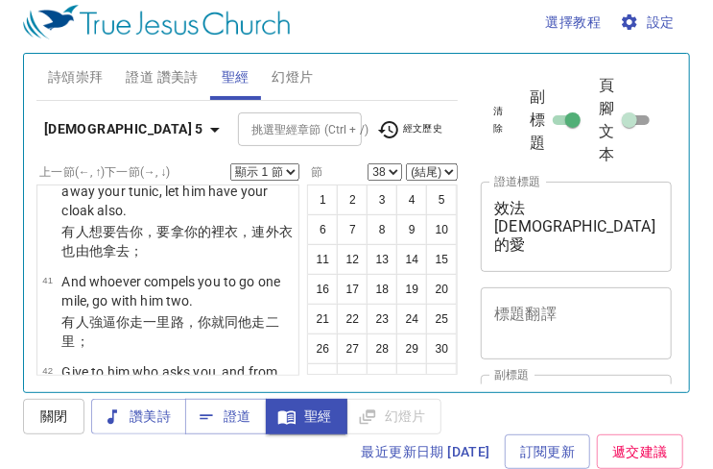
click at [291, 171] on select "顯示 1 節 顯示 2 節 顯示 3 節 顯示 4 節 顯示 5 節" at bounding box center [264, 171] width 69 height 17
select select "3"
click at [230, 163] on select "顯示 1 節 顯示 2 節 顯示 3 節 顯示 4 節 顯示 5 節" at bounding box center [264, 171] width 69 height 17
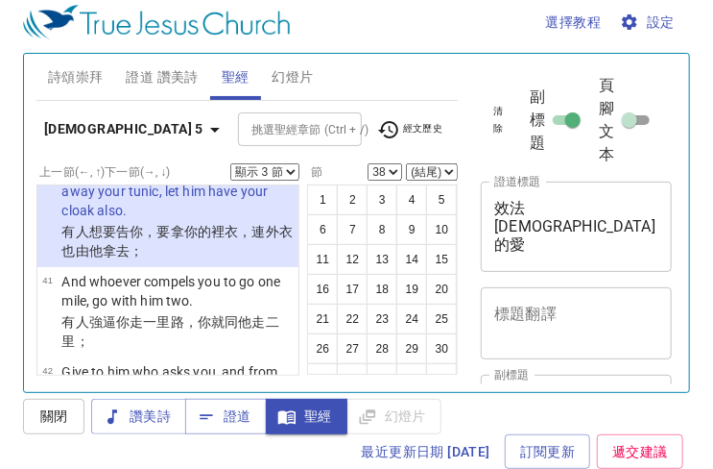
click at [290, 170] on select "顯示 1 節 顯示 2 節 顯示 3 節 顯示 4 節 顯示 5 節" at bounding box center [264, 171] width 69 height 17
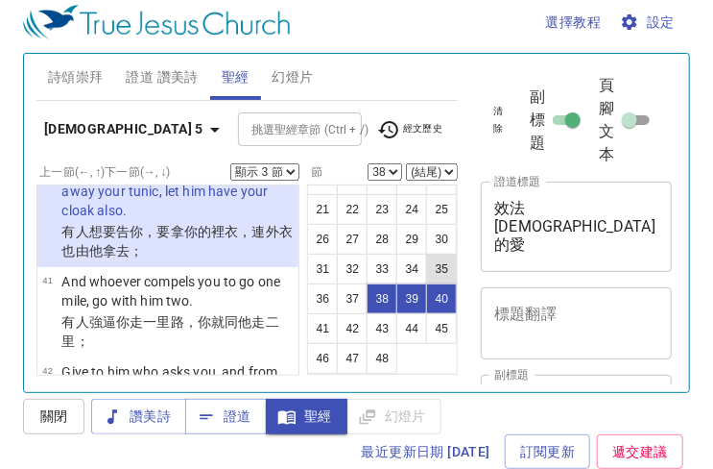
scroll to position [167, 0]
click at [333, 323] on button "41" at bounding box center [322, 328] width 31 height 31
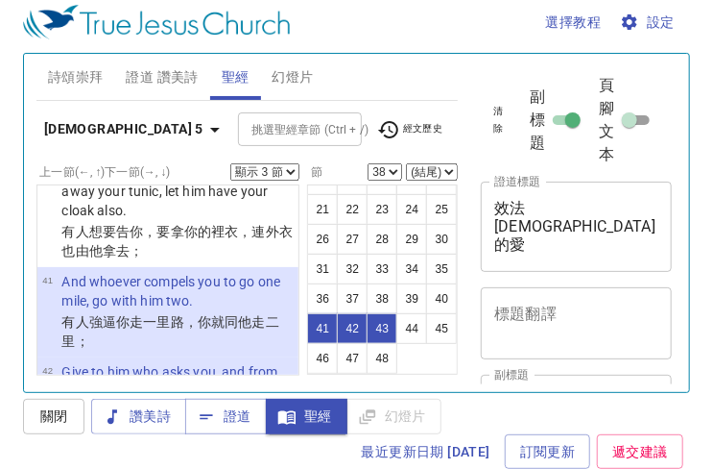
select select "41"
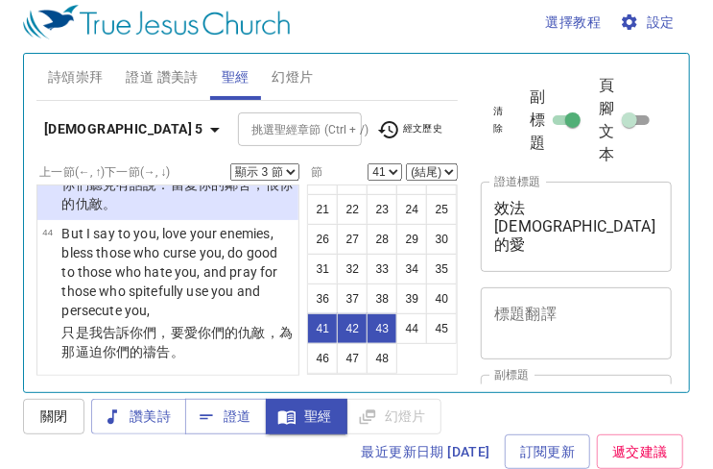
click at [286, 169] on select "顯示 1 節 顯示 2 節 顯示 3 節 顯示 4 節 顯示 5 節" at bounding box center [264, 171] width 69 height 17
click at [230, 163] on select "顯示 1 節 顯示 2 節 顯示 3 節 顯示 4 節 顯示 5 節" at bounding box center [264, 171] width 69 height 17
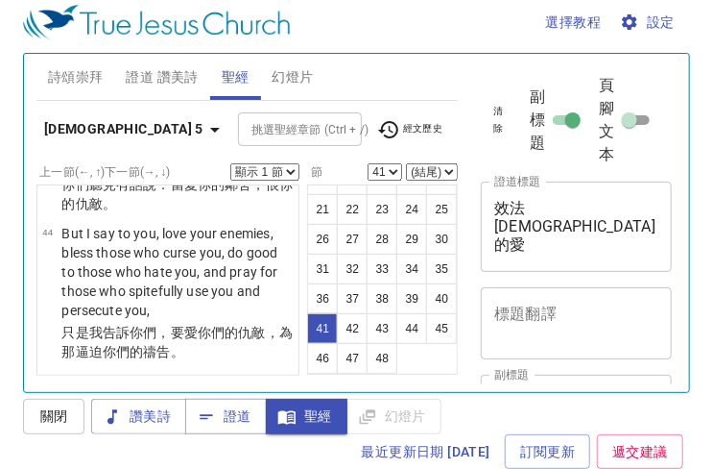
click at [294, 166] on select "顯示 1 節 顯示 2 節 顯示 3 節 顯示 4 節 顯示 5 節" at bounding box center [264, 171] width 69 height 17
click at [230, 163] on select "顯示 1 節 顯示 2 節 顯示 3 節 顯示 4 節 顯示 5 節" at bounding box center [264, 171] width 69 height 17
click at [286, 169] on select "顯示 1 節 顯示 2 節 顯示 3 節 顯示 4 節 顯示 5 節" at bounding box center [264, 171] width 69 height 17
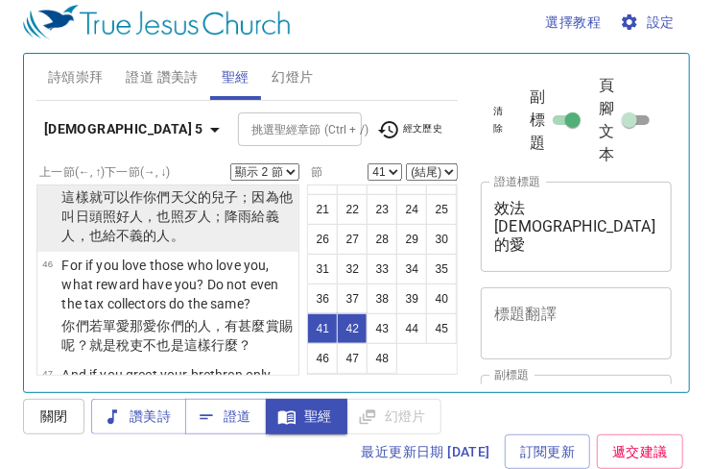
scroll to position [5649, 0]
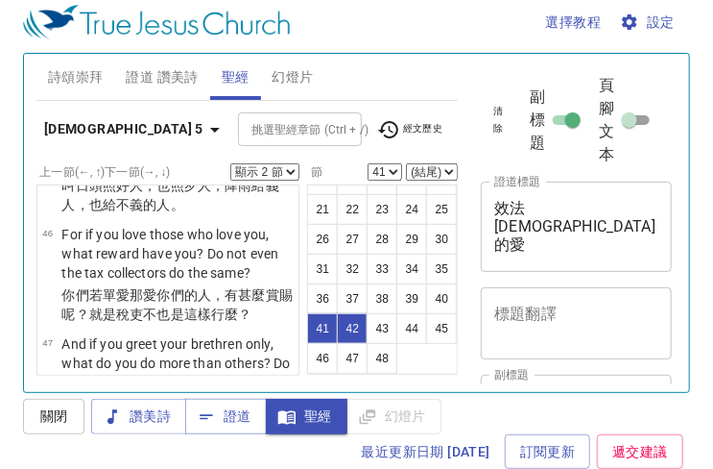
click at [291, 166] on select "顯示 1 節 顯示 2 節 顯示 3 節 顯示 4 節 顯示 5 節" at bounding box center [264, 171] width 69 height 17
click at [230, 163] on select "顯示 1 節 顯示 2 節 顯示 3 節 顯示 4 節 顯示 5 節" at bounding box center [264, 171] width 69 height 17
click at [293, 168] on select "顯示 1 節 顯示 2 節 顯示 3 節 顯示 4 節 顯示 5 節" at bounding box center [264, 171] width 69 height 17
select select "4"
click at [230, 163] on select "顯示 1 節 顯示 2 節 顯示 3 節 顯示 4 節 顯示 5 節" at bounding box center [264, 171] width 69 height 17
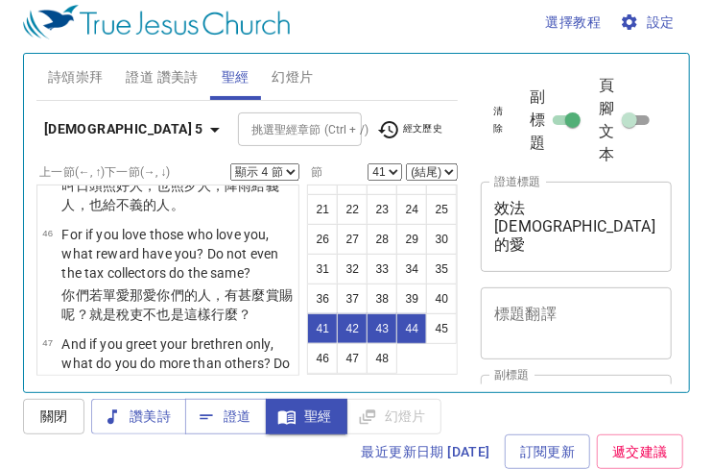
click at [283, 168] on select "顯示 1 節 顯示 2 節 顯示 3 節 顯示 4 節 顯示 5 節" at bounding box center [264, 171] width 69 height 17
click at [377, 325] on button "43" at bounding box center [382, 328] width 31 height 31
select select "43"
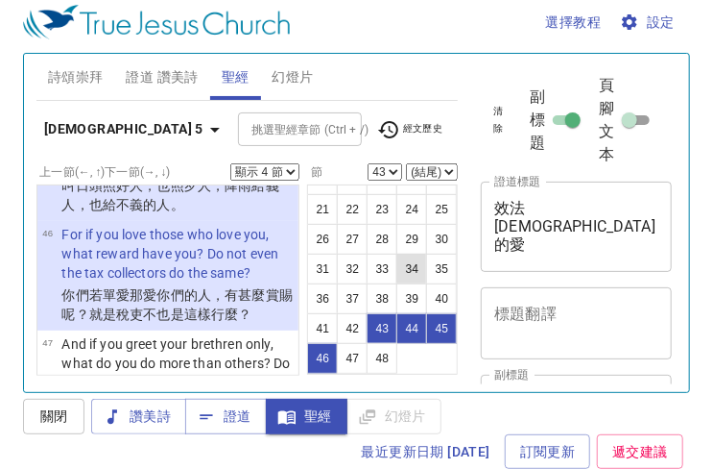
scroll to position [5545, 0]
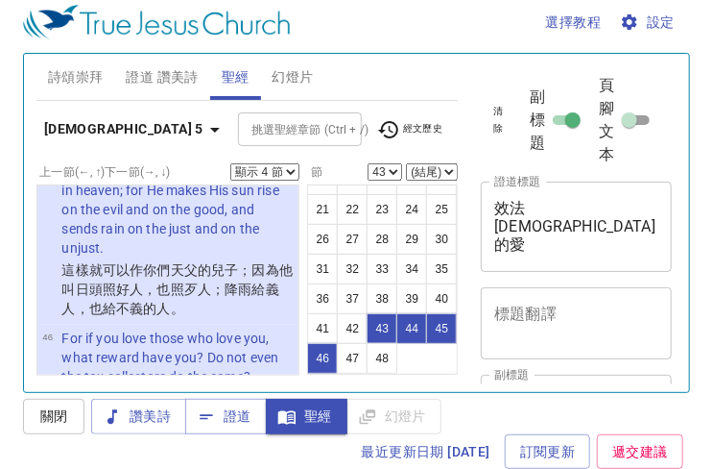
click at [287, 168] on select "顯示 1 節 顯示 2 節 顯示 3 節 顯示 4 節 顯示 5 節" at bounding box center [264, 171] width 69 height 17
click at [230, 163] on select "顯示 1 節 顯示 2 節 顯示 3 節 顯示 4 節 顯示 5 節" at bounding box center [264, 171] width 69 height 17
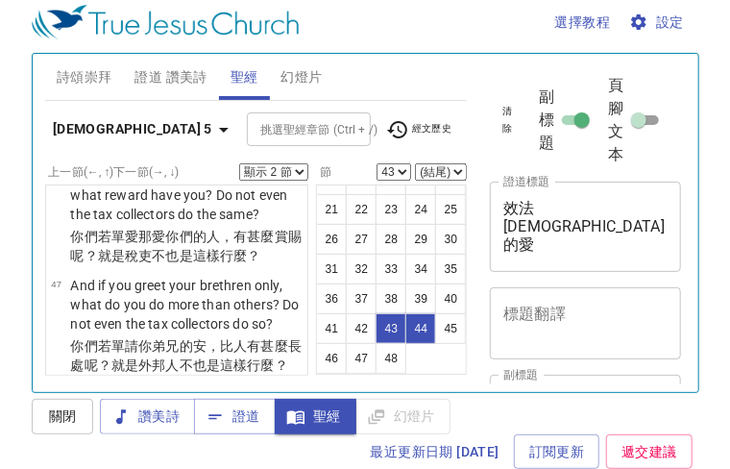
scroll to position [5737, 0]
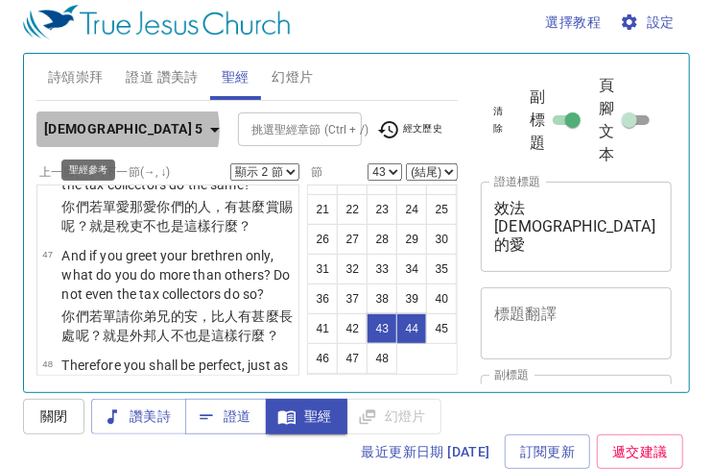
click at [204, 129] on icon "button" at bounding box center [215, 129] width 23 height 23
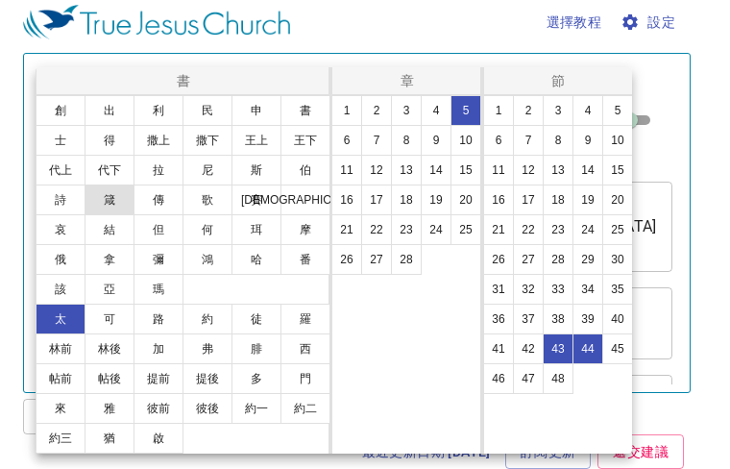
click at [116, 200] on button "箴" at bounding box center [109, 199] width 50 height 31
select select "1"
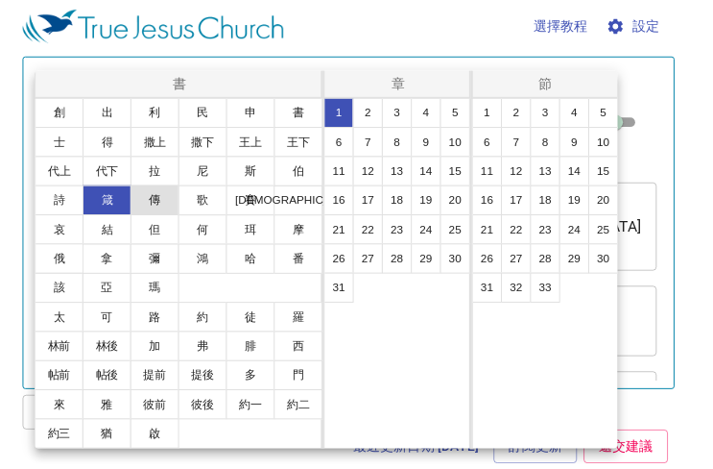
scroll to position [79, 0]
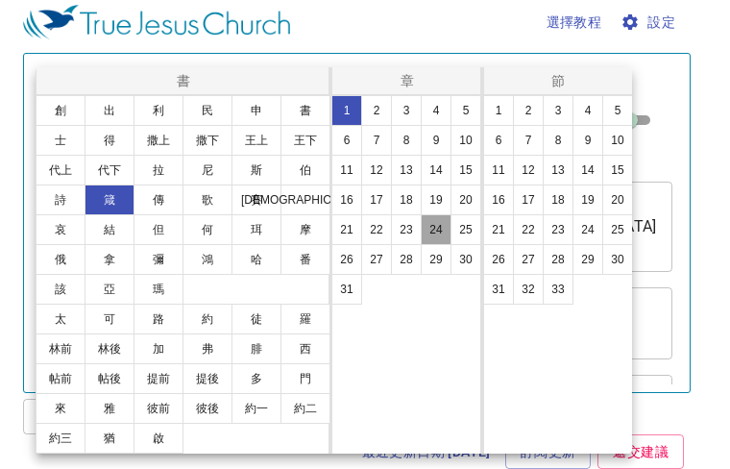
click at [435, 232] on button "24" at bounding box center [436, 229] width 31 height 31
click at [532, 201] on button "17" at bounding box center [528, 199] width 31 height 31
select select "17"
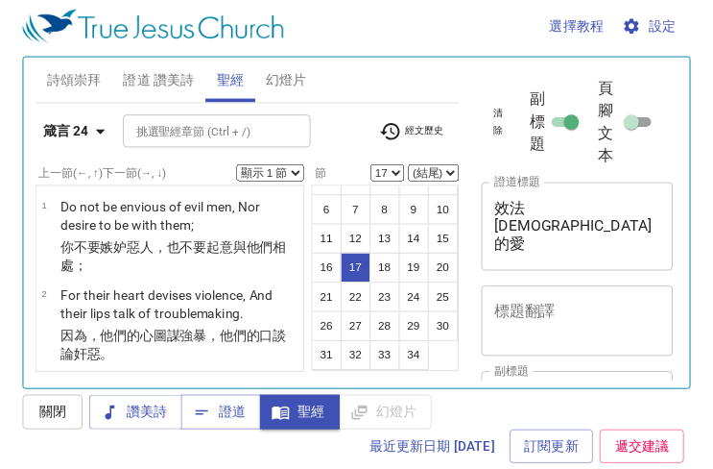
scroll to position [1757, 0]
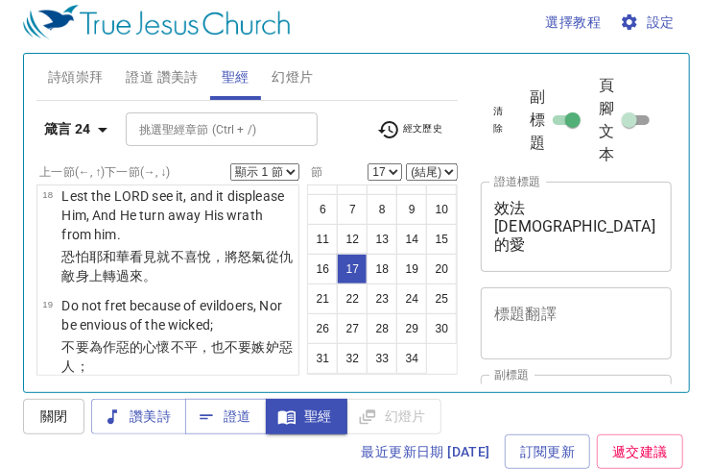
click at [286, 170] on select "顯示 1 節 顯示 2 節 顯示 3 節 顯示 4 節 顯示 5 節" at bounding box center [264, 171] width 69 height 17
click at [230, 163] on select "顯示 1 節 顯示 2 節 顯示 3 節 顯示 4 節 顯示 5 節" at bounding box center [264, 171] width 69 height 17
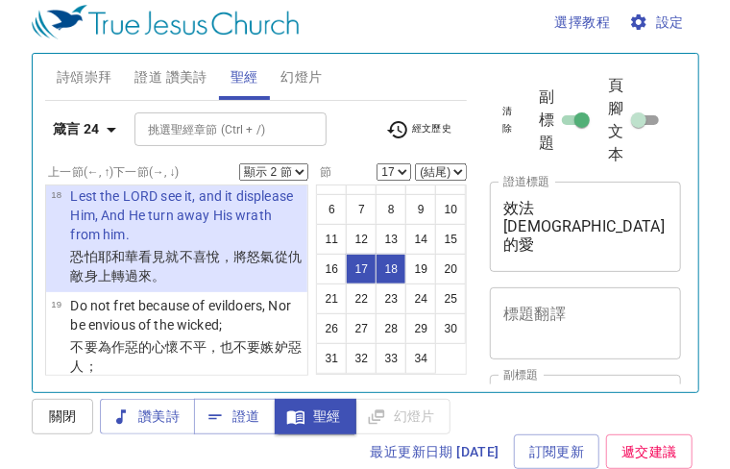
scroll to position [1853, 0]
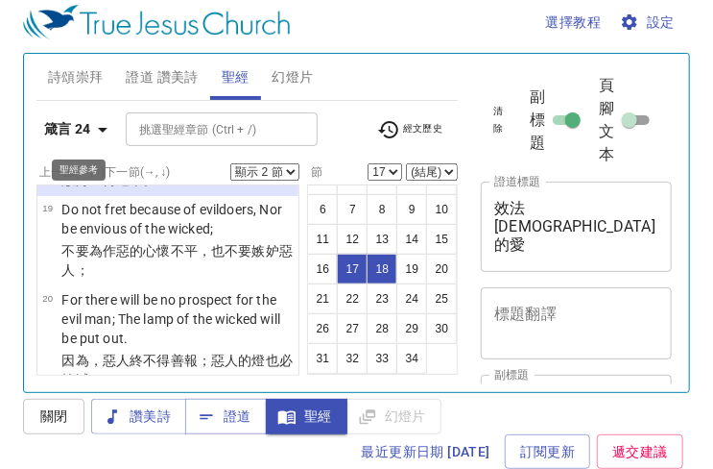
click at [109, 132] on icon "button" at bounding box center [102, 129] width 23 height 23
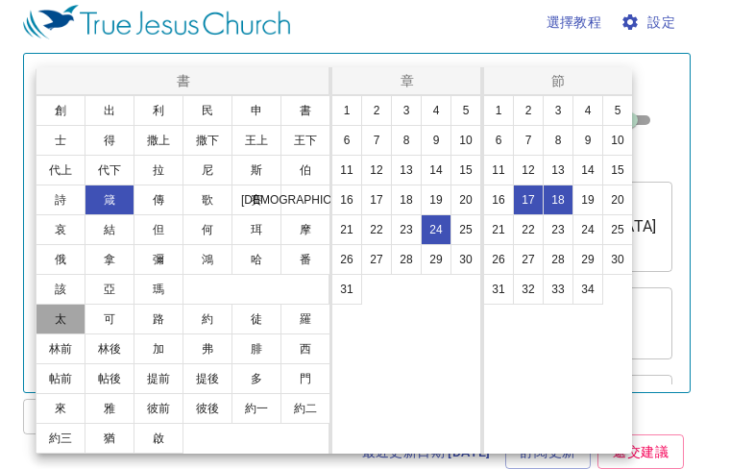
click at [56, 315] on button "太" at bounding box center [61, 318] width 50 height 31
select select "1"
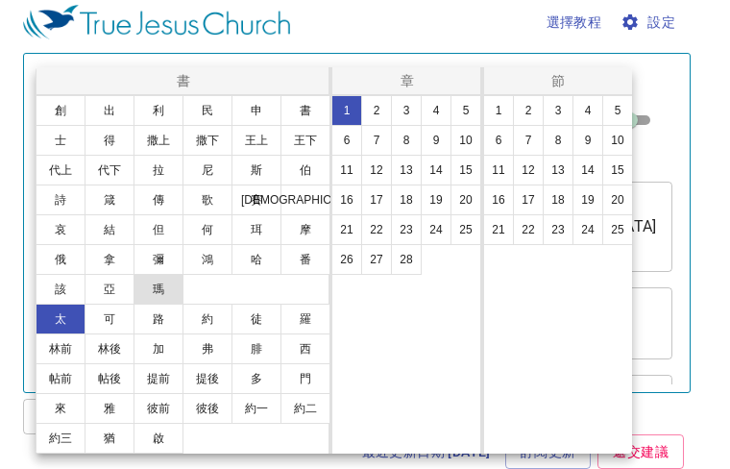
scroll to position [19, 0]
click at [465, 104] on button "5" at bounding box center [465, 110] width 31 height 31
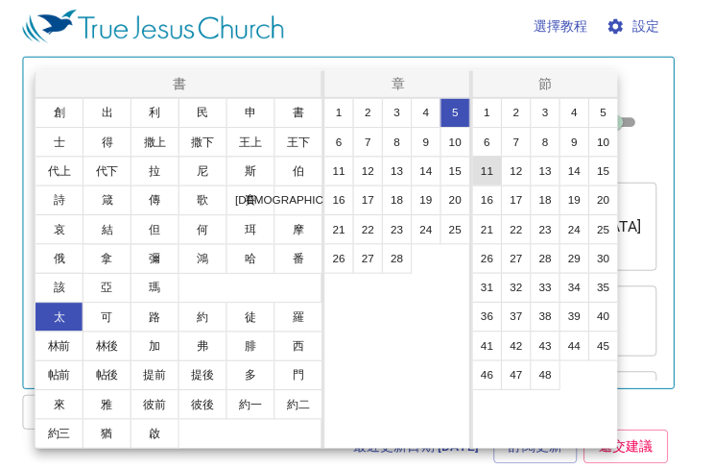
scroll to position [167, 0]
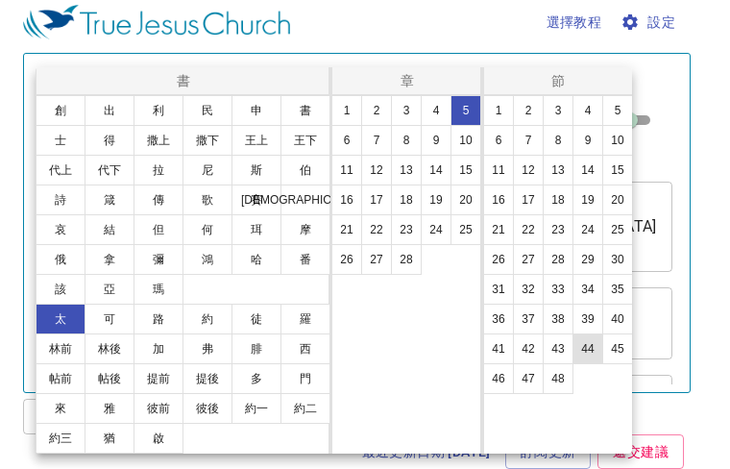
click at [585, 337] on button "44" at bounding box center [587, 348] width 31 height 31
select select "44"
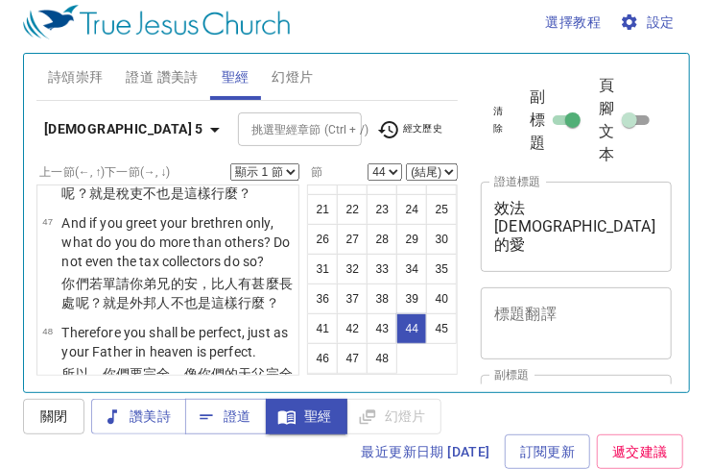
scroll to position [5866, 0]
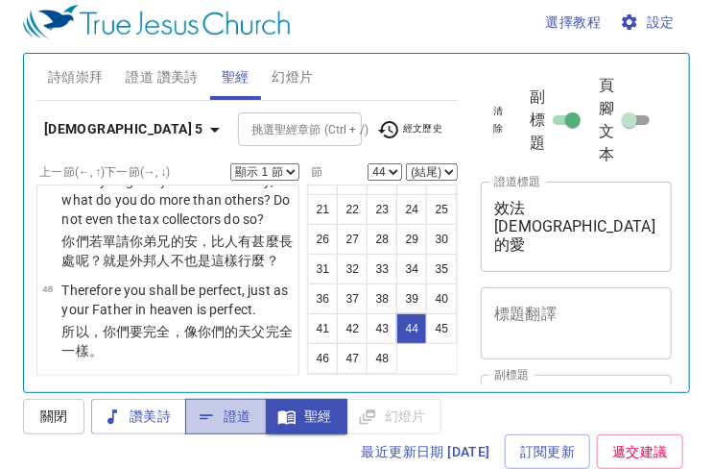
click at [234, 414] on span "證道" at bounding box center [226, 416] width 51 height 24
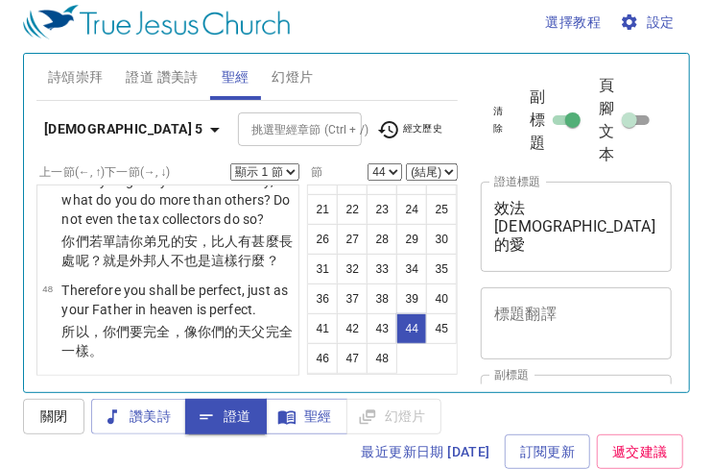
click at [138, 78] on span "證道 讚美詩" at bounding box center [162, 77] width 72 height 24
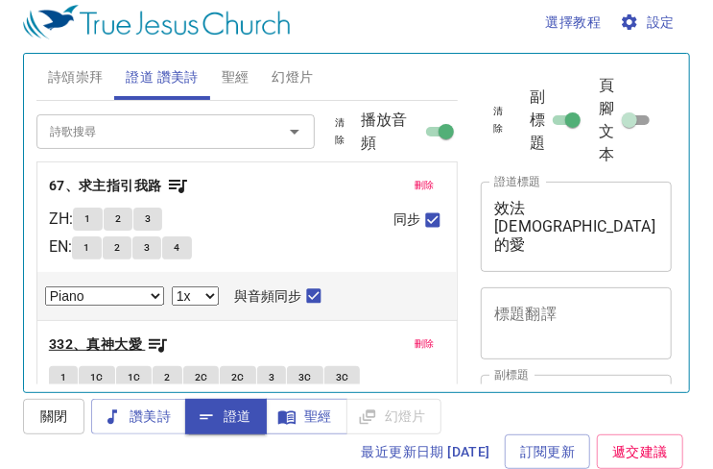
click at [123, 341] on b "332、真神大愛" at bounding box center [95, 344] width 93 height 24
click at [61, 371] on span "1" at bounding box center [63, 377] width 6 height 17
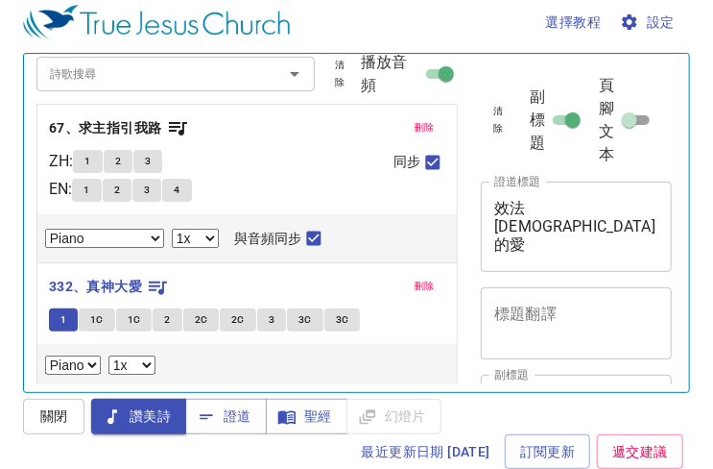
scroll to position [85, 0]
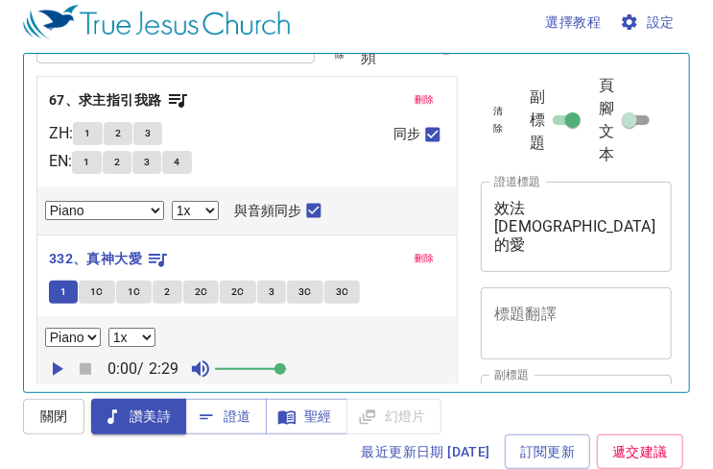
drag, startPoint x: 240, startPoint y: 366, endPoint x: 285, endPoint y: 368, distance: 45.2
click at [285, 368] on span at bounding box center [281, 369] width 12 height 12
click at [53, 366] on icon "button" at bounding box center [58, 368] width 11 height 13
click at [95, 288] on span "1C" at bounding box center [96, 291] width 13 height 17
click at [60, 297] on span "1" at bounding box center [63, 291] width 6 height 17
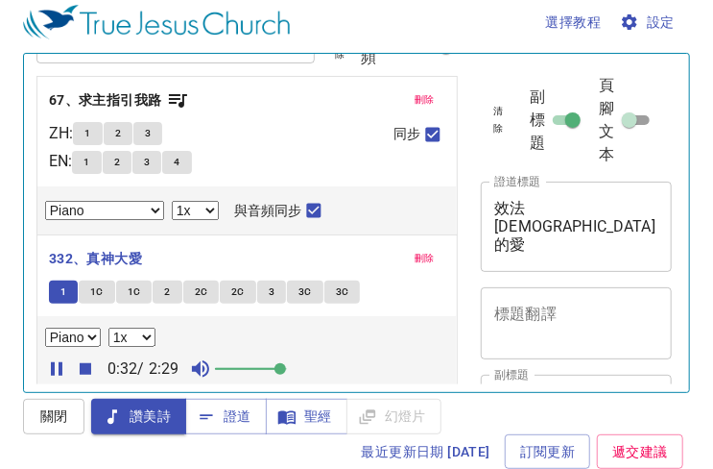
click at [98, 295] on span "1C" at bounding box center [96, 291] width 13 height 17
click at [134, 291] on span "1C" at bounding box center [134, 291] width 13 height 17
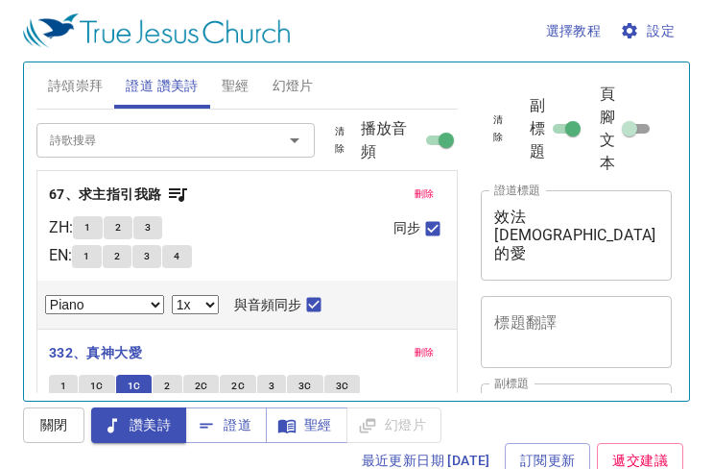
select select "1"
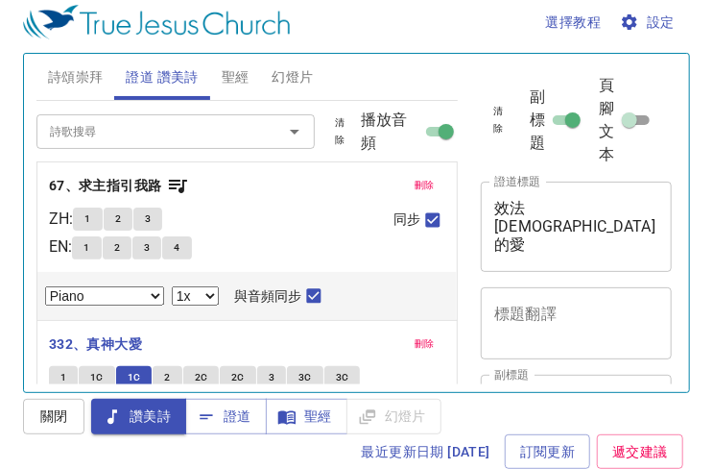
scroll to position [85, 0]
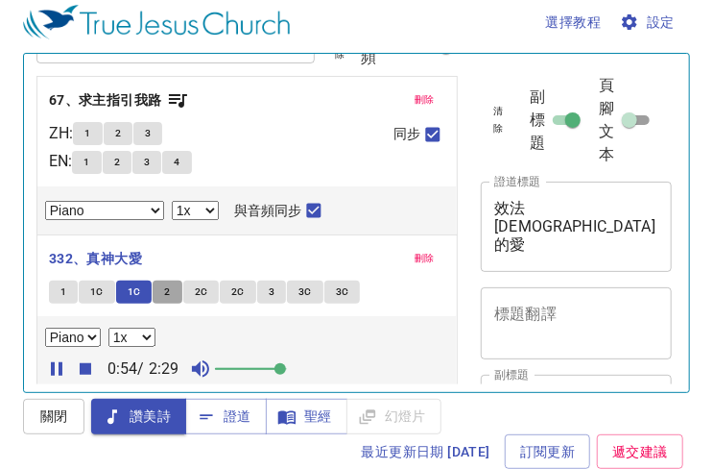
click at [164, 294] on span "2" at bounding box center [167, 291] width 6 height 17
click at [203, 288] on span "2C" at bounding box center [201, 291] width 13 height 17
click at [236, 288] on span "2C" at bounding box center [237, 291] width 13 height 17
click at [269, 288] on span "3" at bounding box center [272, 291] width 6 height 17
click at [304, 290] on span "3C" at bounding box center [305, 291] width 13 height 17
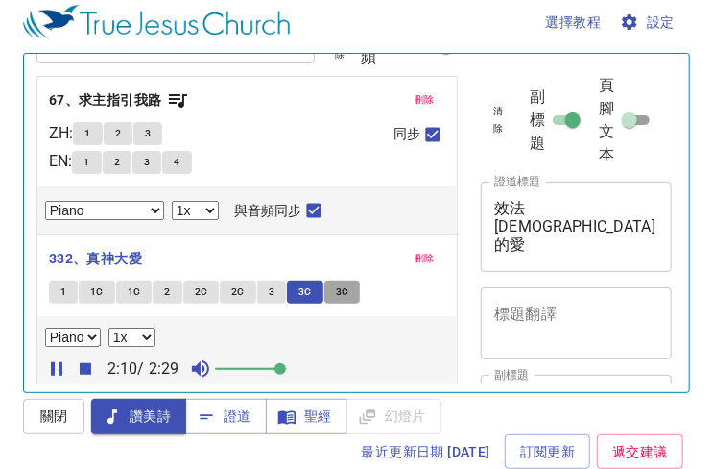
click at [341, 291] on span "3C" at bounding box center [342, 291] width 13 height 17
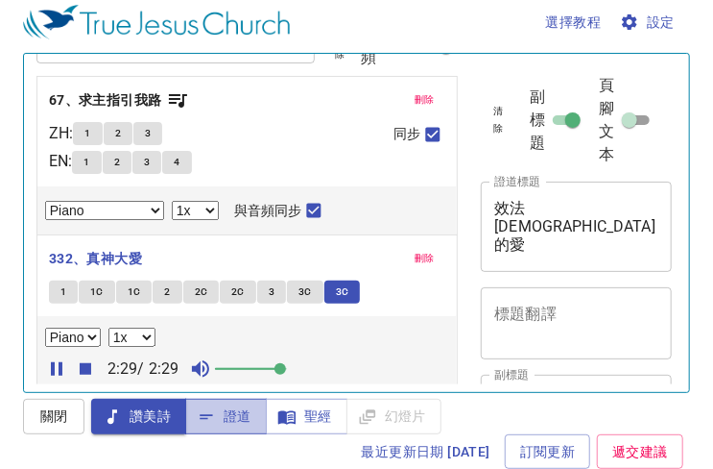
click at [235, 417] on span "證道" at bounding box center [226, 416] width 51 height 24
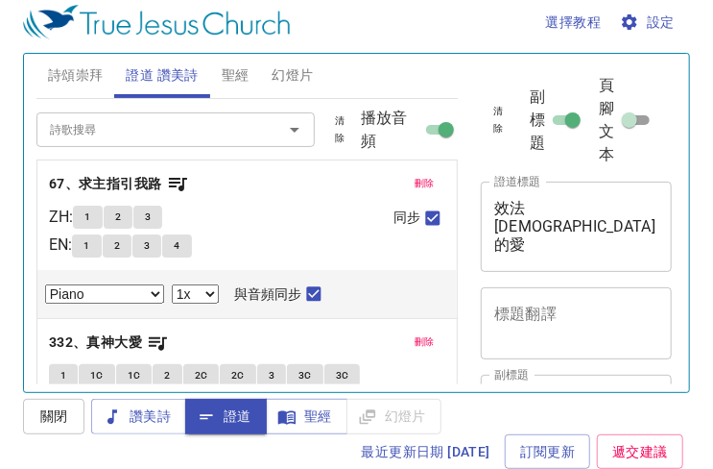
scroll to position [0, 0]
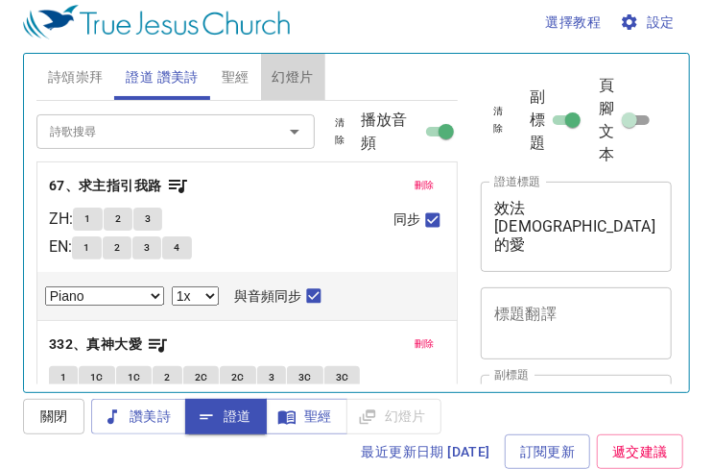
click at [292, 74] on span "幻燈片" at bounding box center [293, 77] width 41 height 24
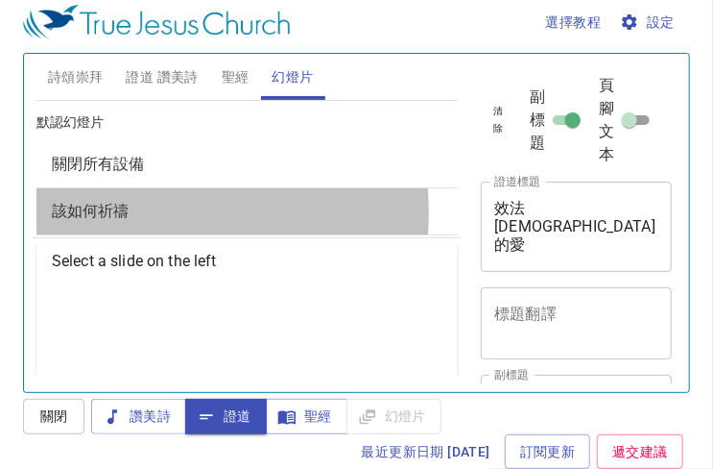
click at [118, 212] on span "該如何祈禱" at bounding box center [91, 211] width 78 height 18
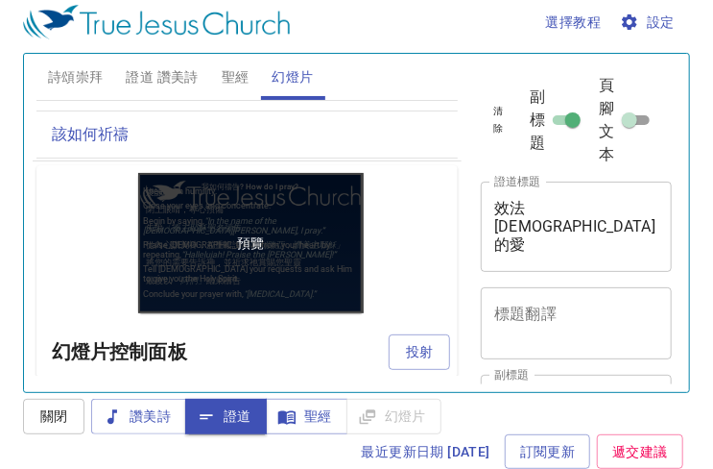
scroll to position [137, 0]
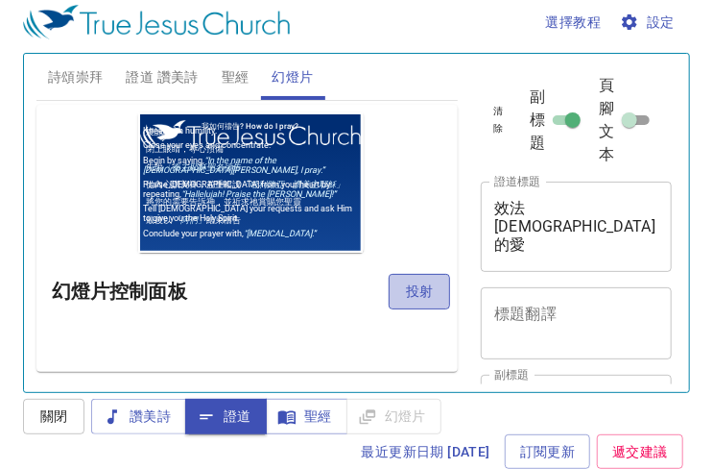
click at [404, 289] on span "投射" at bounding box center [419, 291] width 31 height 24
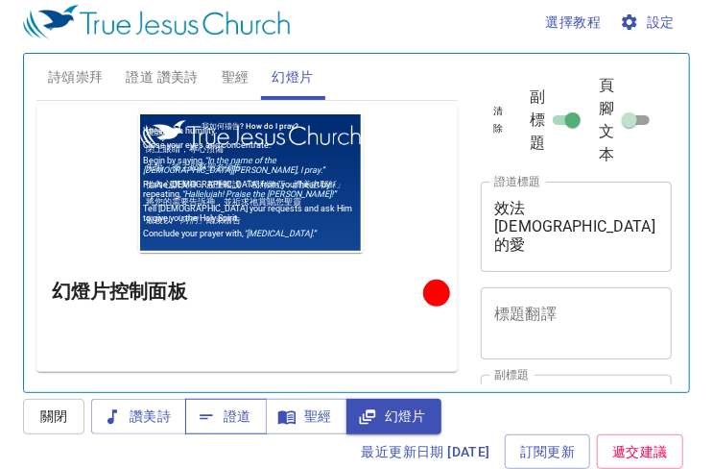
click at [238, 414] on span "證道" at bounding box center [226, 416] width 51 height 24
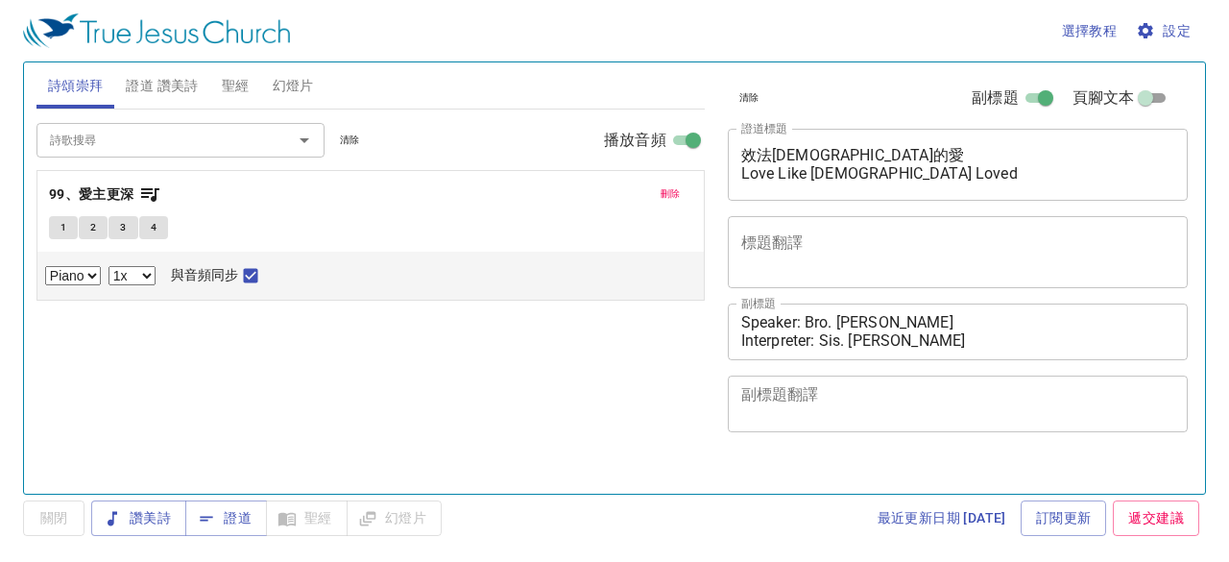
select select "1"
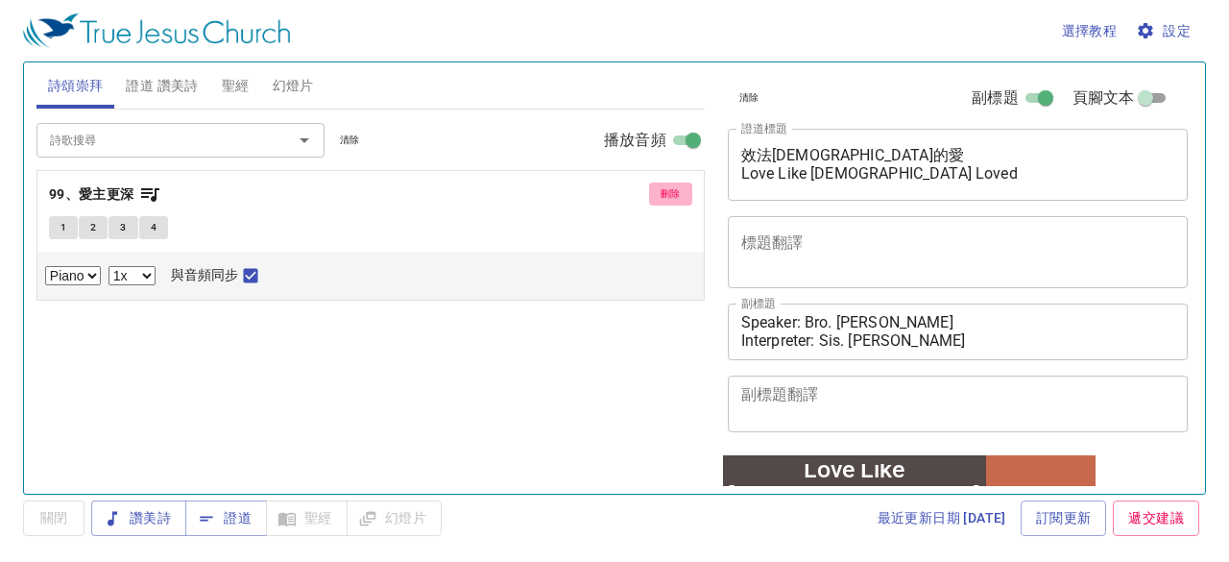
click at [672, 193] on span "刪除" at bounding box center [671, 193] width 20 height 17
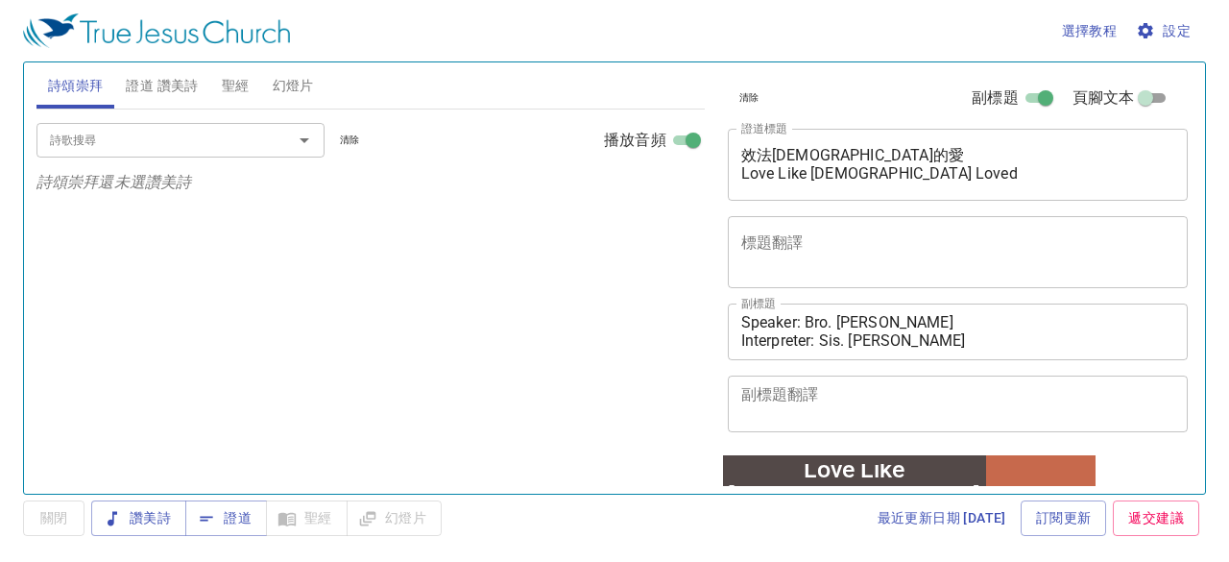
click at [175, 84] on span "證道 讚美詩" at bounding box center [162, 86] width 72 height 24
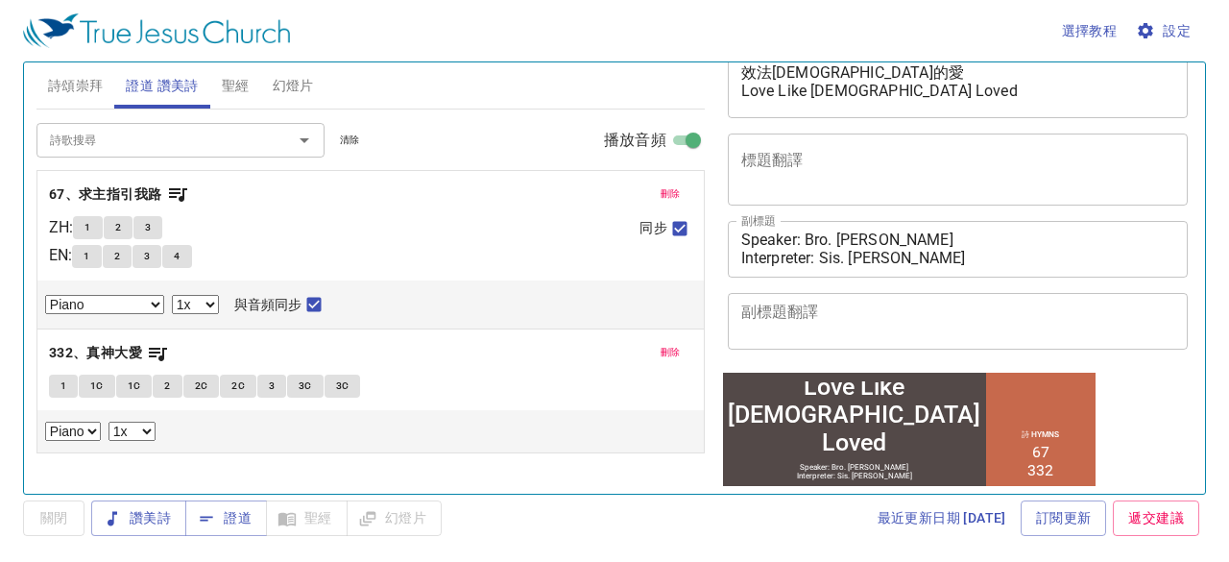
scroll to position [192, 0]
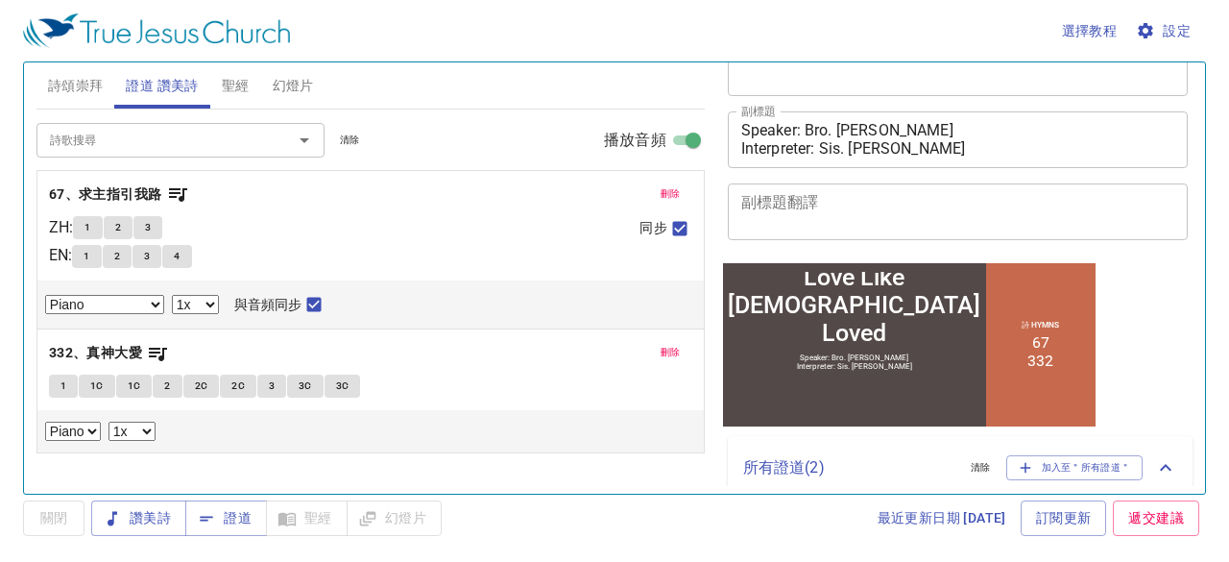
click at [795, 357] on div "Speaker: Bro. [PERSON_NAME] Interpreter: Sis. [PERSON_NAME]" at bounding box center [853, 361] width 263 height 25
click at [240, 523] on span "證道" at bounding box center [226, 518] width 51 height 24
click at [117, 187] on b "67、求主指引我路" at bounding box center [105, 194] width 113 height 24
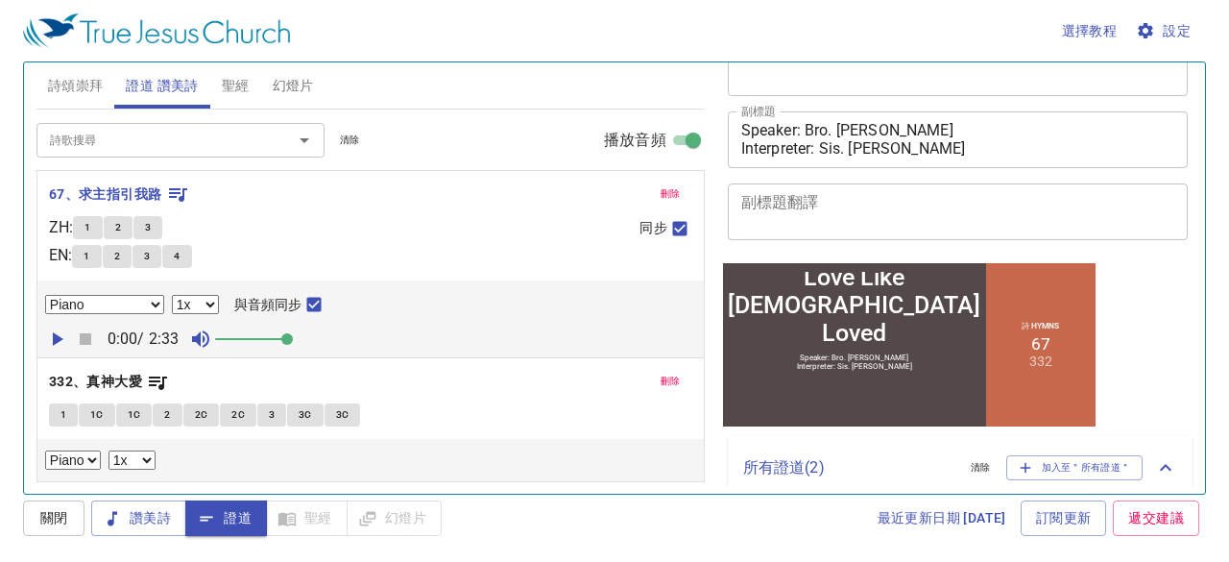
drag, startPoint x: 238, startPoint y: 337, endPoint x: 300, endPoint y: 345, distance: 61.9
click at [293, 345] on span at bounding box center [287, 339] width 12 height 12
click at [99, 233] on button "1" at bounding box center [87, 227] width 29 height 23
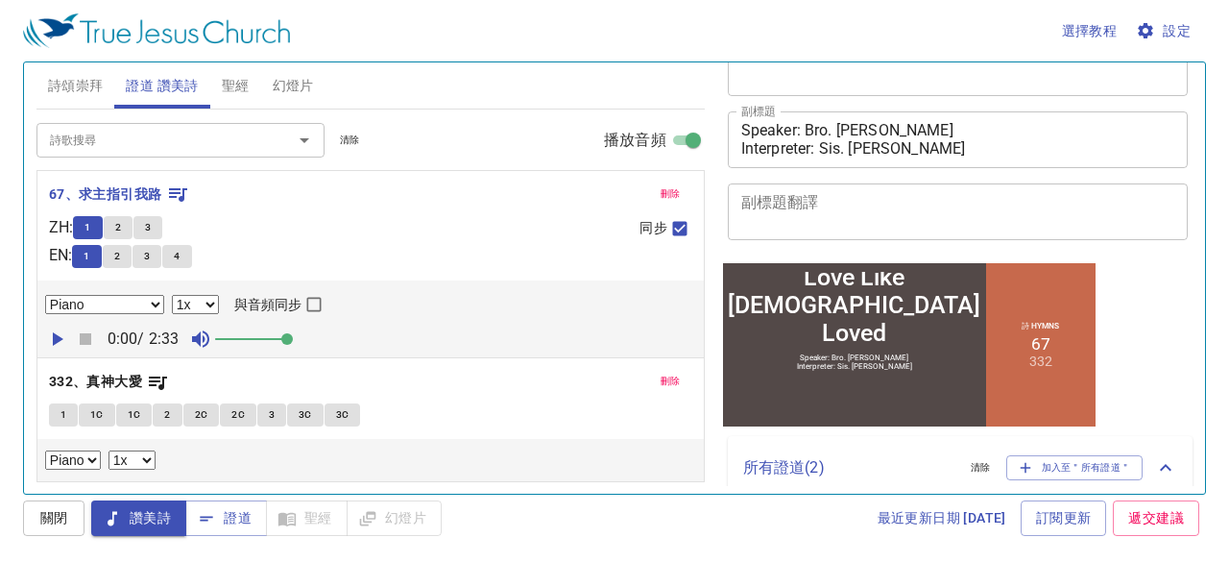
click at [317, 300] on input "與音頻同步" at bounding box center [313, 308] width 25 height 25
checkbox input "true"
click at [61, 340] on icon "button" at bounding box center [56, 338] width 23 height 23
drag, startPoint x: 294, startPoint y: 341, endPoint x: 336, endPoint y: 343, distance: 42.3
click at [336, 343] on div "0:01 / 2:33 幻燈片前進在 0:06 中" at bounding box center [370, 339] width 651 height 29
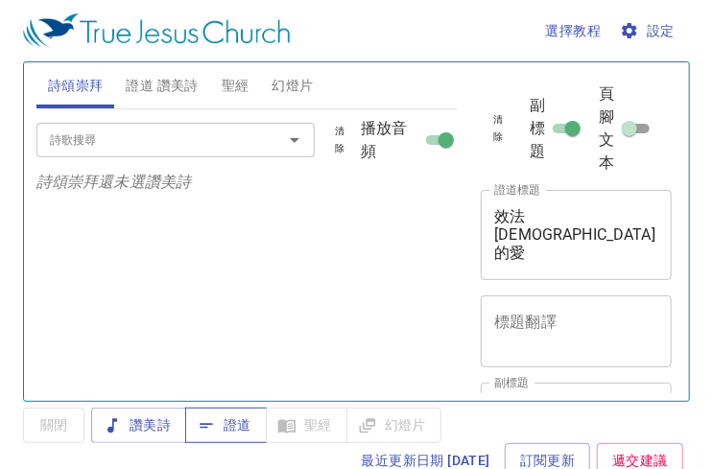
click at [237, 424] on span "證道" at bounding box center [226, 426] width 51 height 24
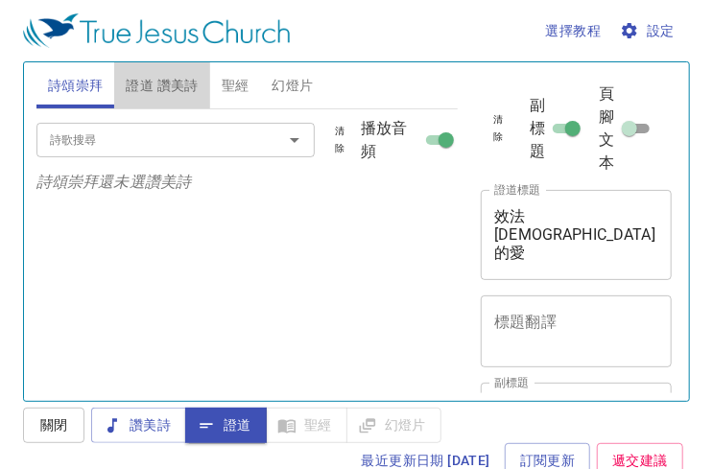
click at [160, 76] on span "證道 讚美詩" at bounding box center [162, 86] width 72 height 24
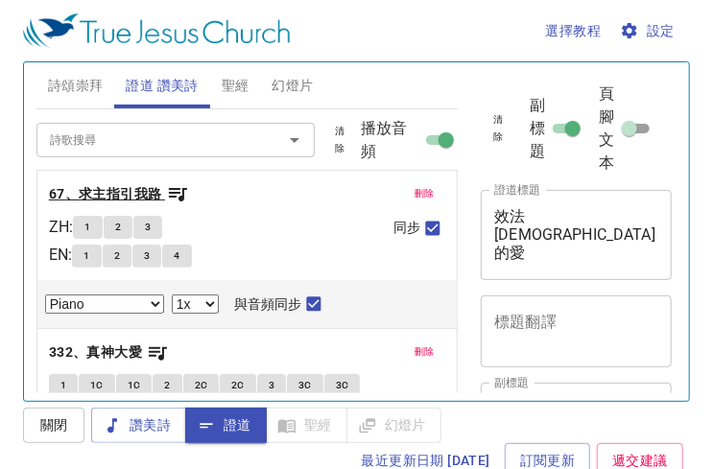
click at [136, 204] on b "67、求主指引我路" at bounding box center [105, 194] width 113 height 24
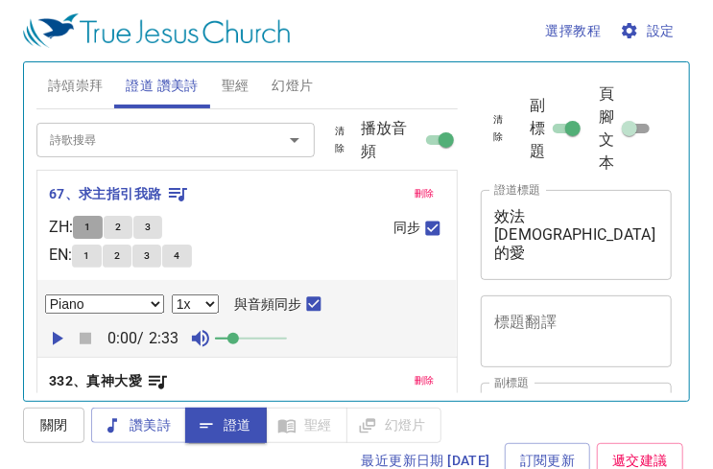
click at [90, 226] on span "1" at bounding box center [87, 227] width 6 height 17
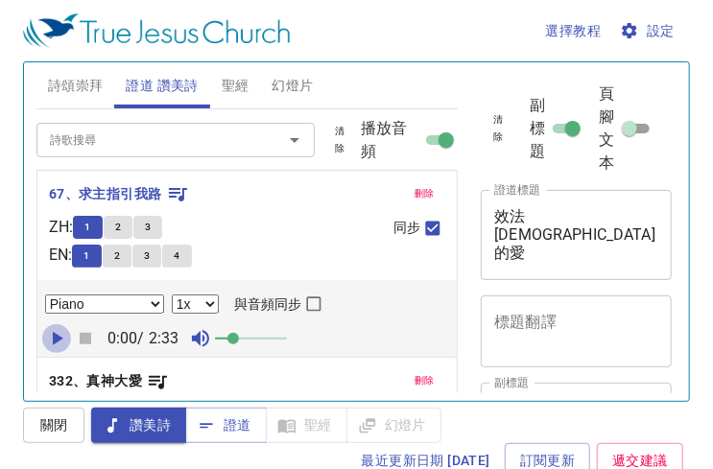
click at [52, 337] on icon "button" at bounding box center [56, 338] width 23 height 23
click at [311, 308] on input "與音頻同步" at bounding box center [313, 308] width 25 height 25
checkbox input "true"
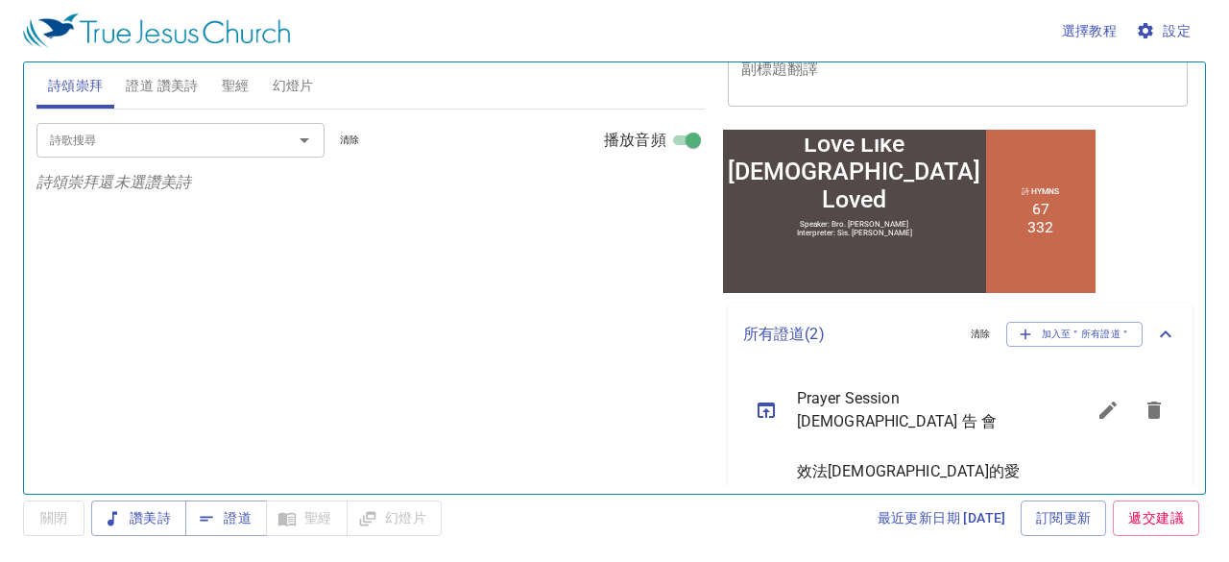
scroll to position [380, 0]
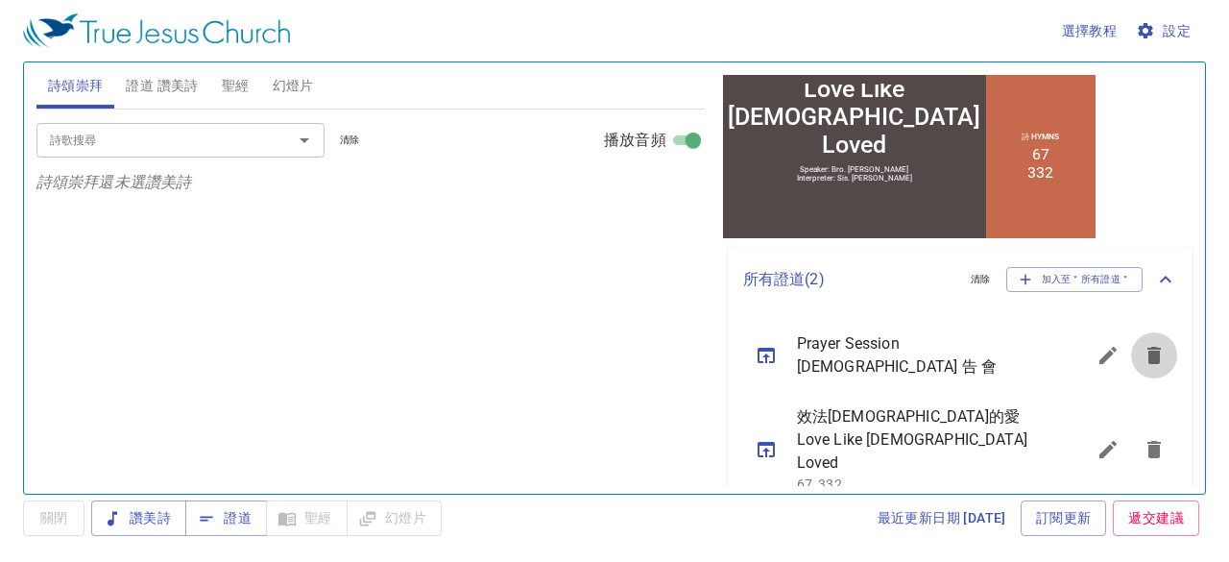
click at [1147, 349] on icon "sermon lineup list" at bounding box center [1153, 355] width 13 height 17
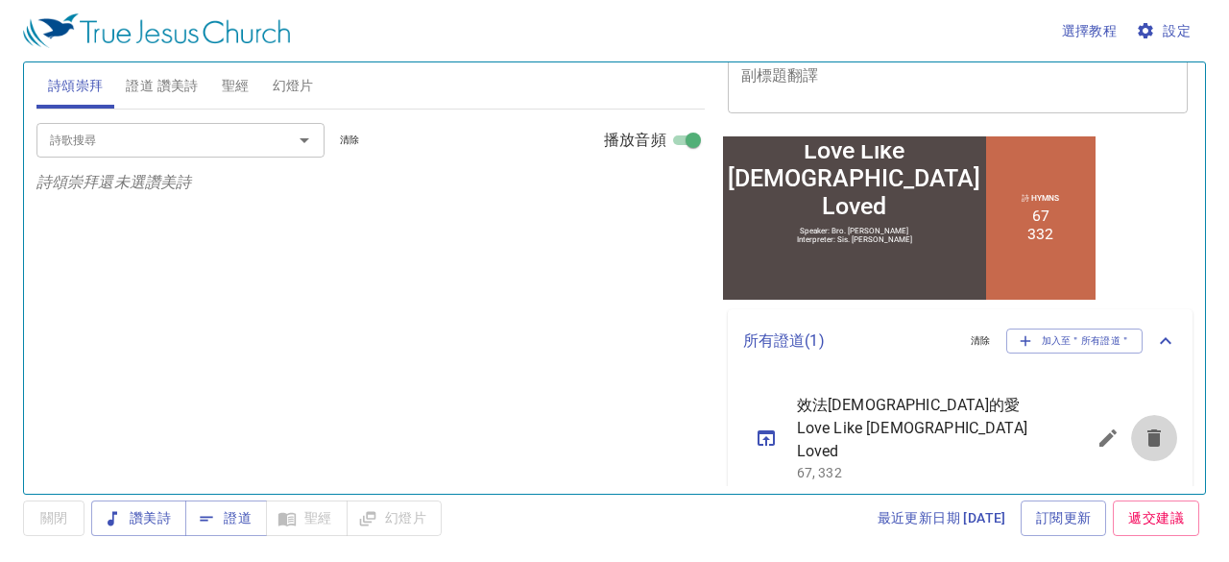
click at [1147, 432] on icon "sermon lineup list" at bounding box center [1153, 437] width 13 height 17
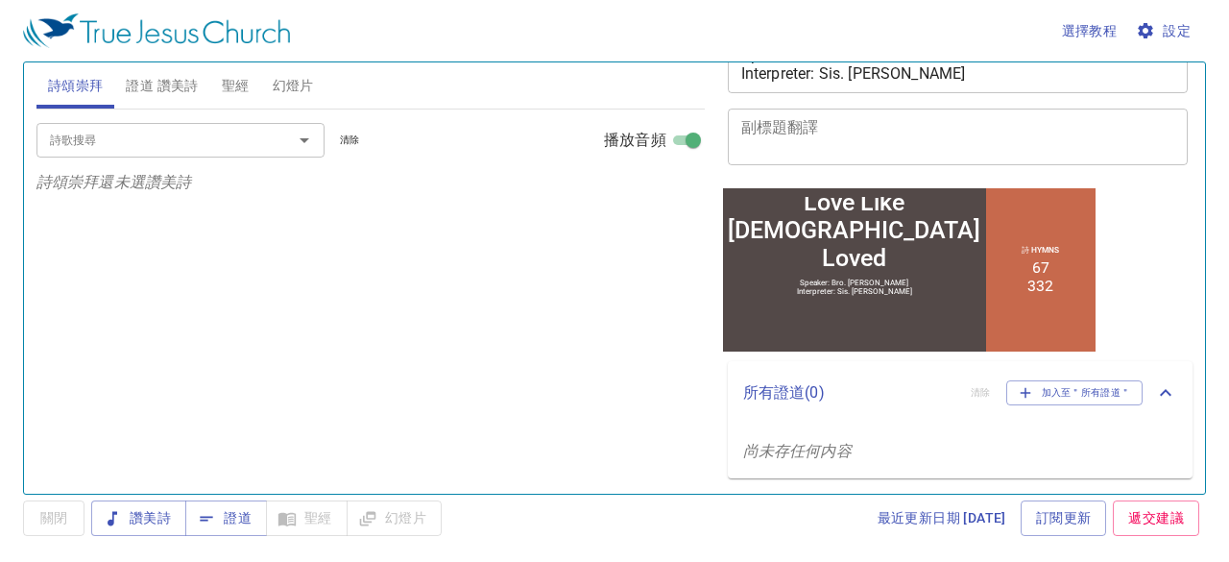
scroll to position [265, 0]
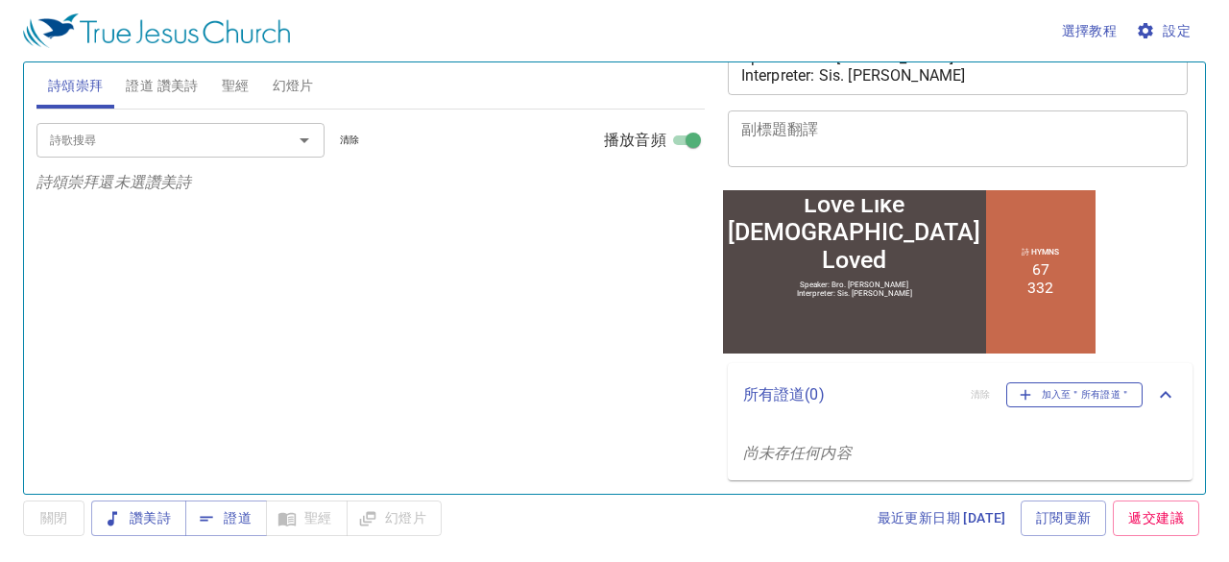
click at [1096, 395] on span "加入至＂所有證道＂" at bounding box center [1075, 394] width 112 height 17
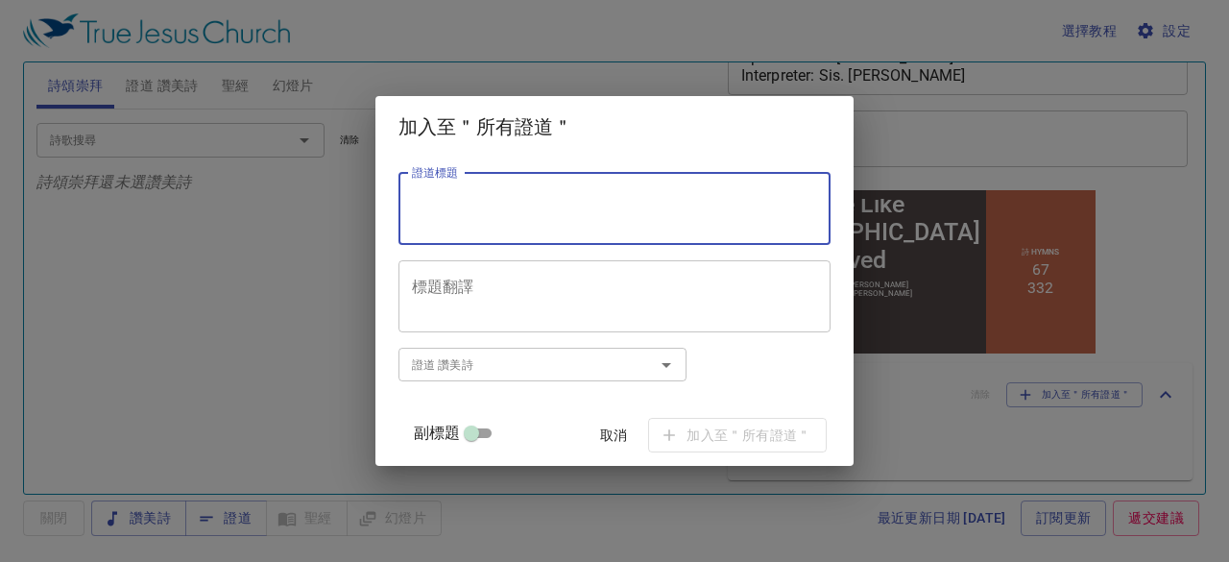
paste textarea "Evening Prayer 晚 [DEMOGRAPHIC_DATA]"
type textarea "Evening Prayer 晚 [DEMOGRAPHIC_DATA]"
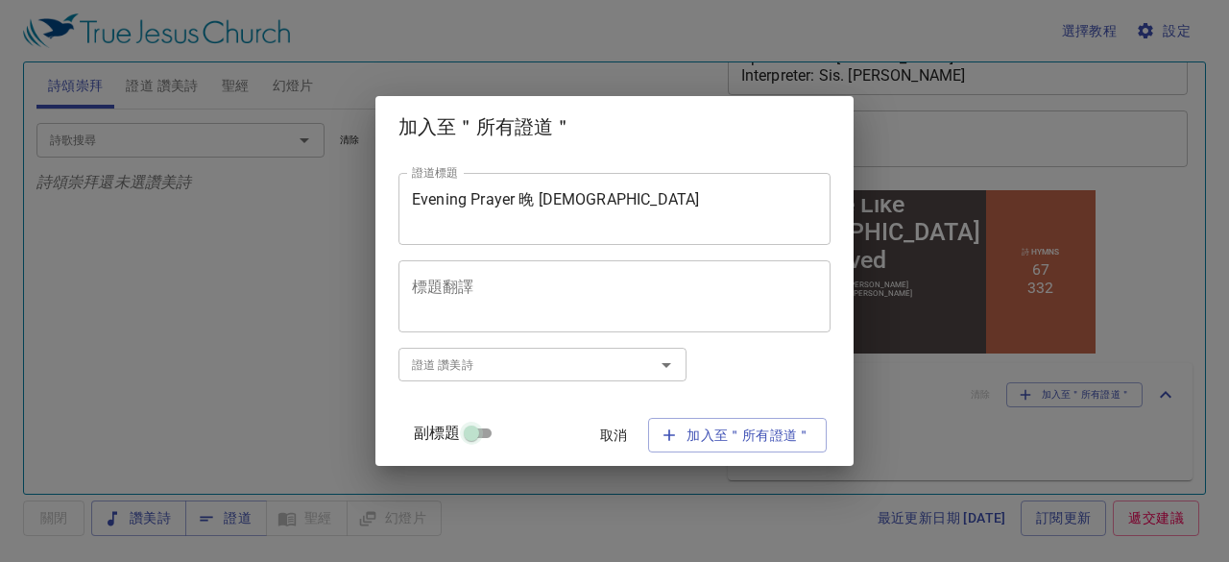
click at [495, 431] on input "副標題" at bounding box center [471, 436] width 69 height 23
checkbox input "true"
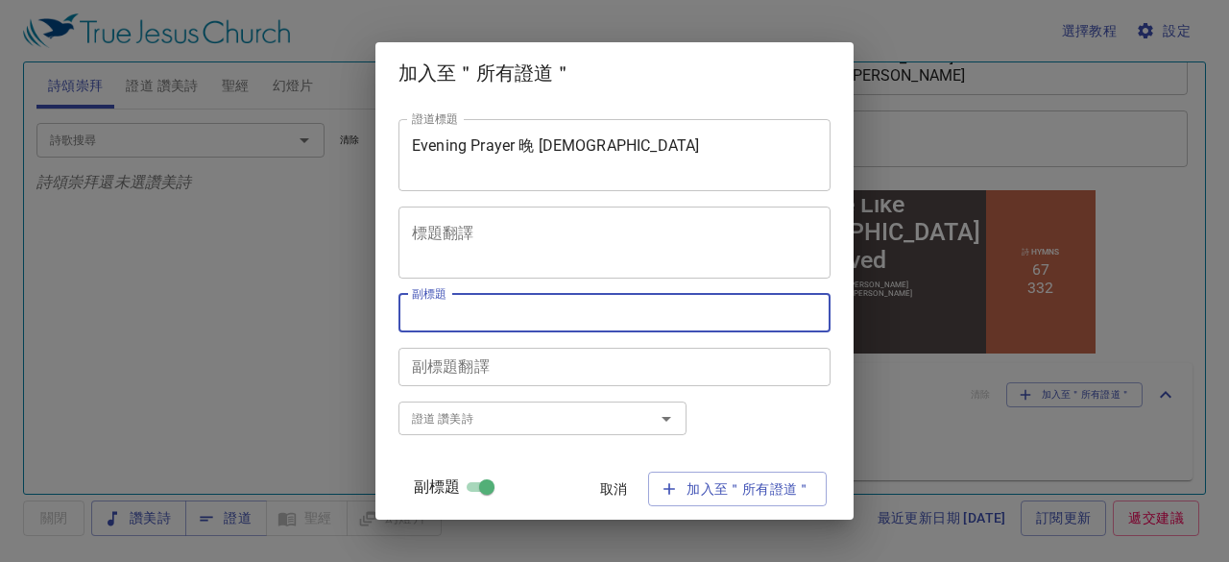
click at [482, 320] on textarea "副標題" at bounding box center [614, 312] width 405 height 18
paste textarea "歡迎大家分享喜歡的贊美詩或信仰體驗。"
type textarea "歡迎大家分享喜歡的贊美詩或信仰體驗。"
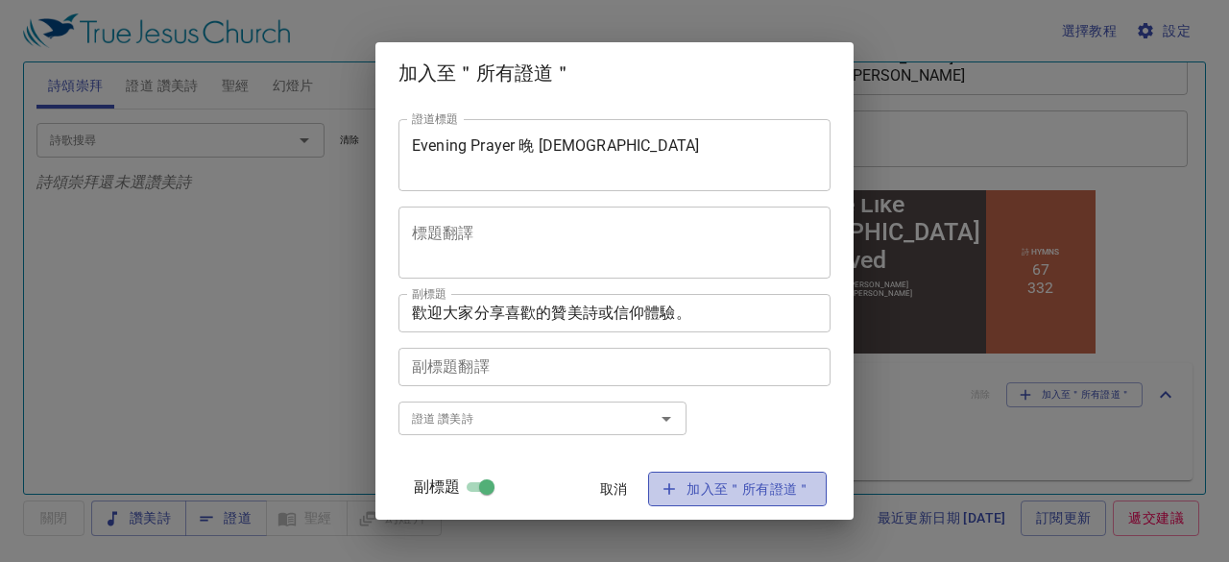
click at [760, 490] on span "加入至＂所有證道＂" at bounding box center [737, 489] width 148 height 24
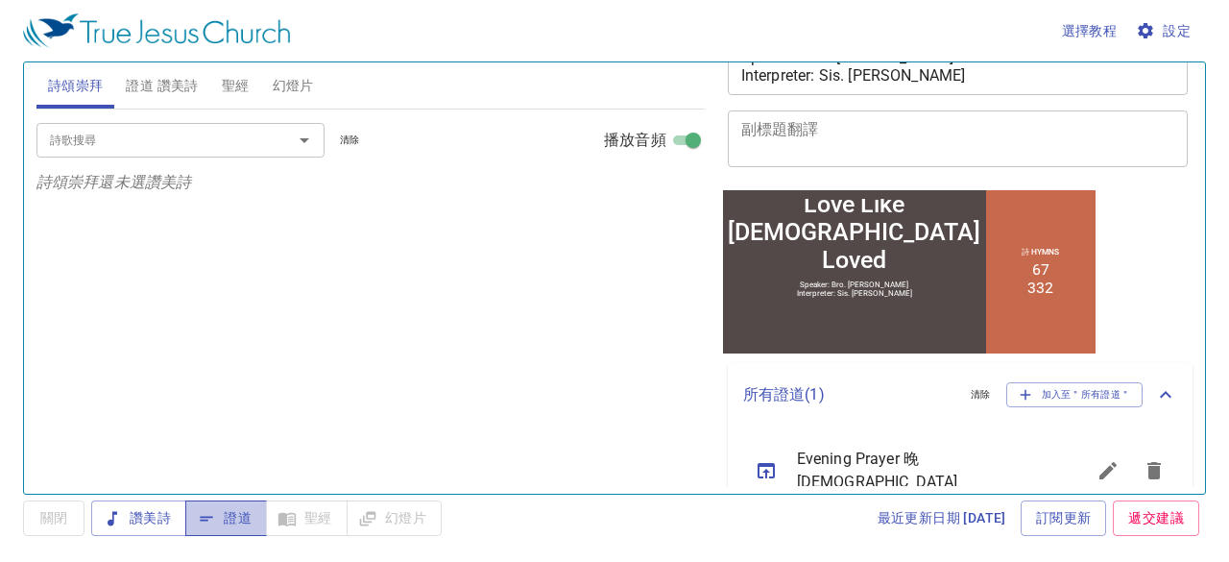
click at [241, 519] on span "證道" at bounding box center [226, 518] width 51 height 24
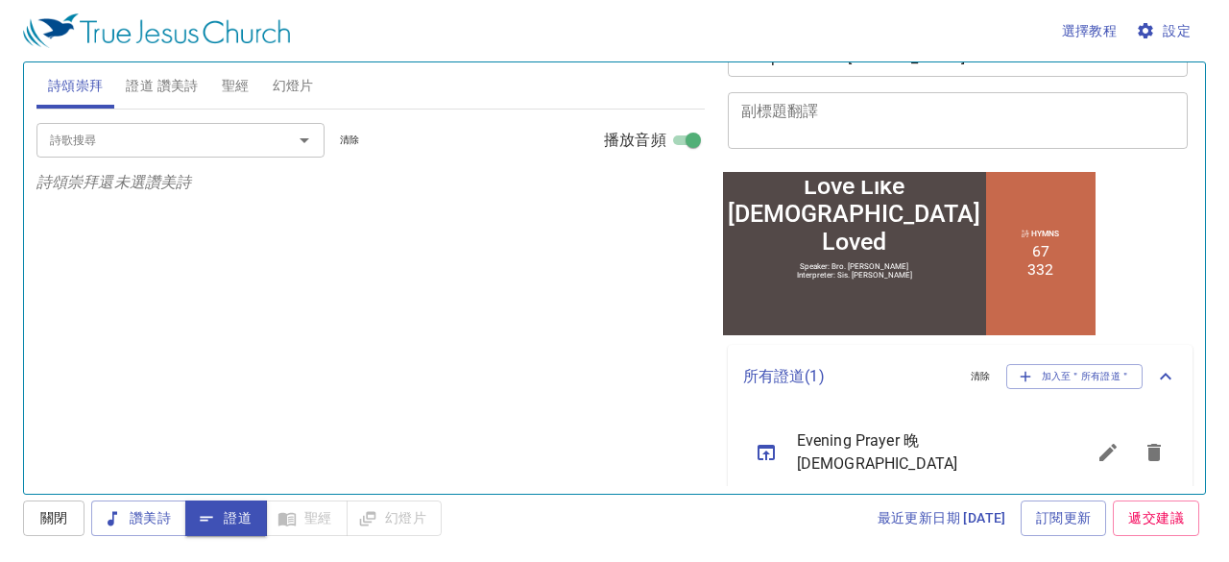
scroll to position [288, 0]
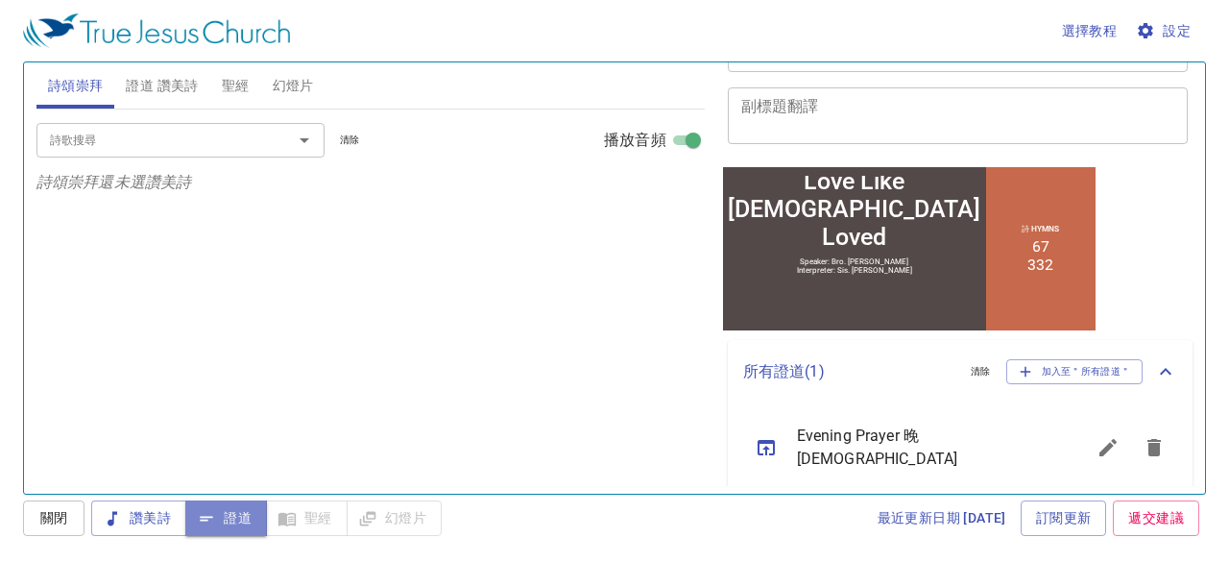
click at [254, 516] on button "證道" at bounding box center [226, 518] width 82 height 36
click at [767, 440] on icon "sermon lineup list" at bounding box center [766, 447] width 17 height 15
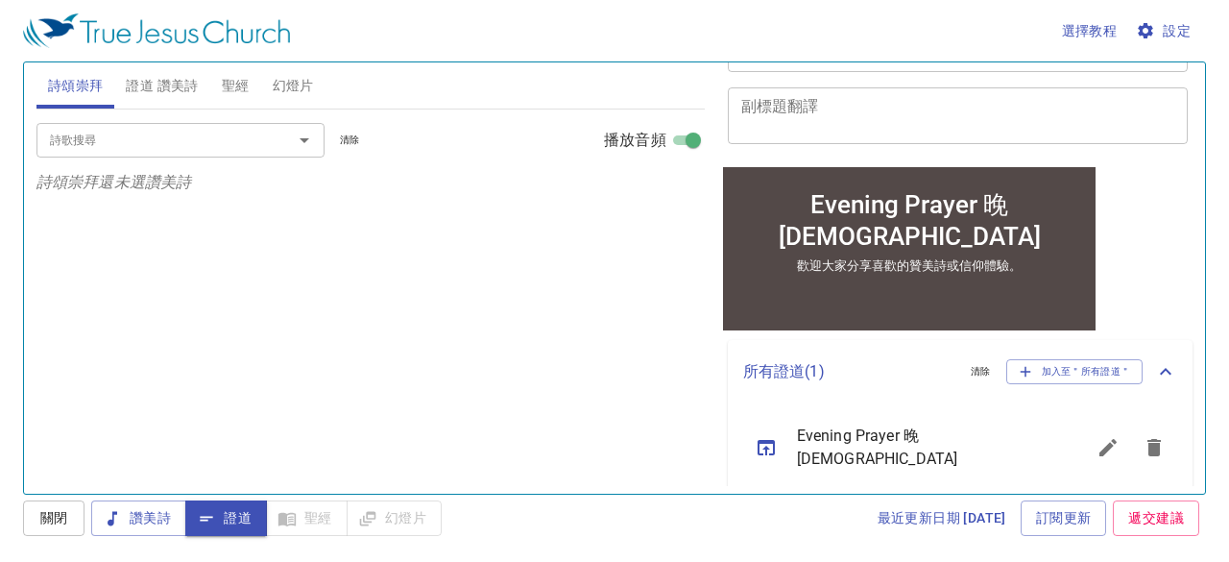
click at [655, 370] on div "詩歌搜尋 詩歌搜尋 清除 播放音頻 詩頌崇拜還未選讚美詩" at bounding box center [370, 293] width 668 height 368
click at [1098, 439] on icon "sermon lineup list" at bounding box center [1107, 447] width 23 height 23
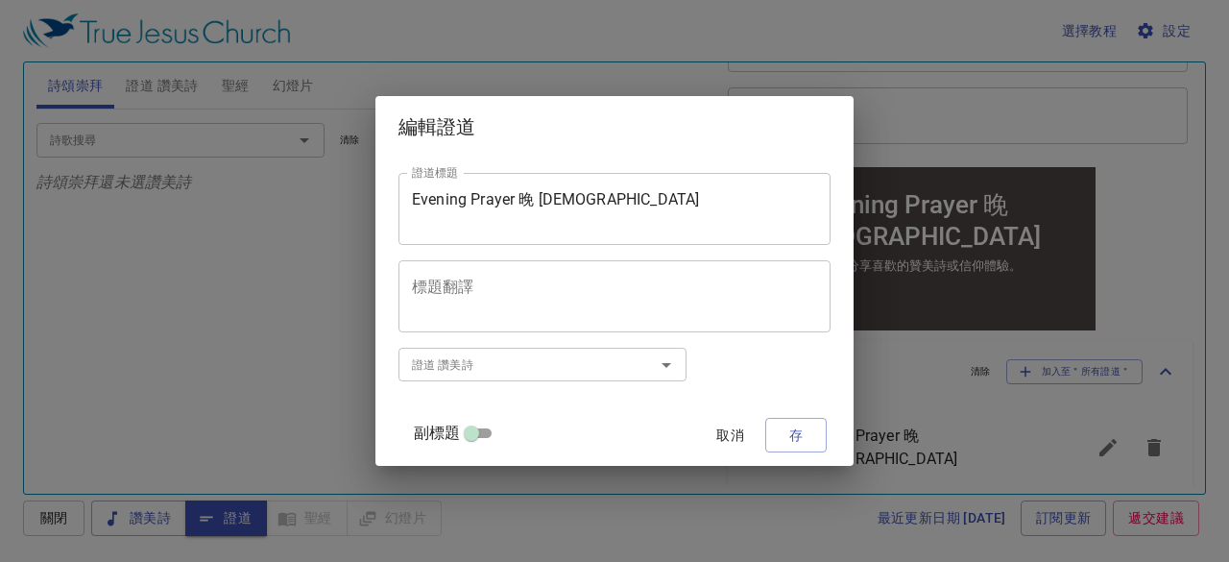
drag, startPoint x: 538, startPoint y: 200, endPoint x: 570, endPoint y: 200, distance: 32.6
click at [539, 200] on textarea "Evening Prayer 晚 [DEMOGRAPHIC_DATA]" at bounding box center [614, 208] width 405 height 36
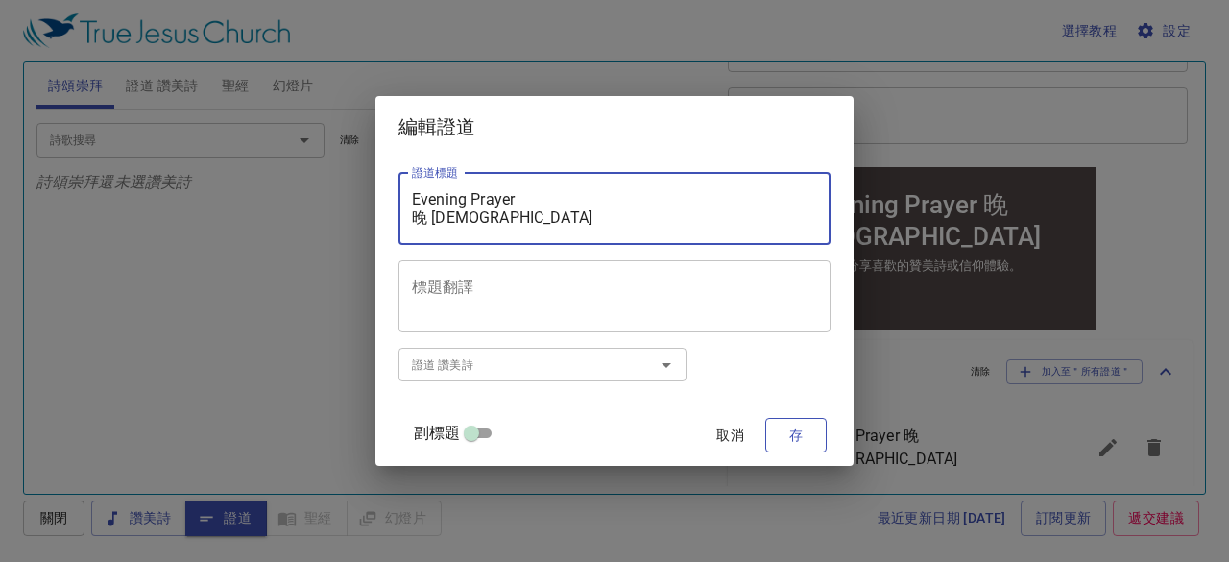
type textarea "Evening Prayer 晚 [DEMOGRAPHIC_DATA]"
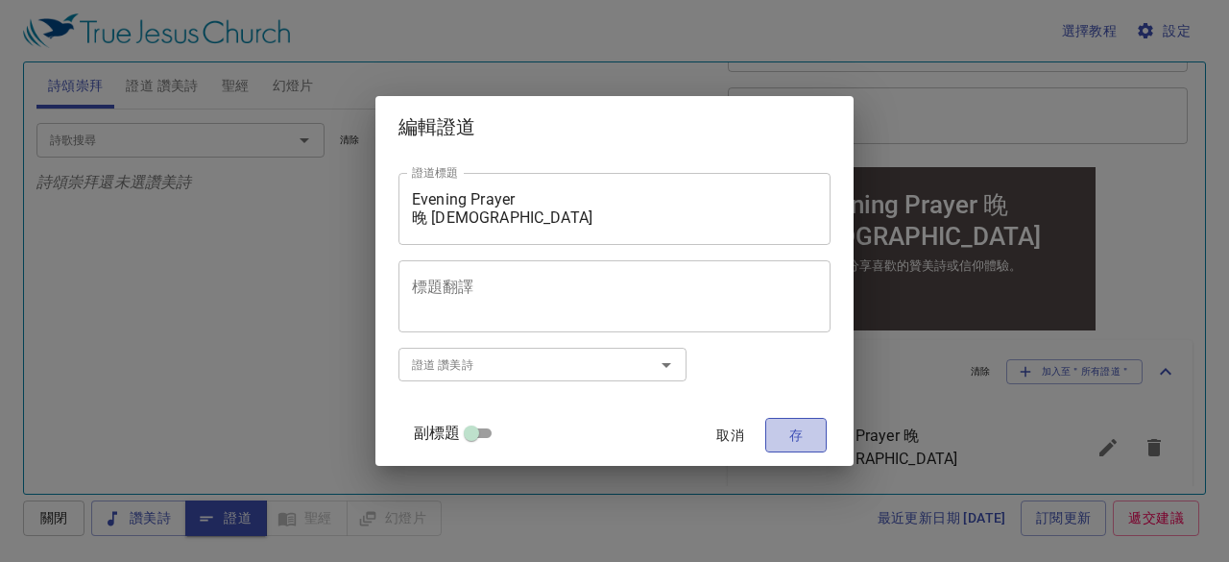
click at [781, 436] on span "存" at bounding box center [796, 435] width 31 height 24
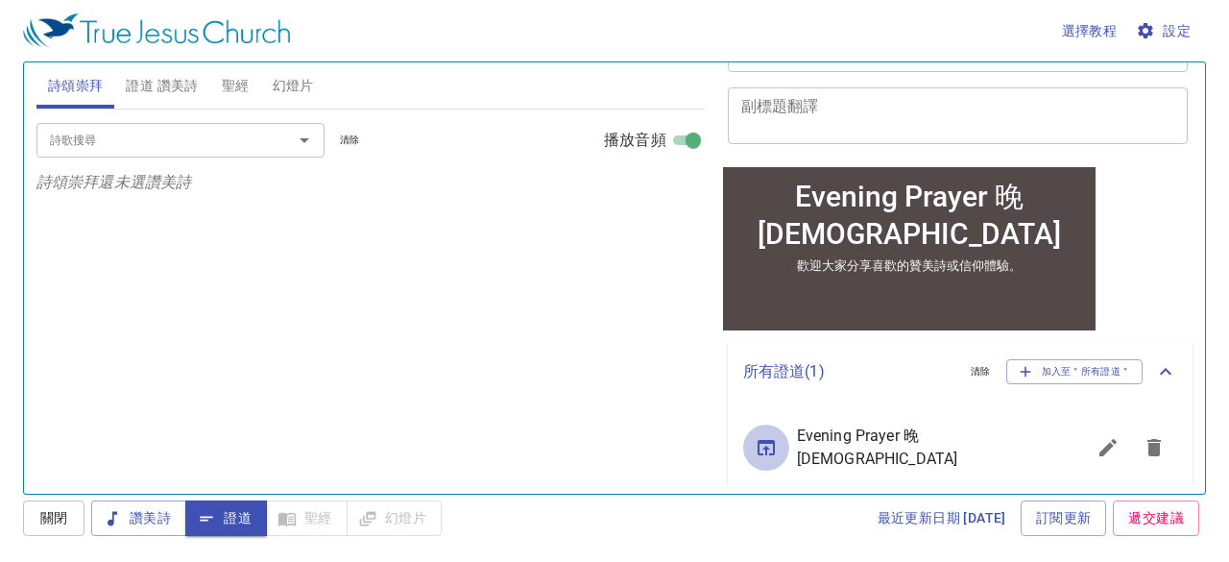
click at [762, 441] on icon "sermon lineup list" at bounding box center [766, 447] width 23 height 23
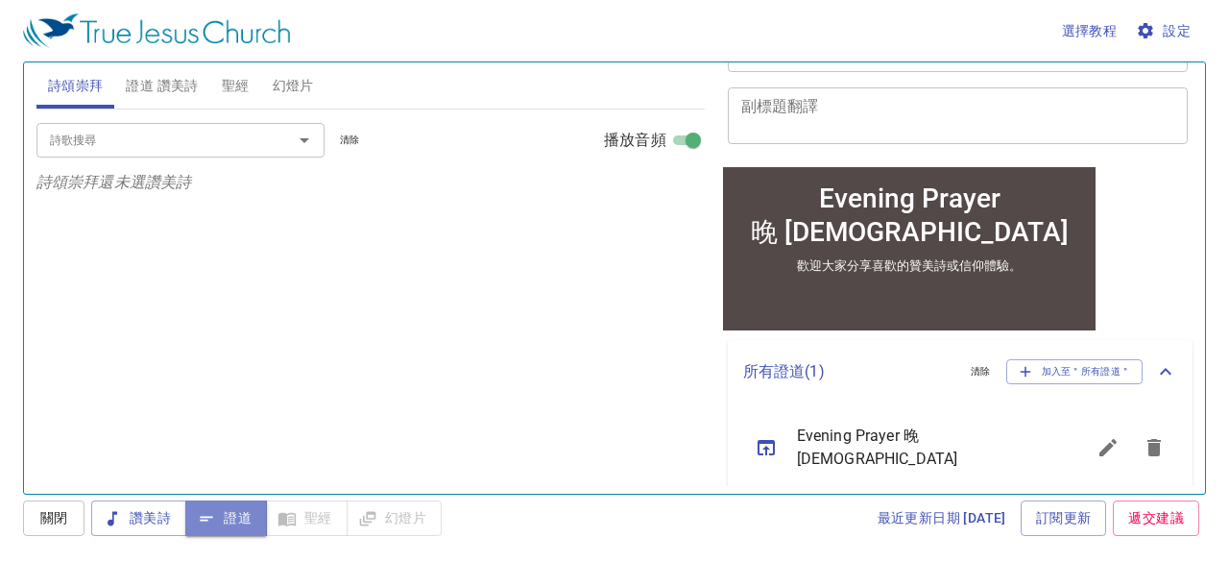
click at [233, 515] on span "證道" at bounding box center [226, 518] width 51 height 24
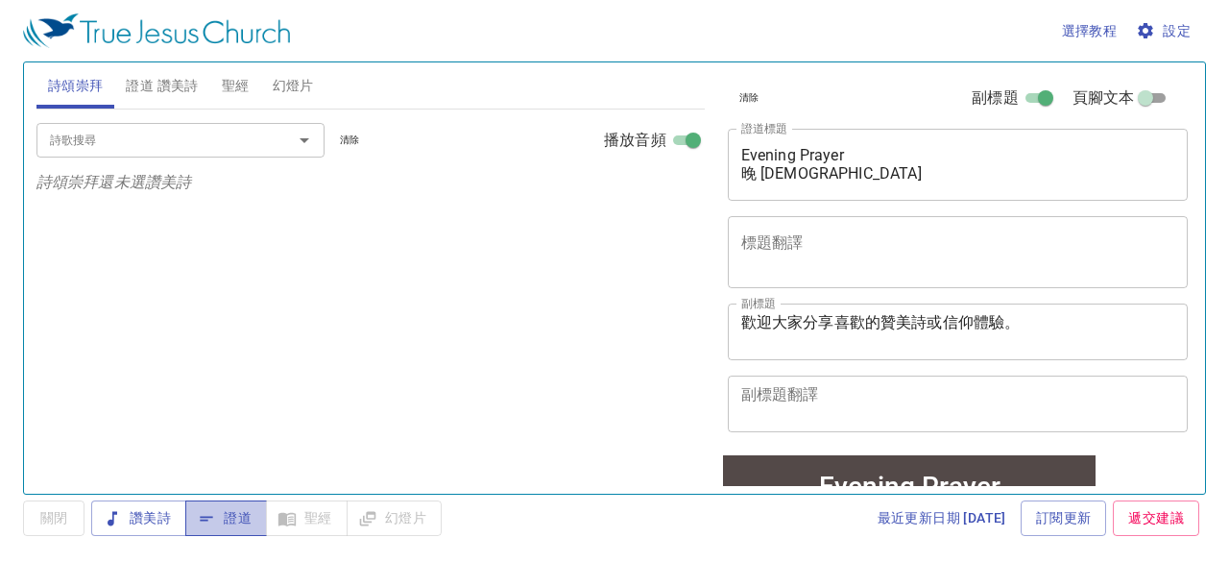
click at [227, 517] on span "證道" at bounding box center [226, 518] width 51 height 24
